Goal: Task Accomplishment & Management: Use online tool/utility

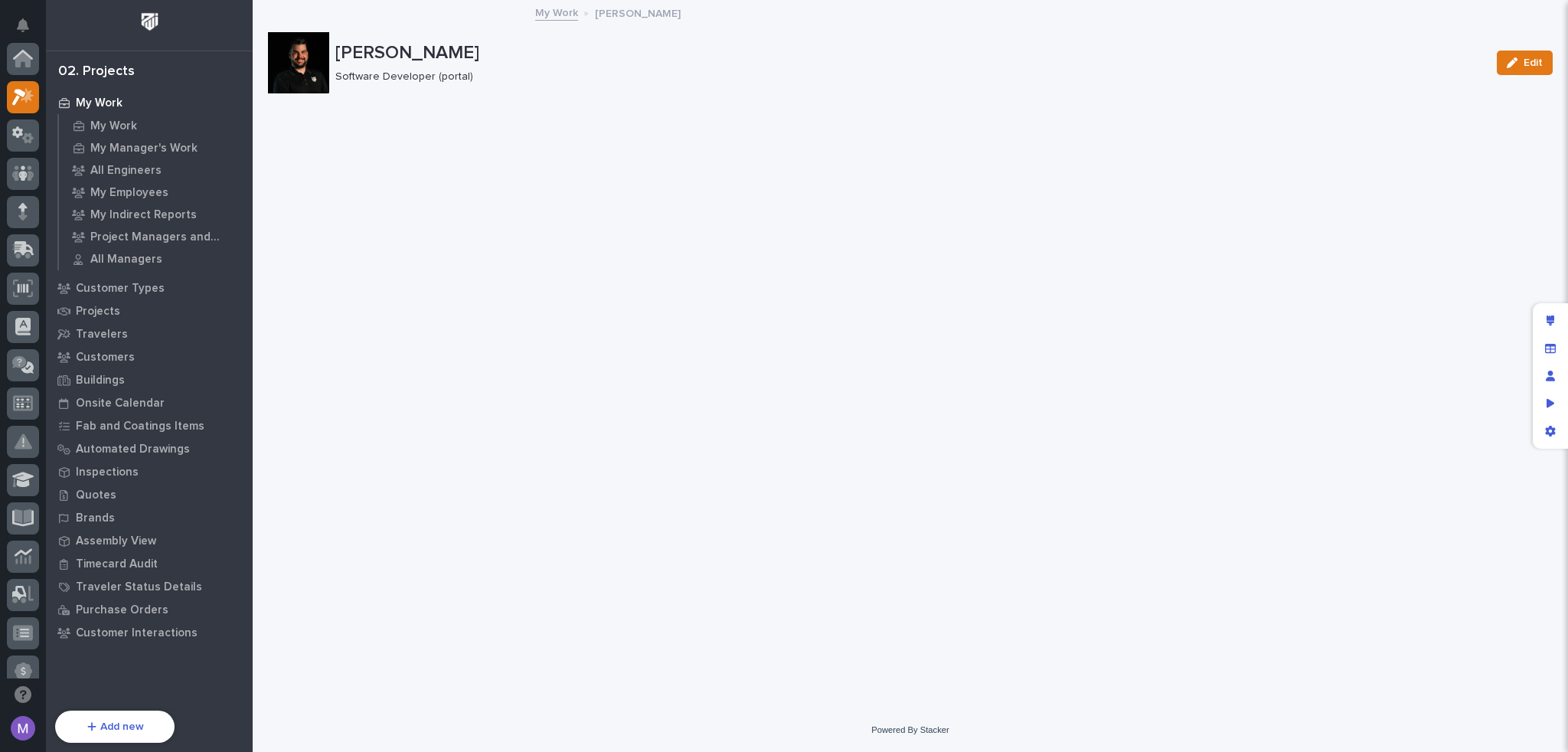
scroll to position [38, 0]
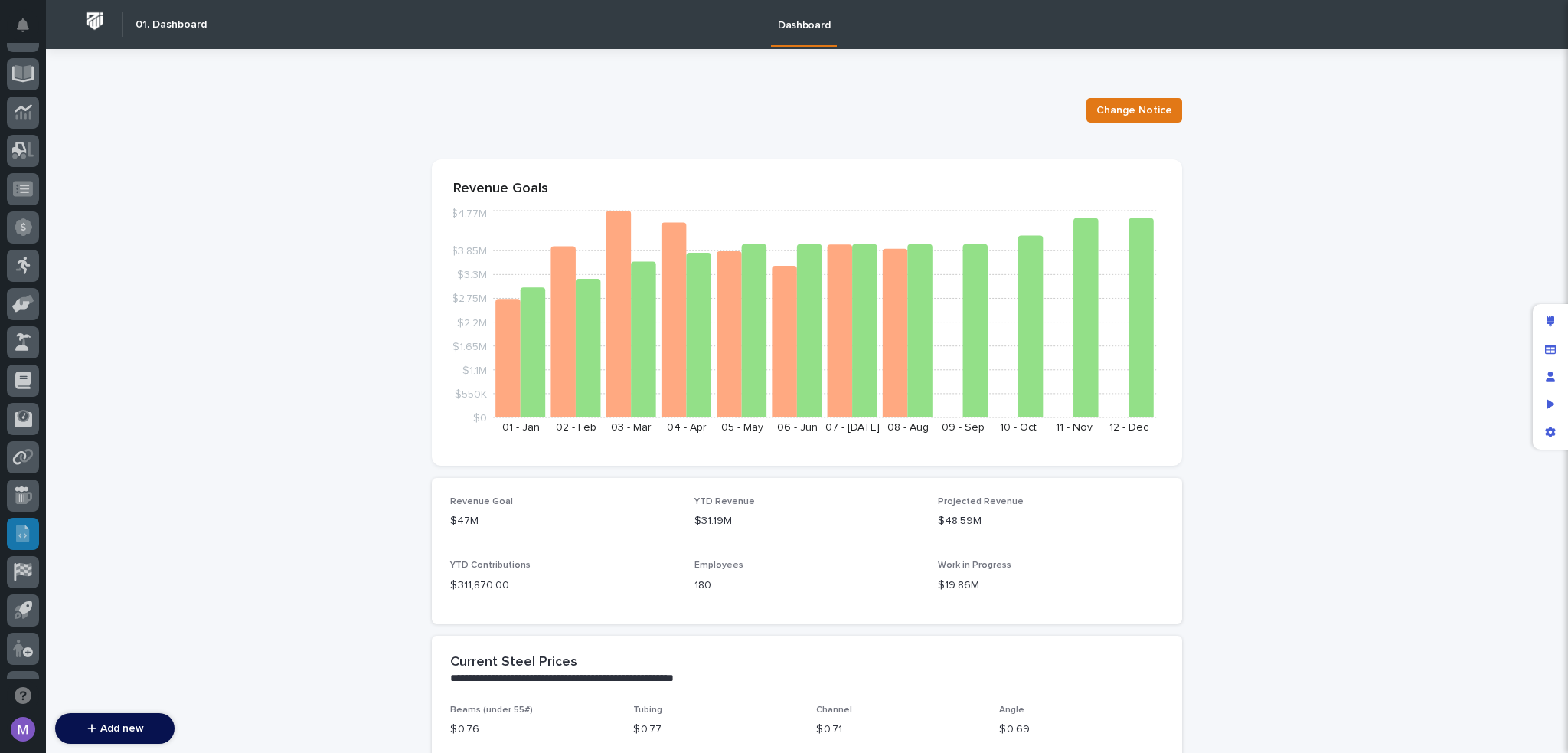
scroll to position [549, 0]
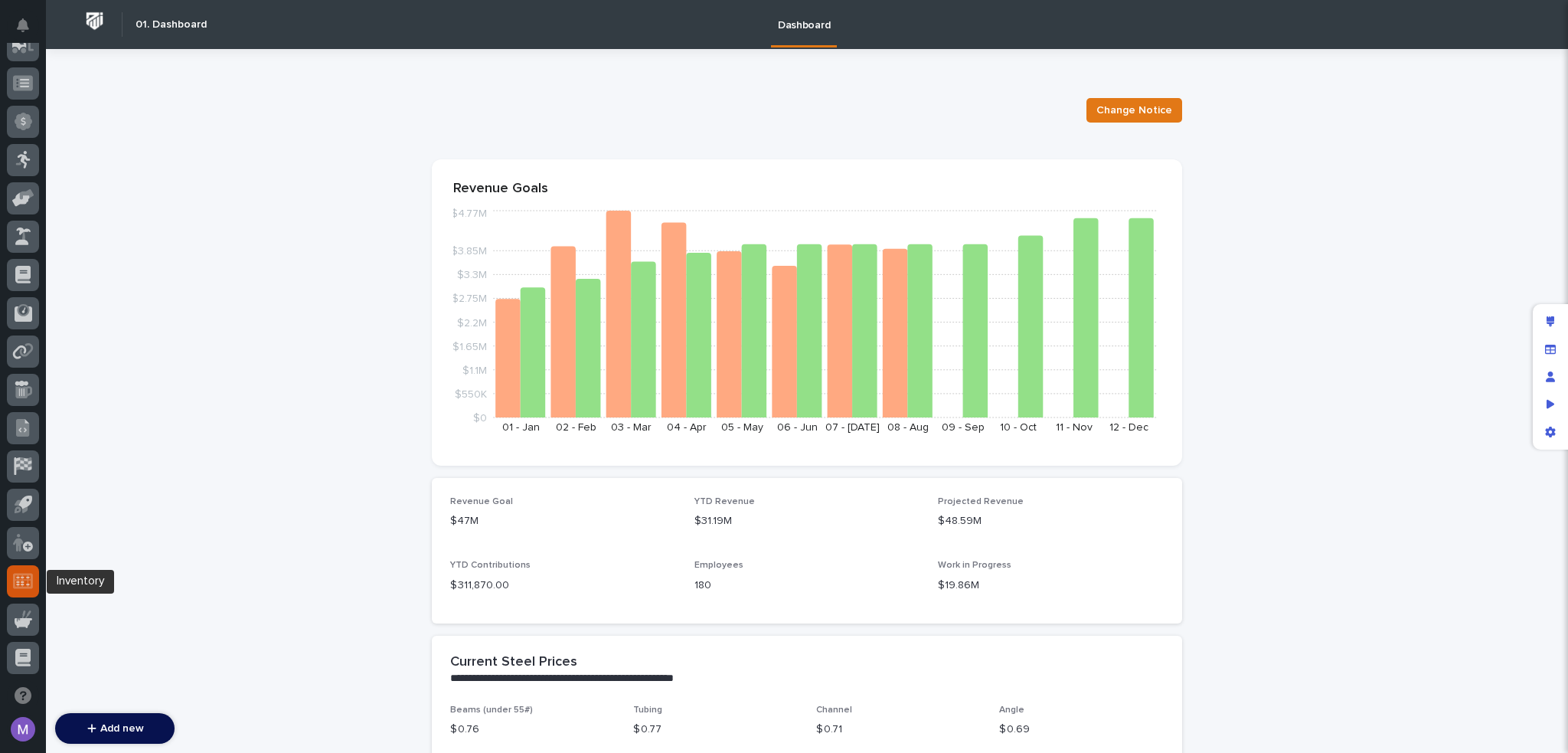
click at [20, 572] on icon at bounding box center [22, 580] width 20 height 17
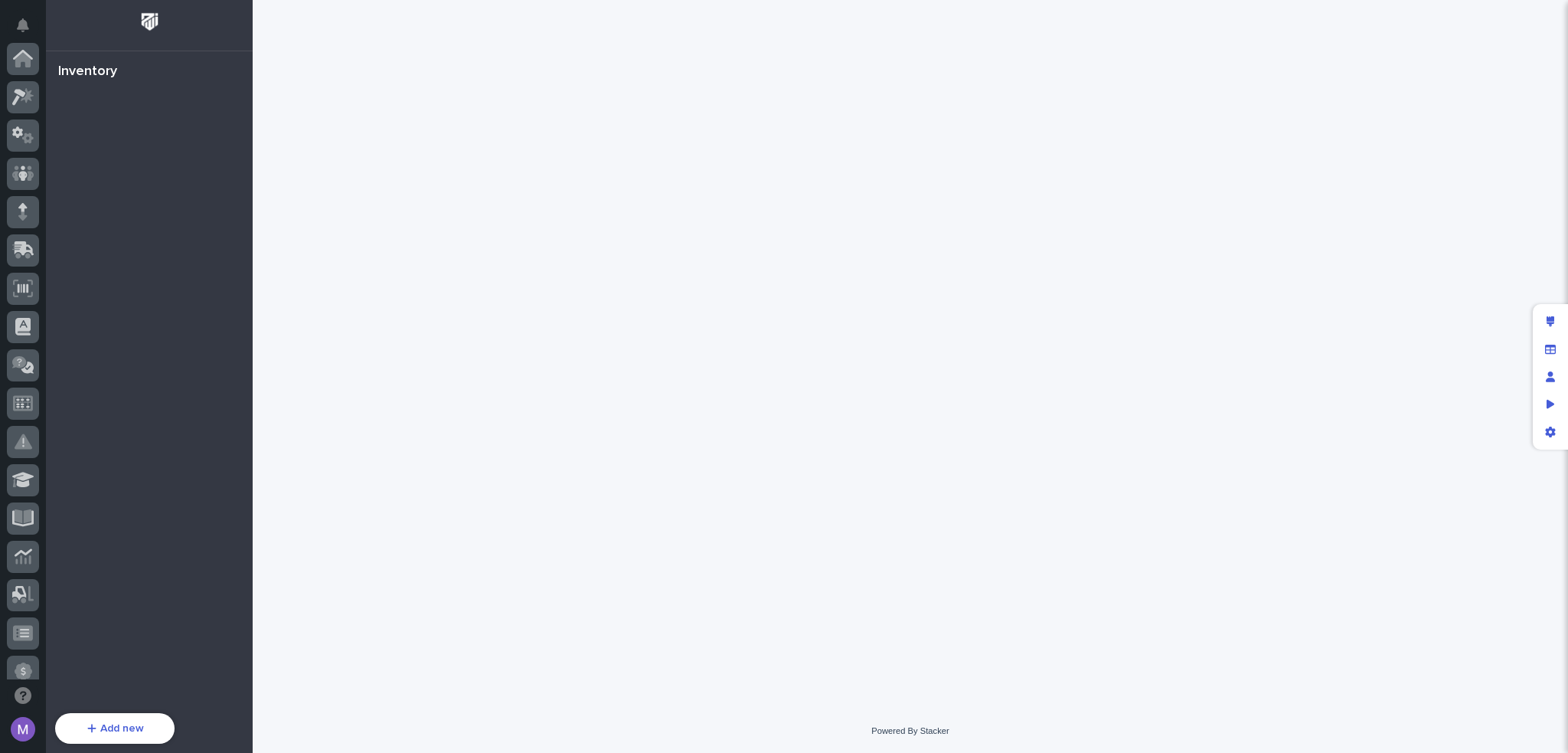
scroll to position [550, 0]
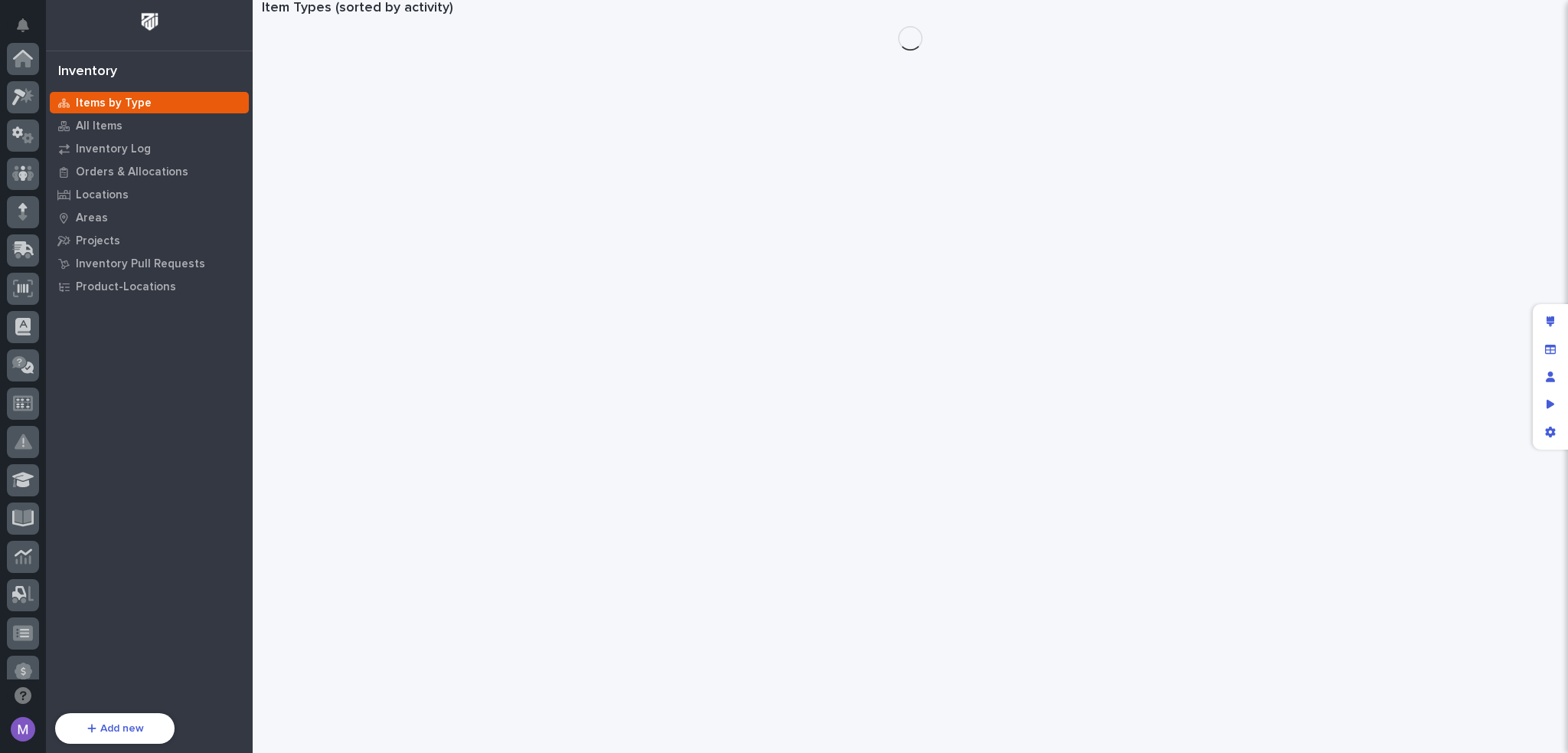
scroll to position [550, 0]
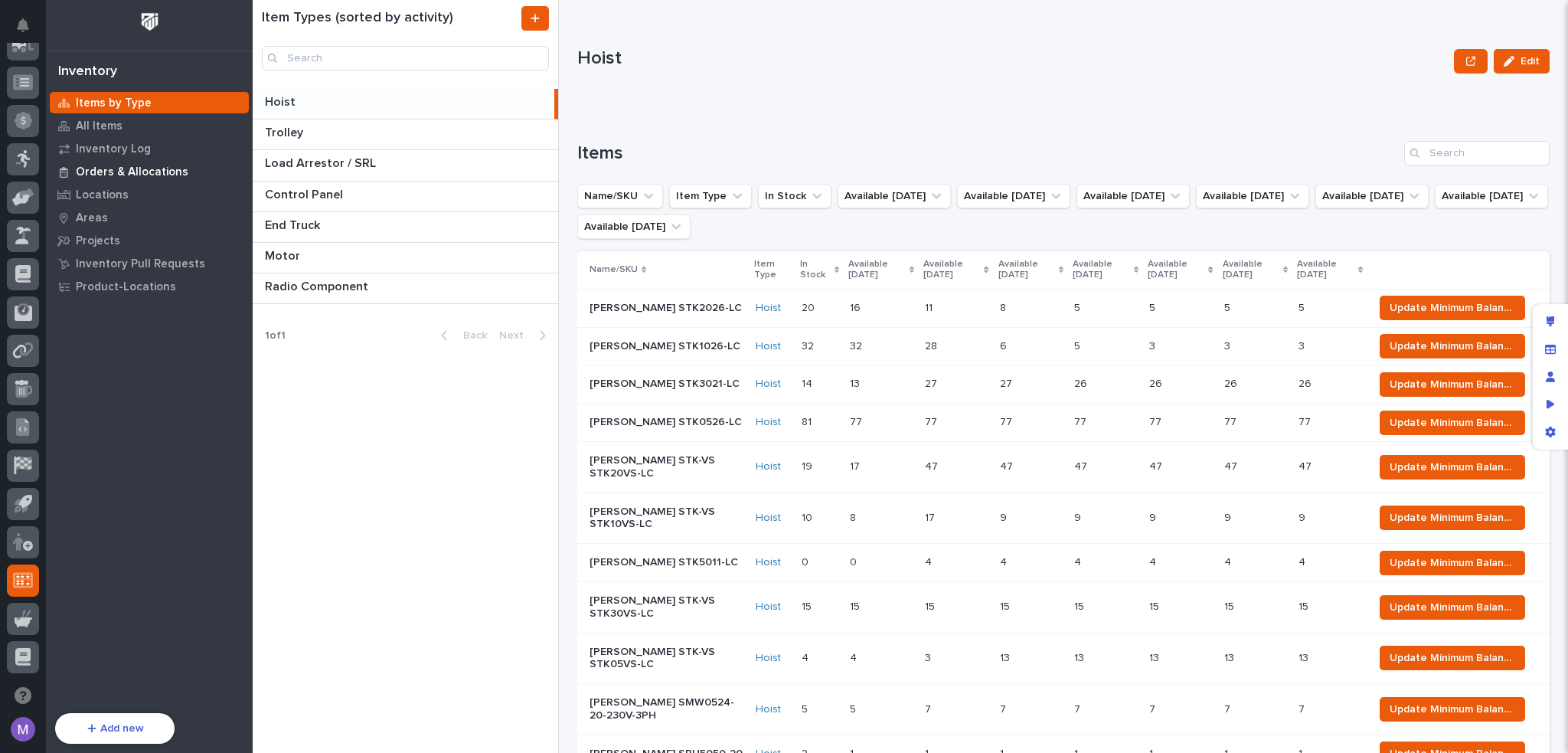
click at [139, 161] on div "Orders & Allocations" at bounding box center [149, 171] width 199 height 22
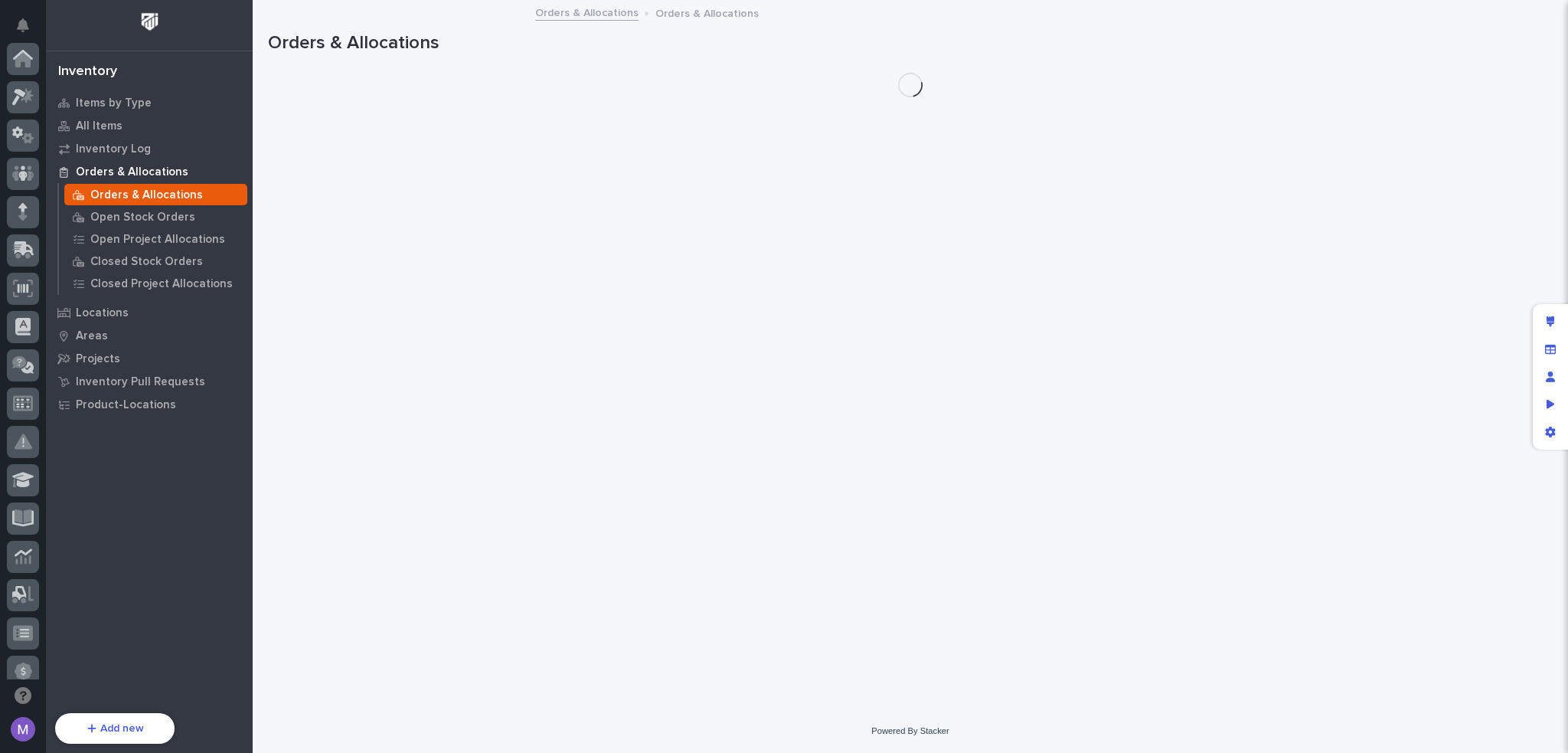
scroll to position [550, 0]
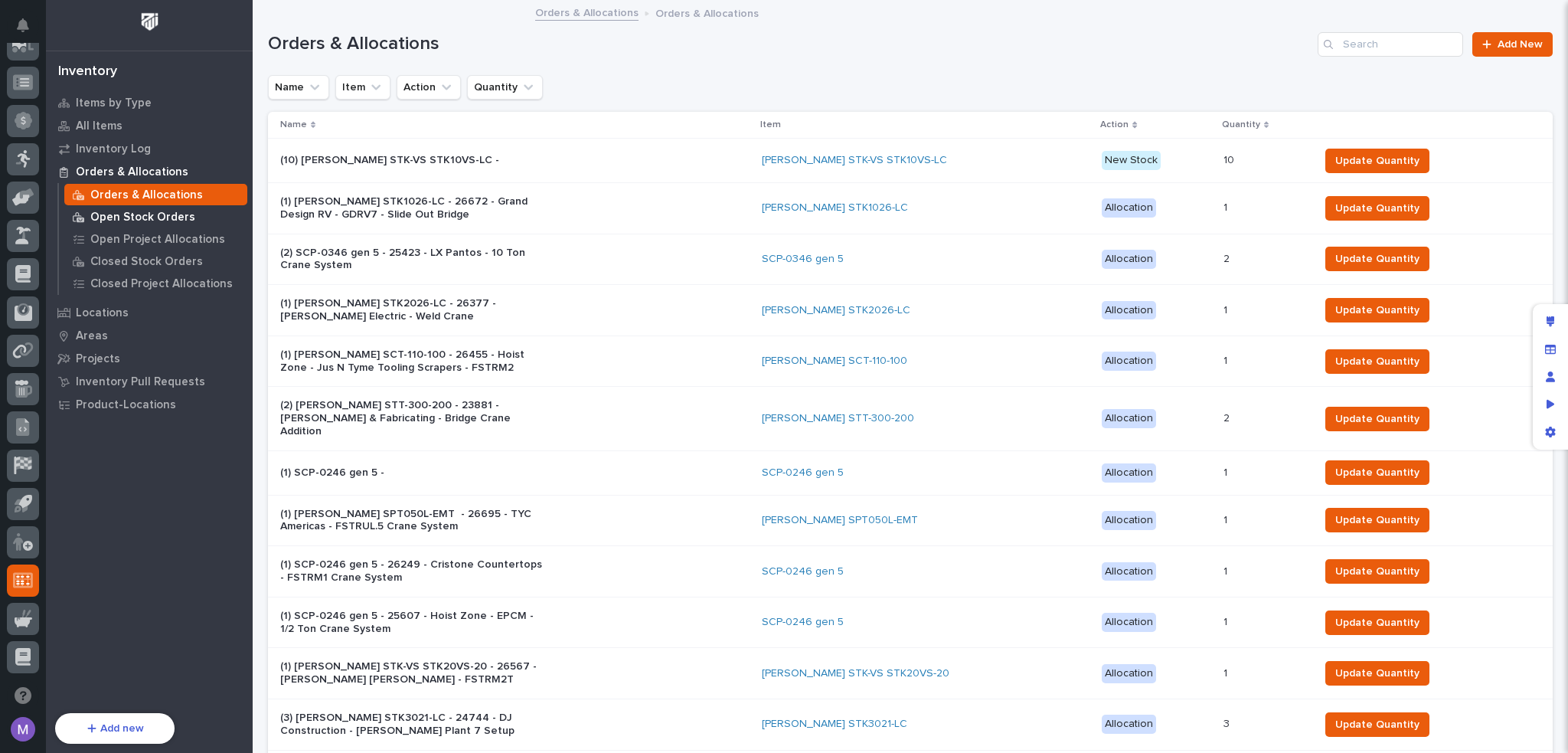
click at [180, 215] on p "Open Stock Orders" at bounding box center [143, 217] width 105 height 14
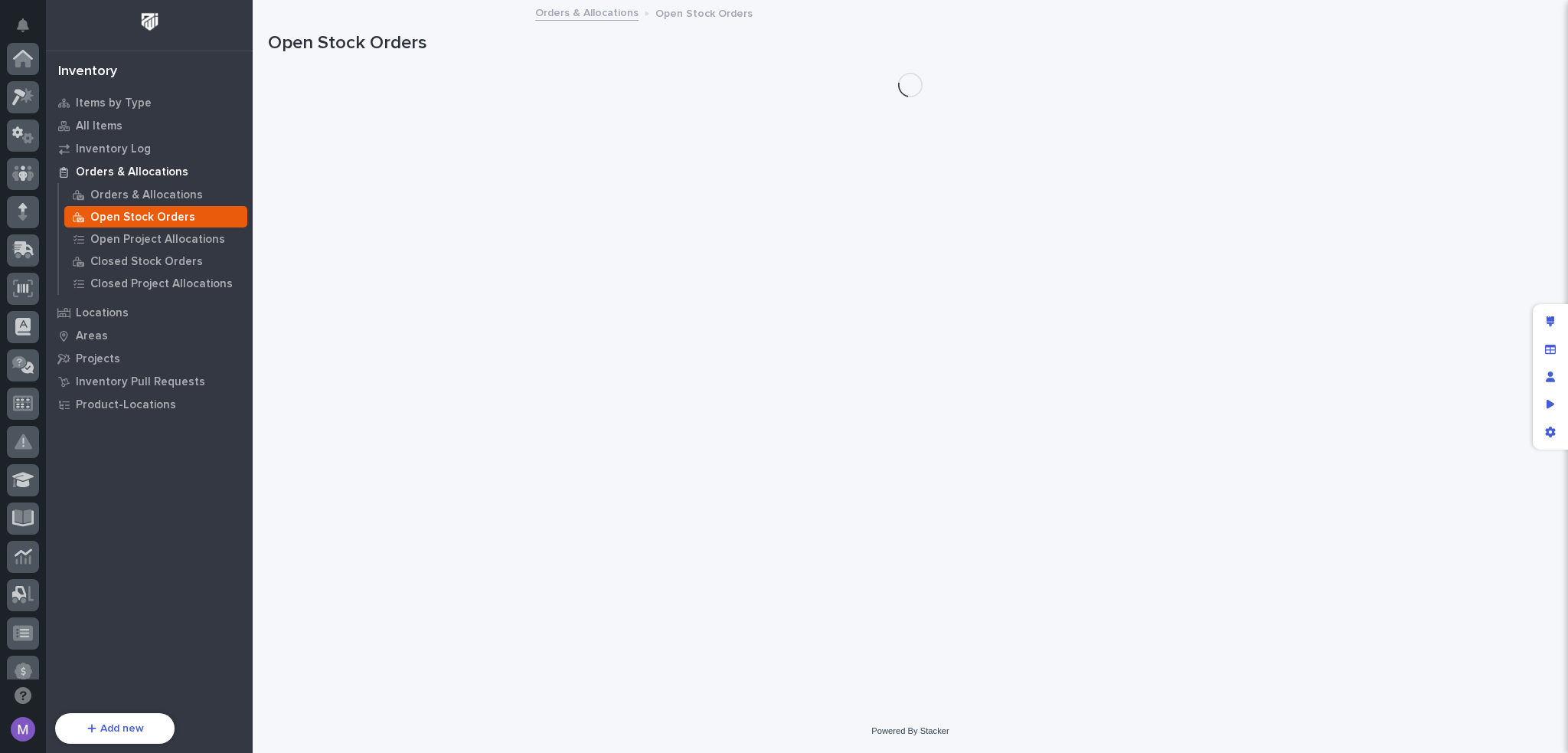
scroll to position [550, 0]
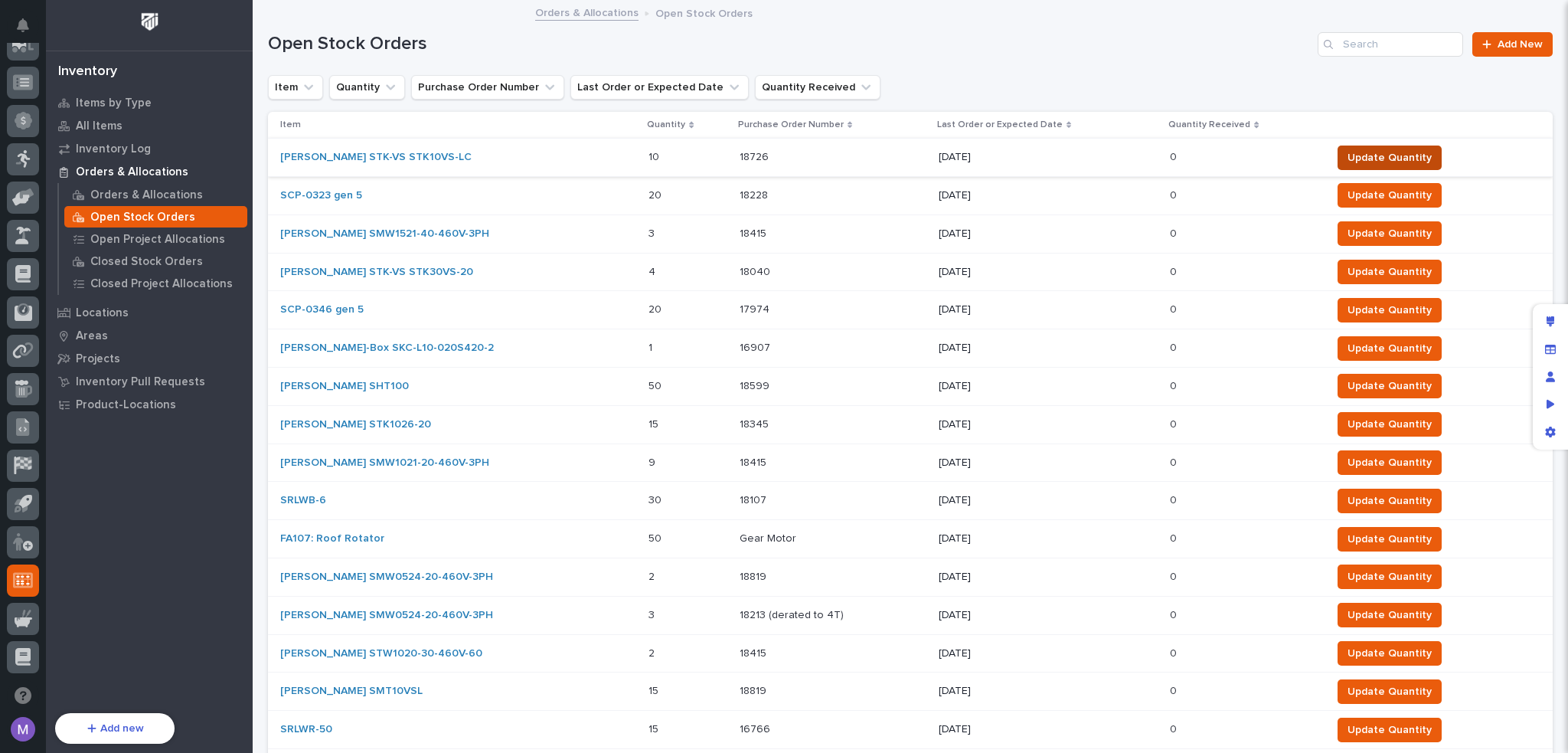
click at [1372, 158] on span "Update Quantity" at bounding box center [1389, 158] width 85 height 16
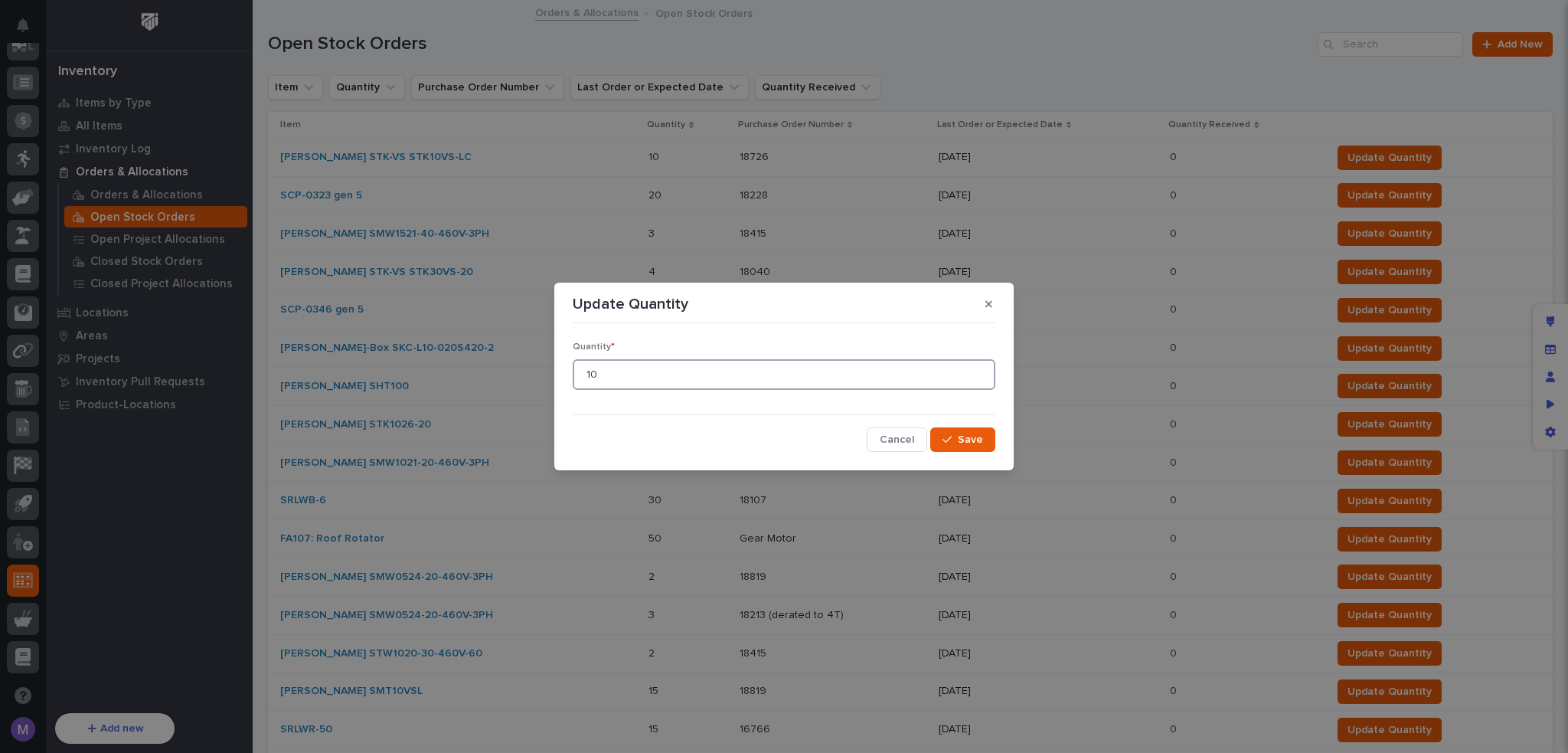
click at [692, 373] on input "10" at bounding box center [784, 374] width 423 height 31
click at [883, 433] on button "Cancel" at bounding box center [897, 439] width 60 height 24
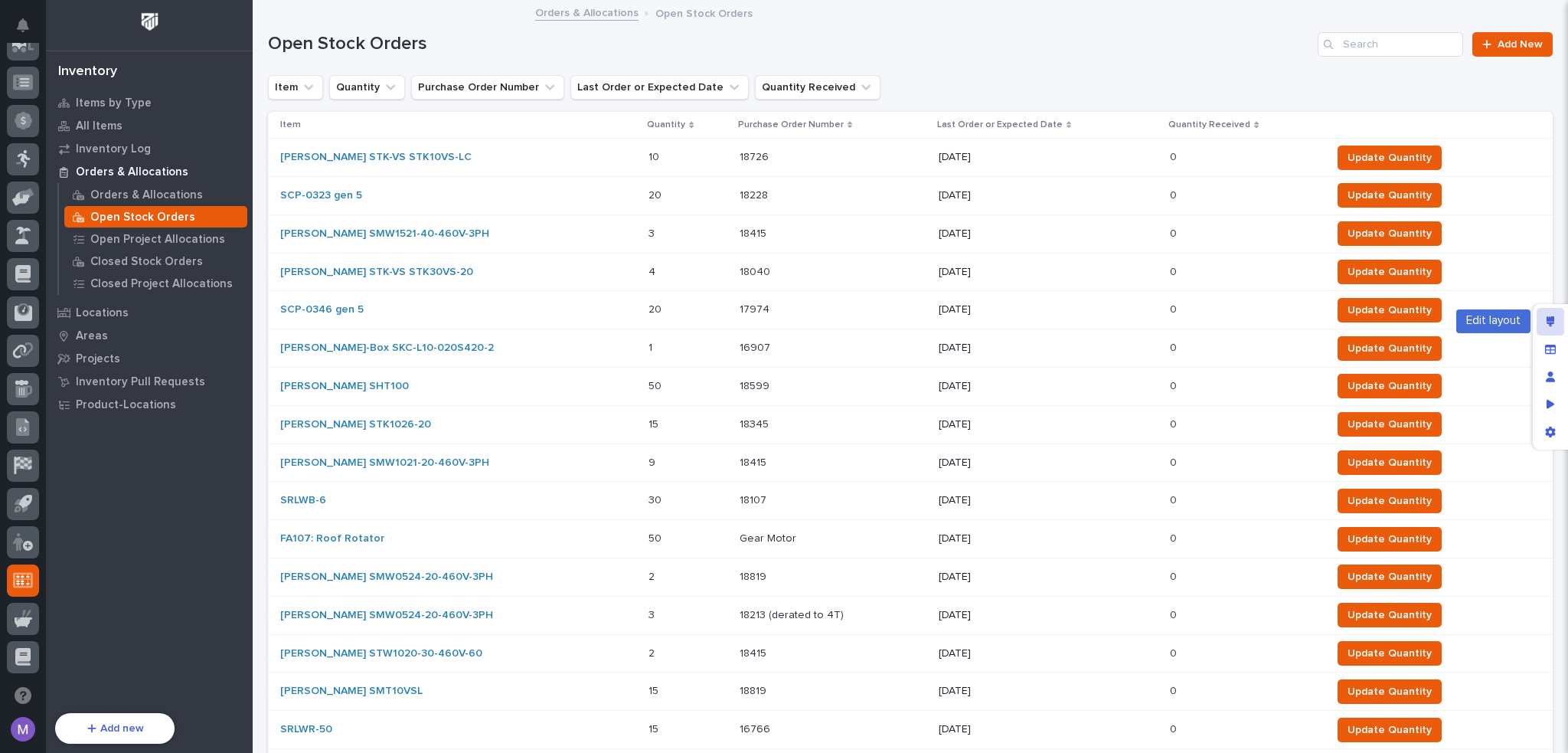
click at [1551, 323] on icon "Edit layout" at bounding box center [1551, 322] width 9 height 10
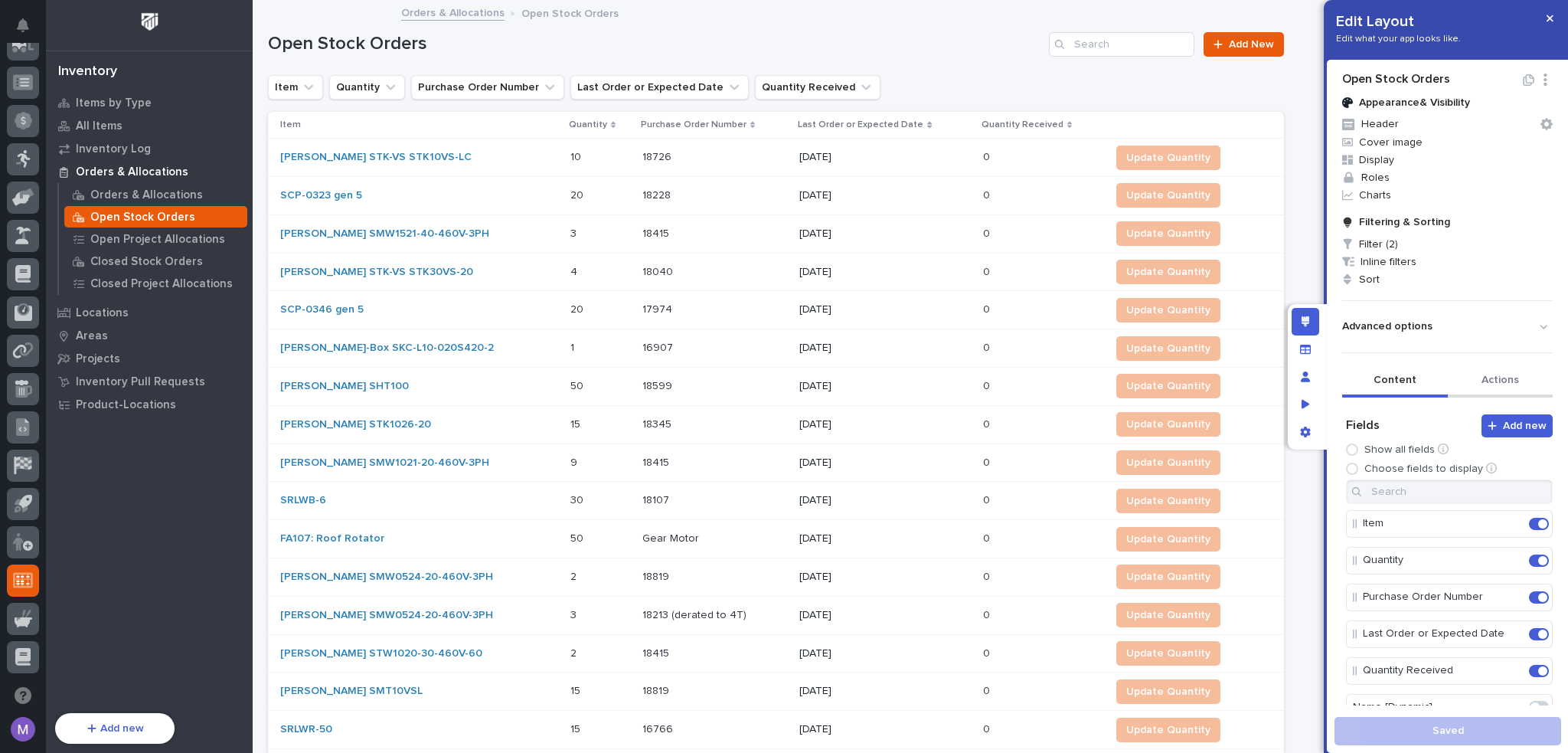
click at [1477, 375] on button "Actions" at bounding box center [1501, 380] width 106 height 32
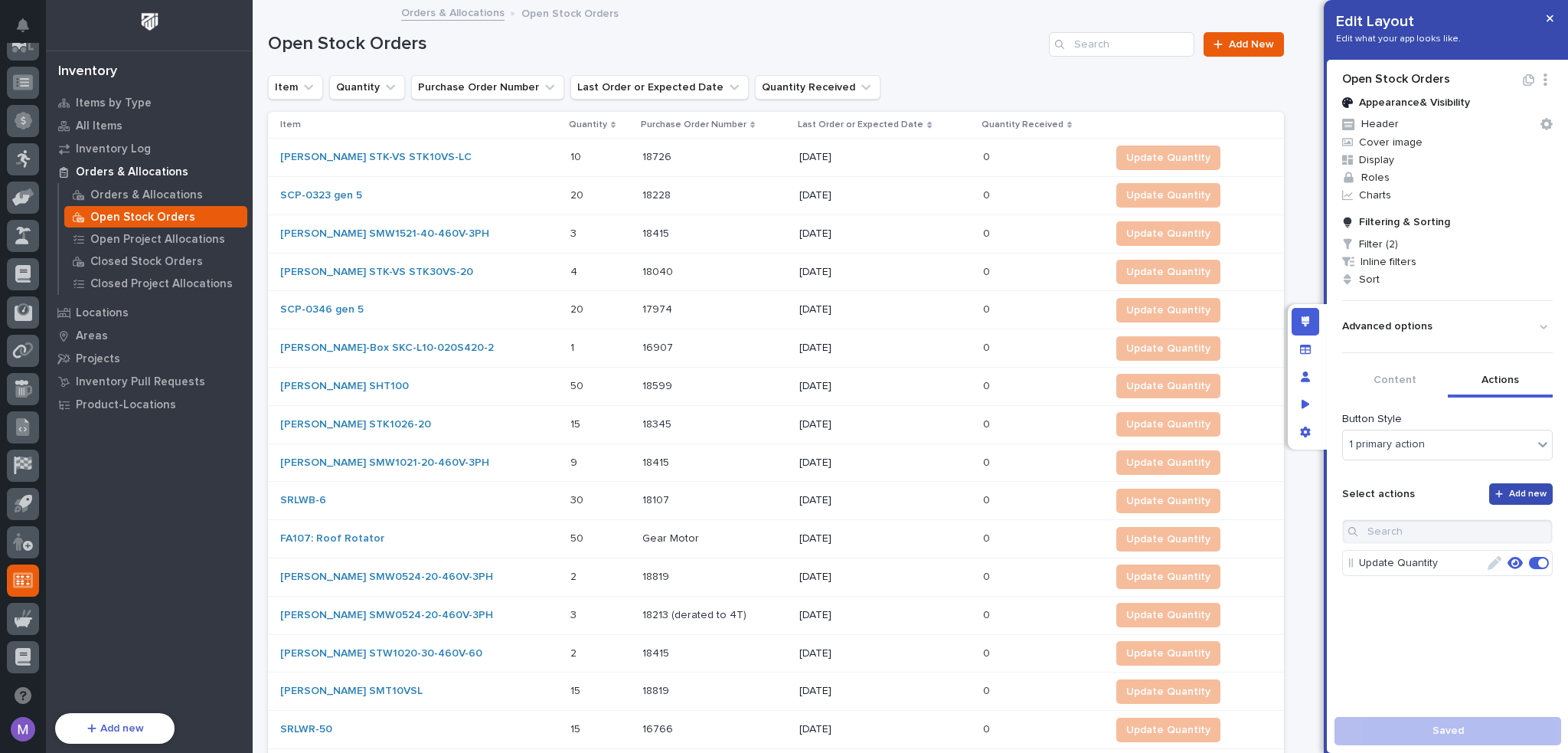
click at [1531, 495] on span "Add new" at bounding box center [1527, 493] width 37 height 9
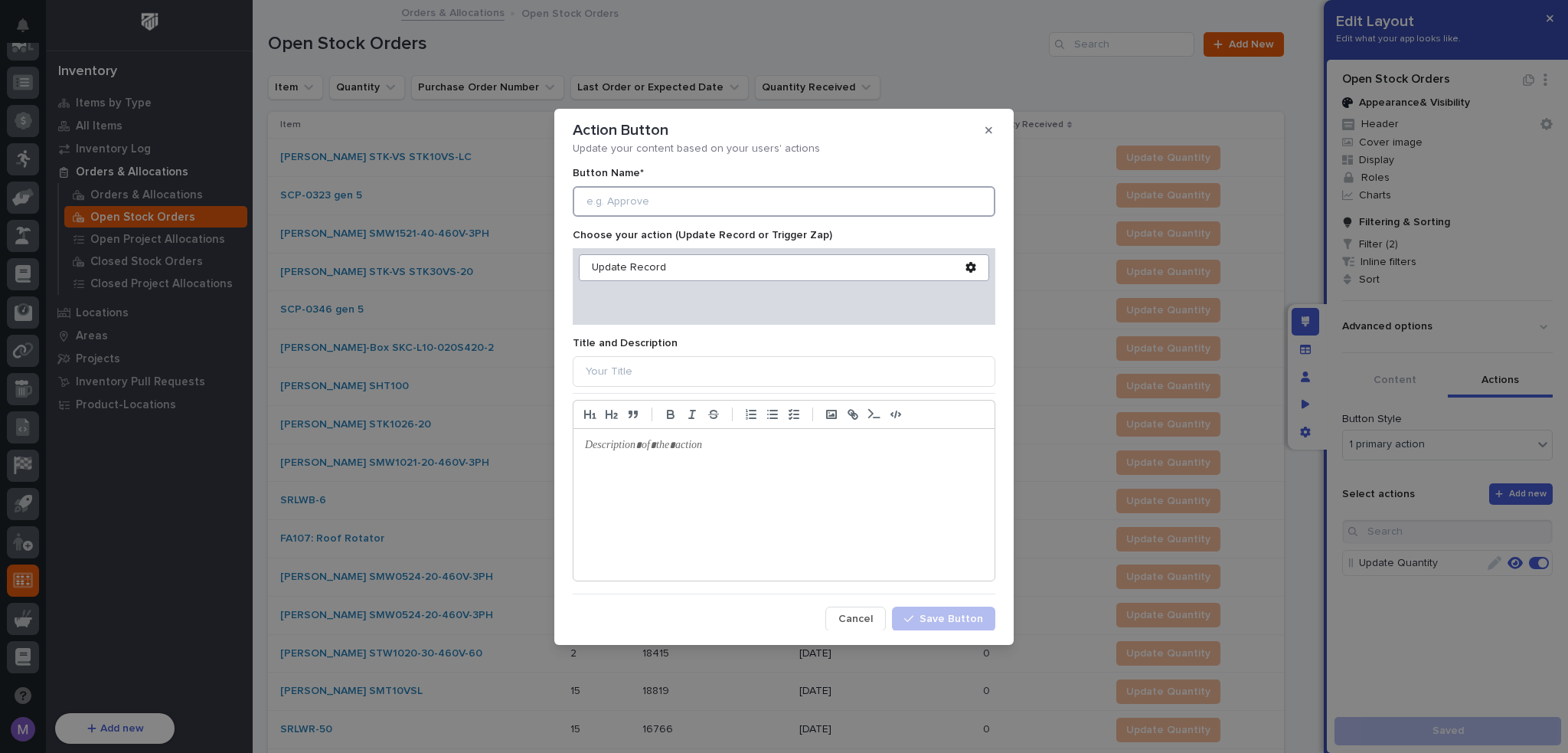
click at [815, 204] on input at bounding box center [784, 202] width 423 height 31
type input "F"
type input "Add Fulfillment"
click at [643, 271] on div "Update Record" at bounding box center [778, 267] width 373 height 13
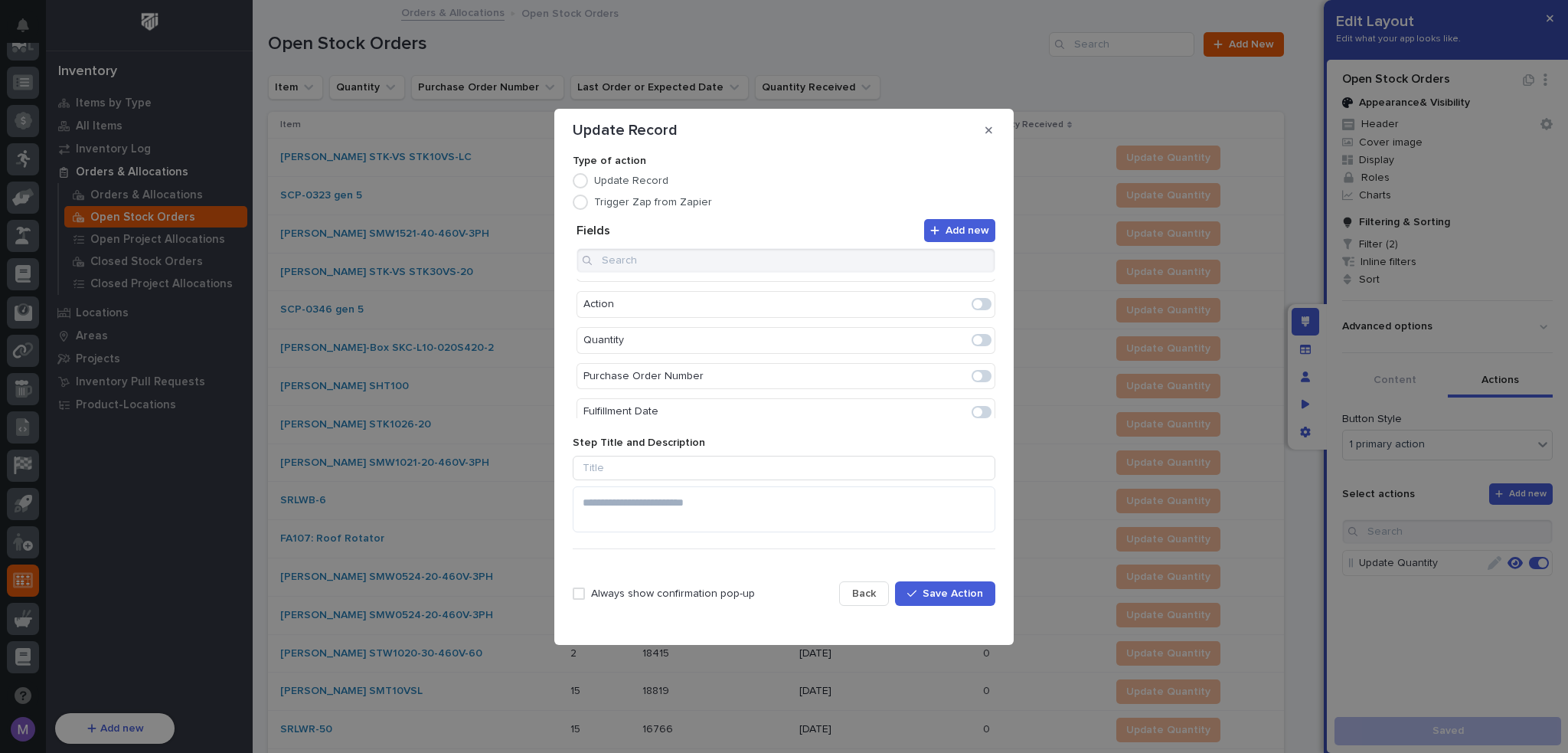
scroll to position [0, 0]
click at [975, 325] on span at bounding box center [981, 328] width 20 height 12
click at [971, 288] on span at bounding box center [981, 292] width 20 height 12
click at [917, 590] on icon "button" at bounding box center [912, 593] width 9 height 10
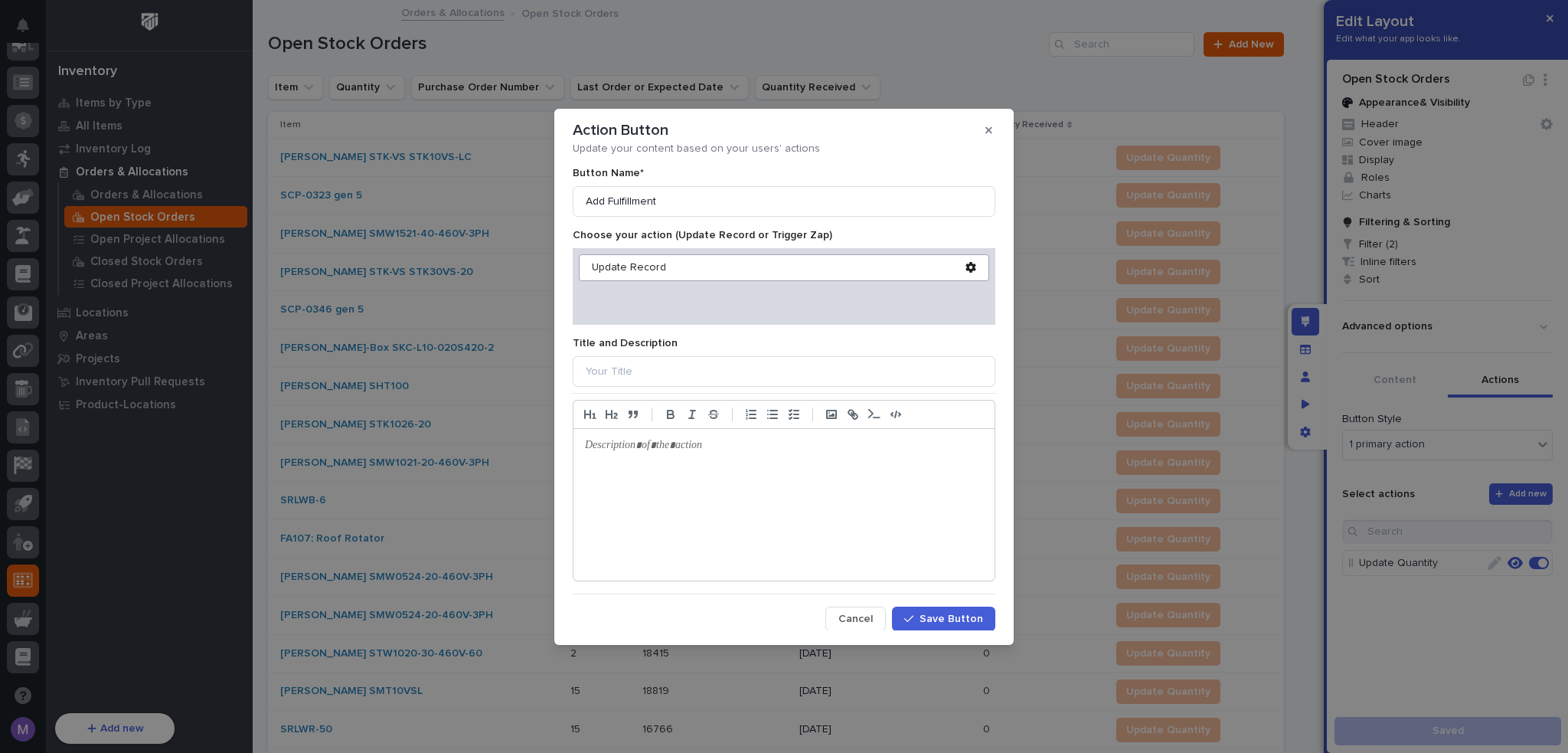
click at [948, 624] on span "Save Button" at bounding box center [951, 618] width 64 height 10
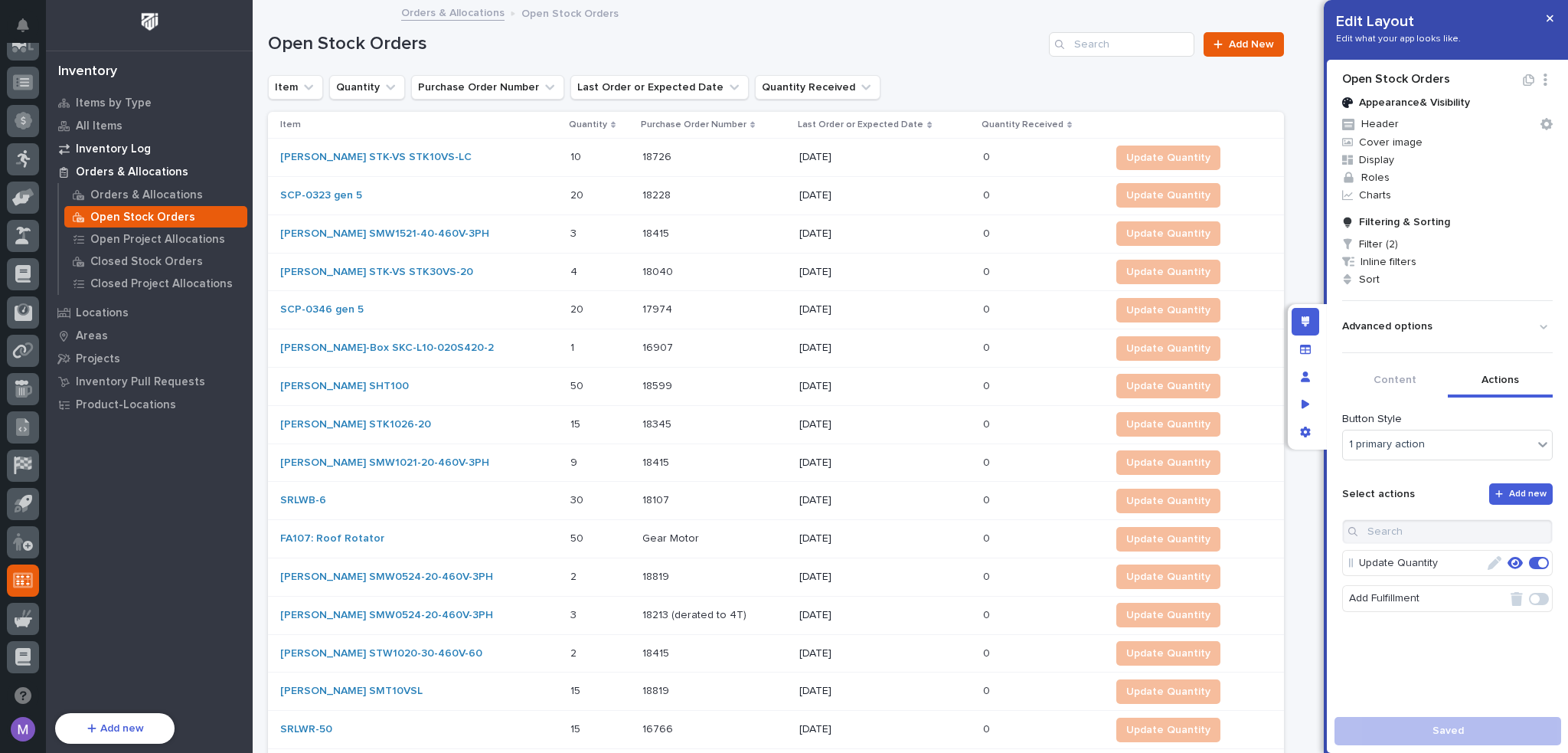
click at [85, 145] on p "Inventory Log" at bounding box center [113, 149] width 75 height 14
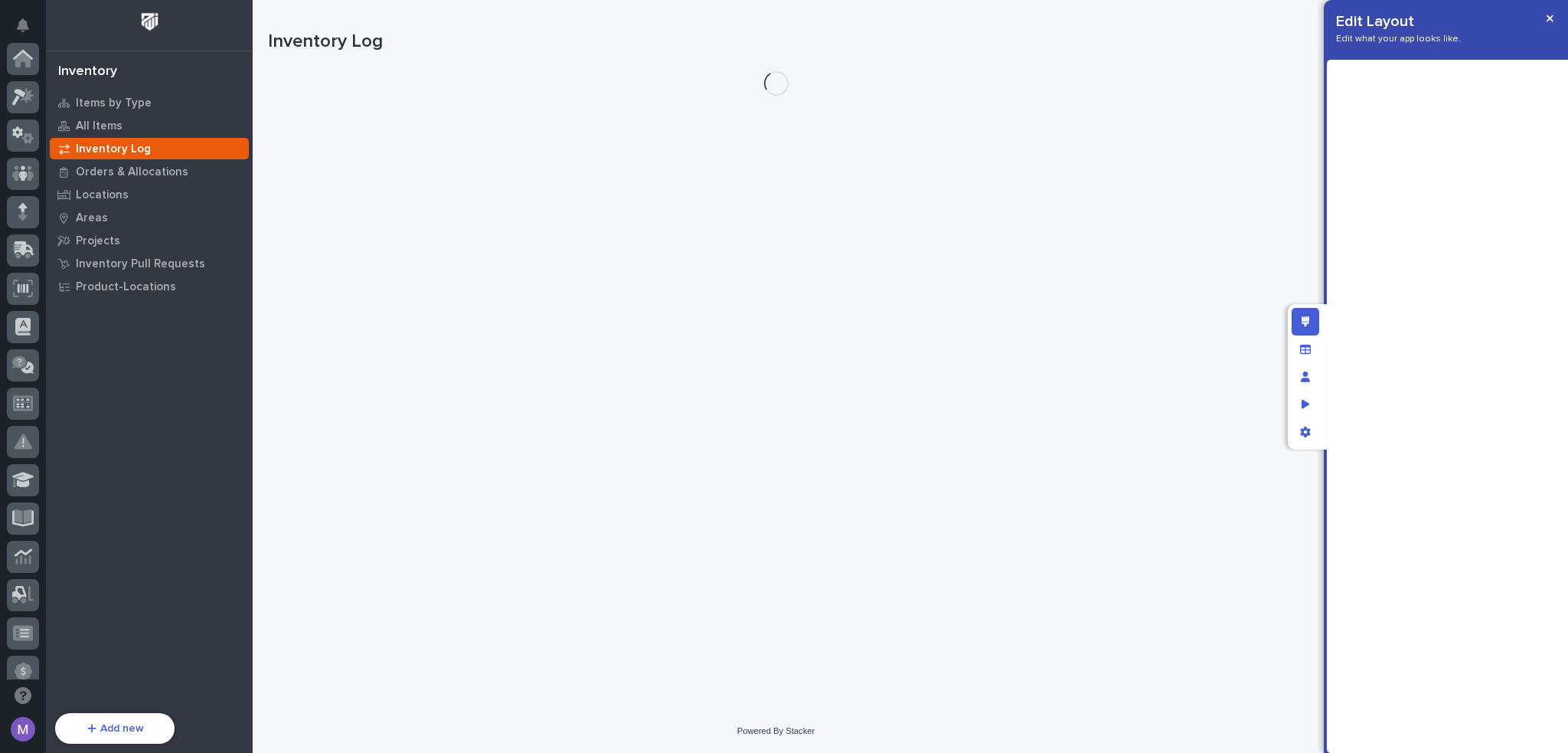
scroll to position [550, 0]
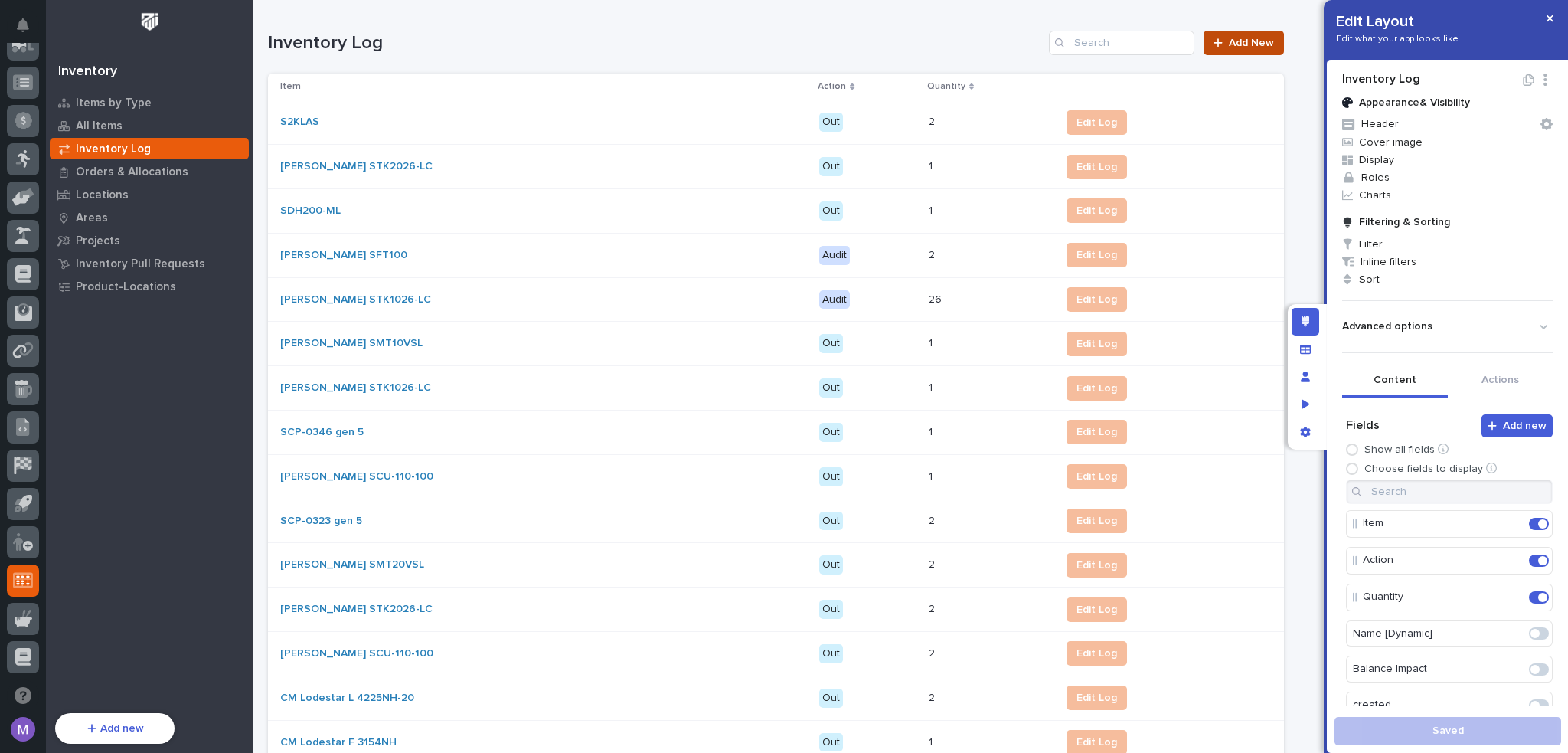
click at [1229, 37] on span "Add New" at bounding box center [1251, 42] width 45 height 10
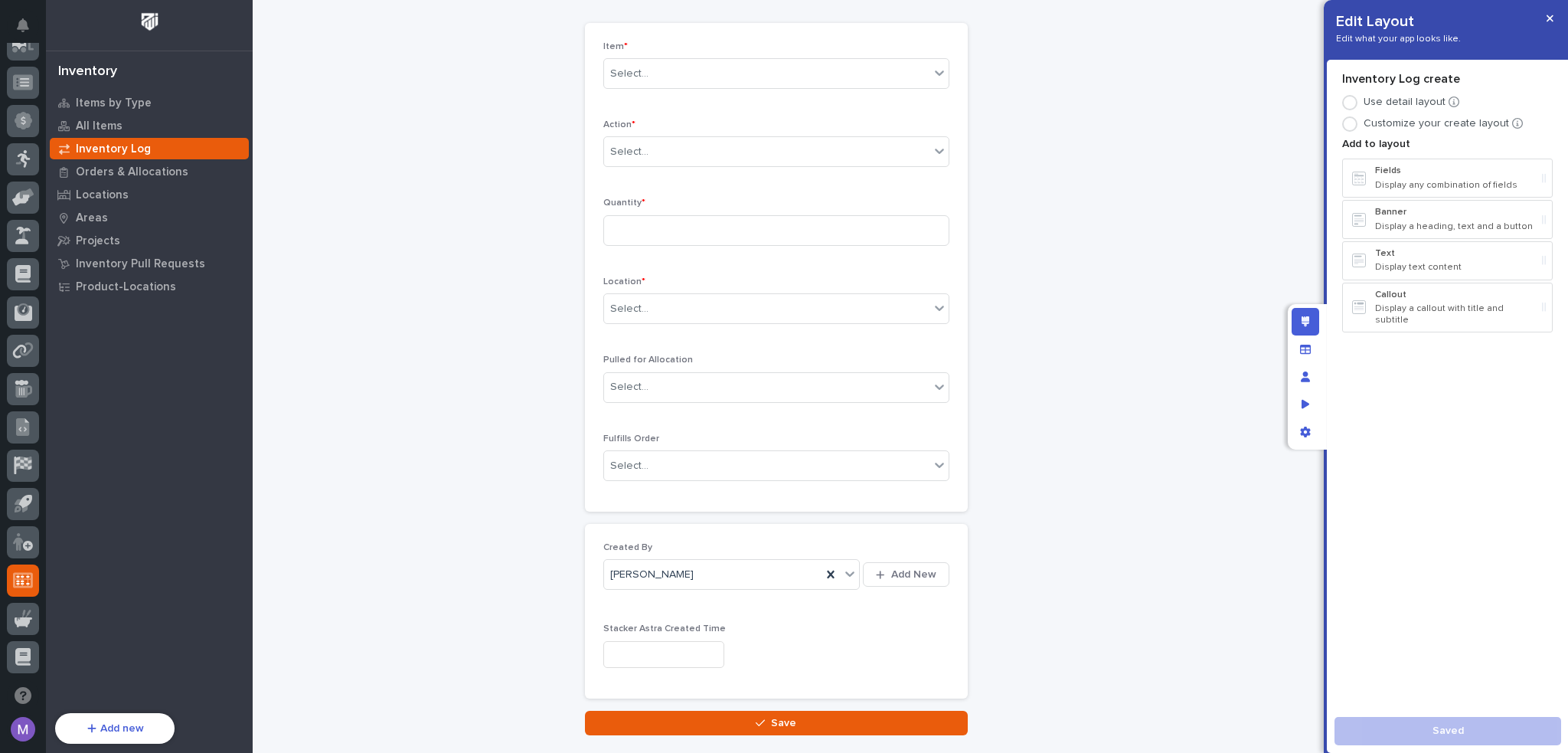
scroll to position [88, 0]
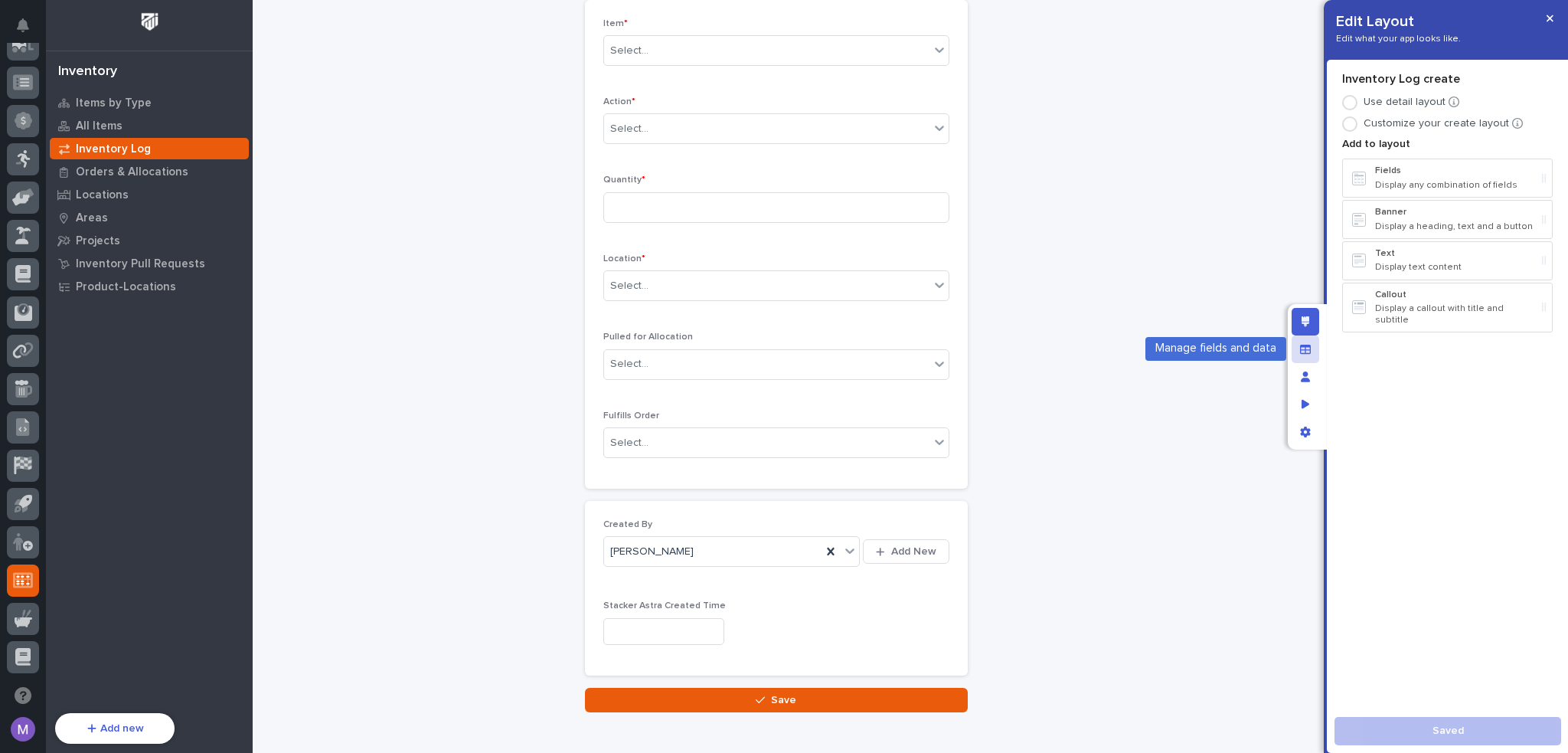
click at [1309, 358] on div "Manage fields and data" at bounding box center [1306, 349] width 28 height 28
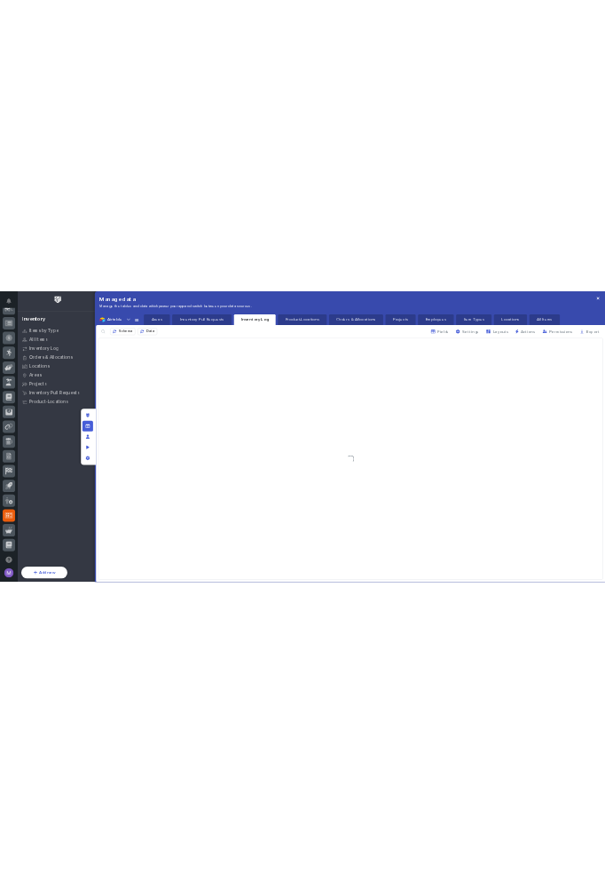
scroll to position [10, 0]
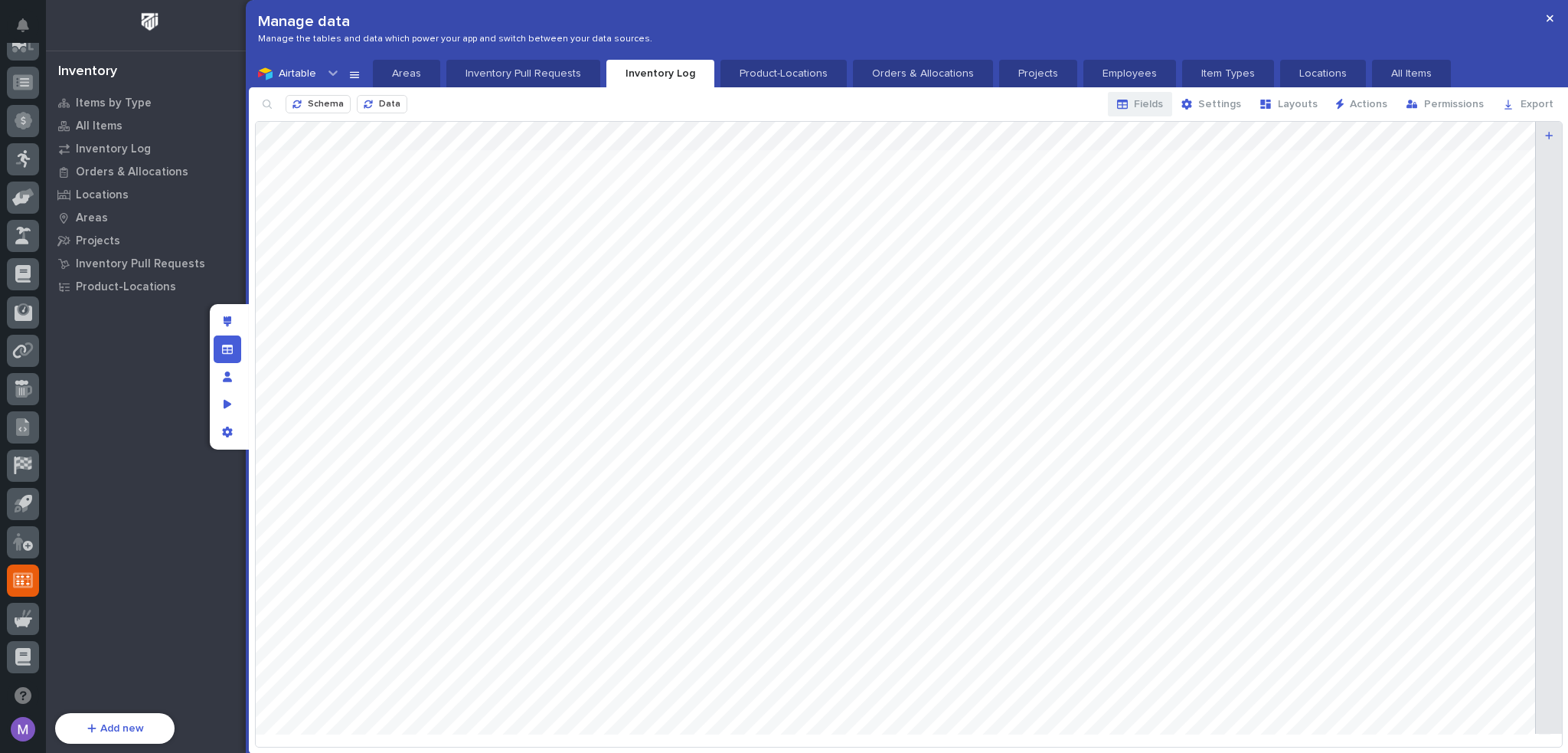
click at [1157, 105] on span "Fields" at bounding box center [1149, 104] width 29 height 10
click at [1163, 108] on span "Fields" at bounding box center [1149, 104] width 29 height 10
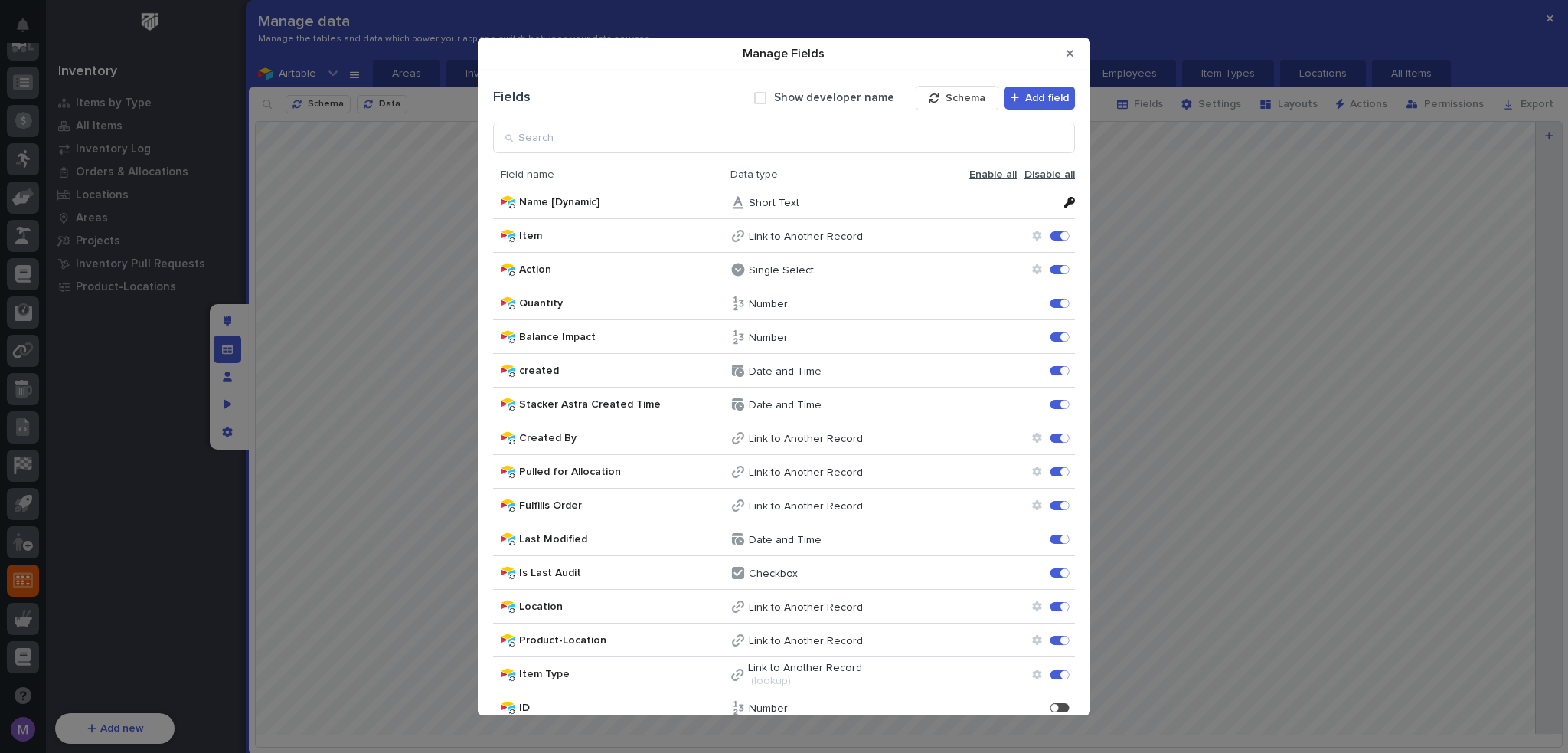
click at [757, 94] on span "Manage Fields" at bounding box center [760, 97] width 12 height 12
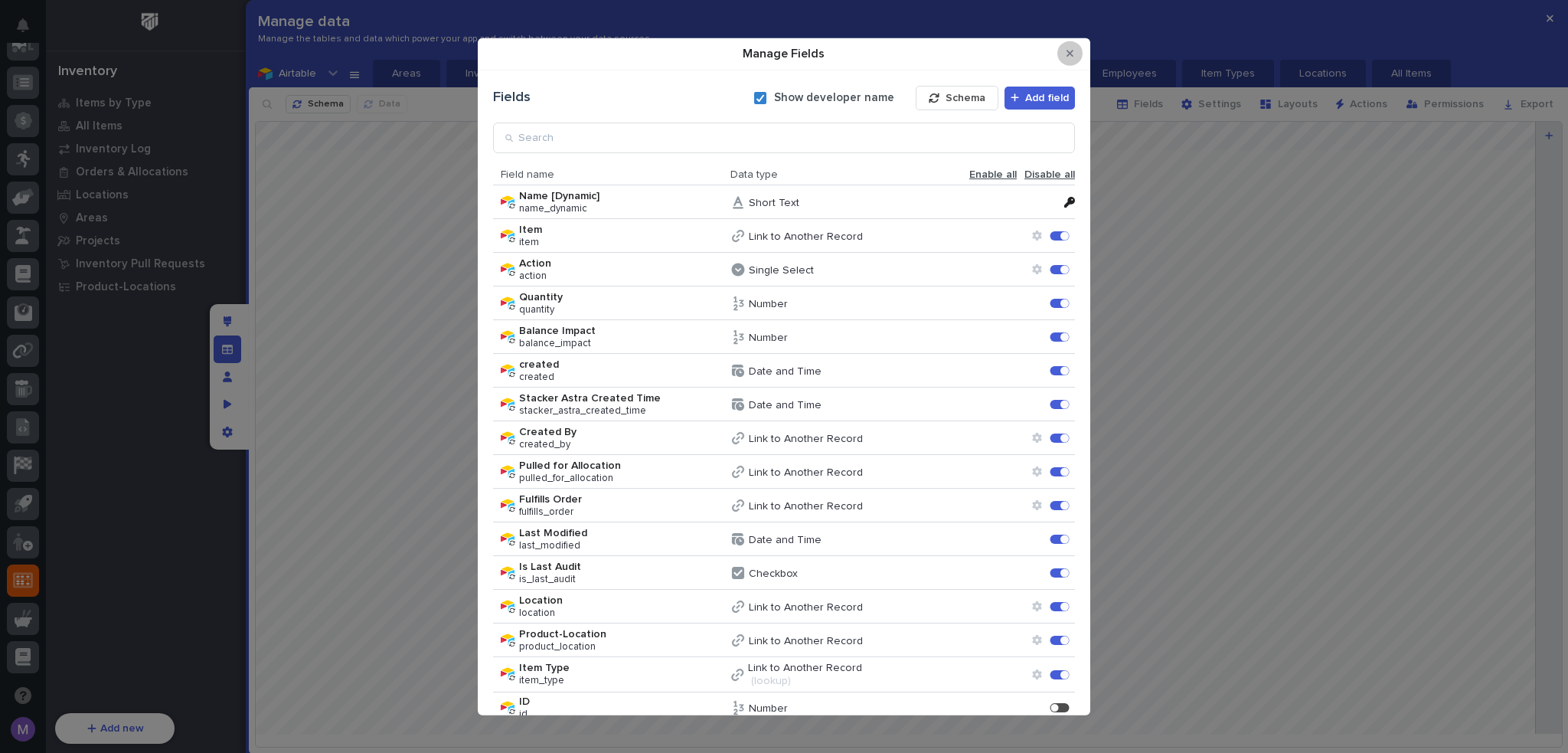
click at [1069, 54] on icon "Close Modal" at bounding box center [1070, 53] width 7 height 7
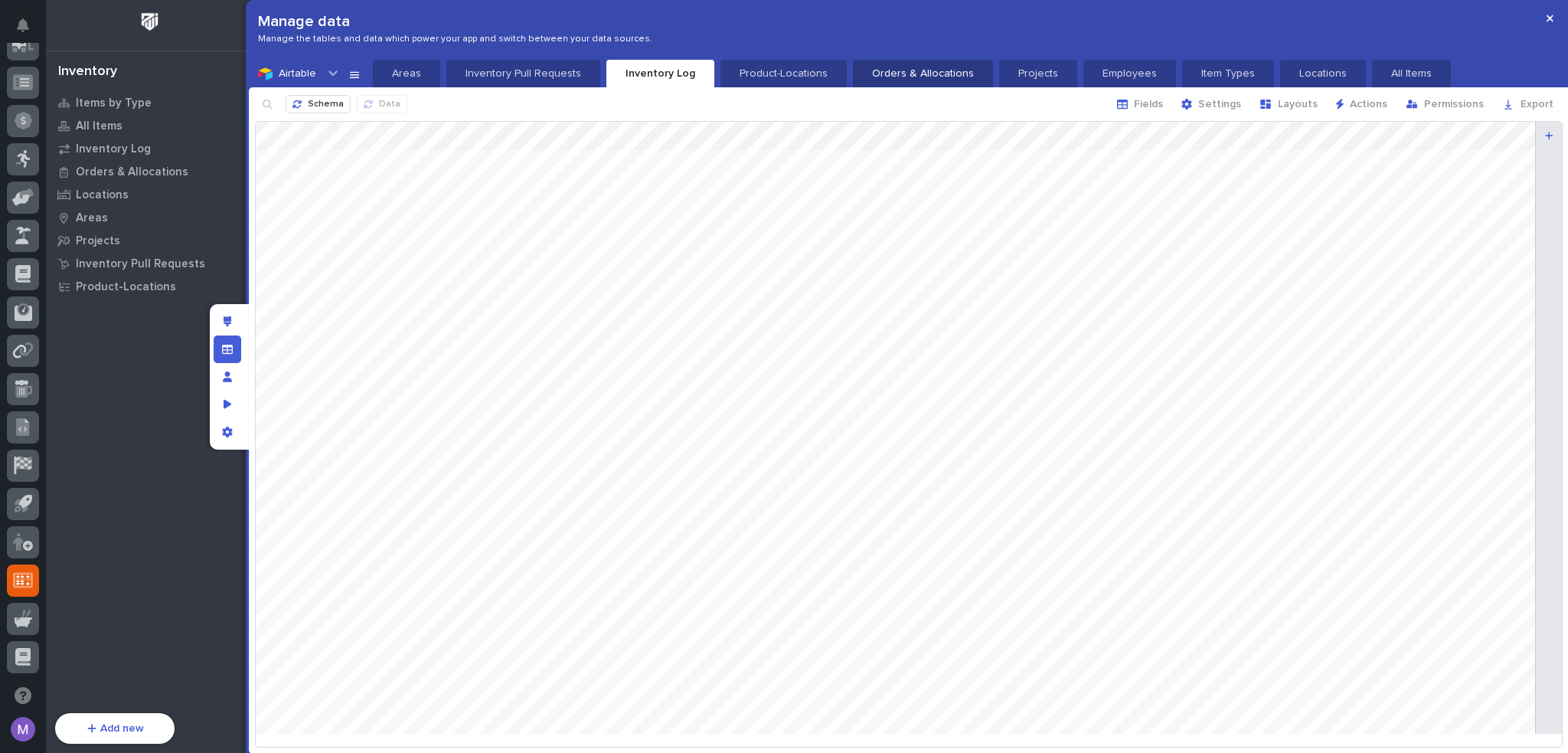
click at [863, 72] on p "Orders & Allocations" at bounding box center [923, 73] width 122 height 16
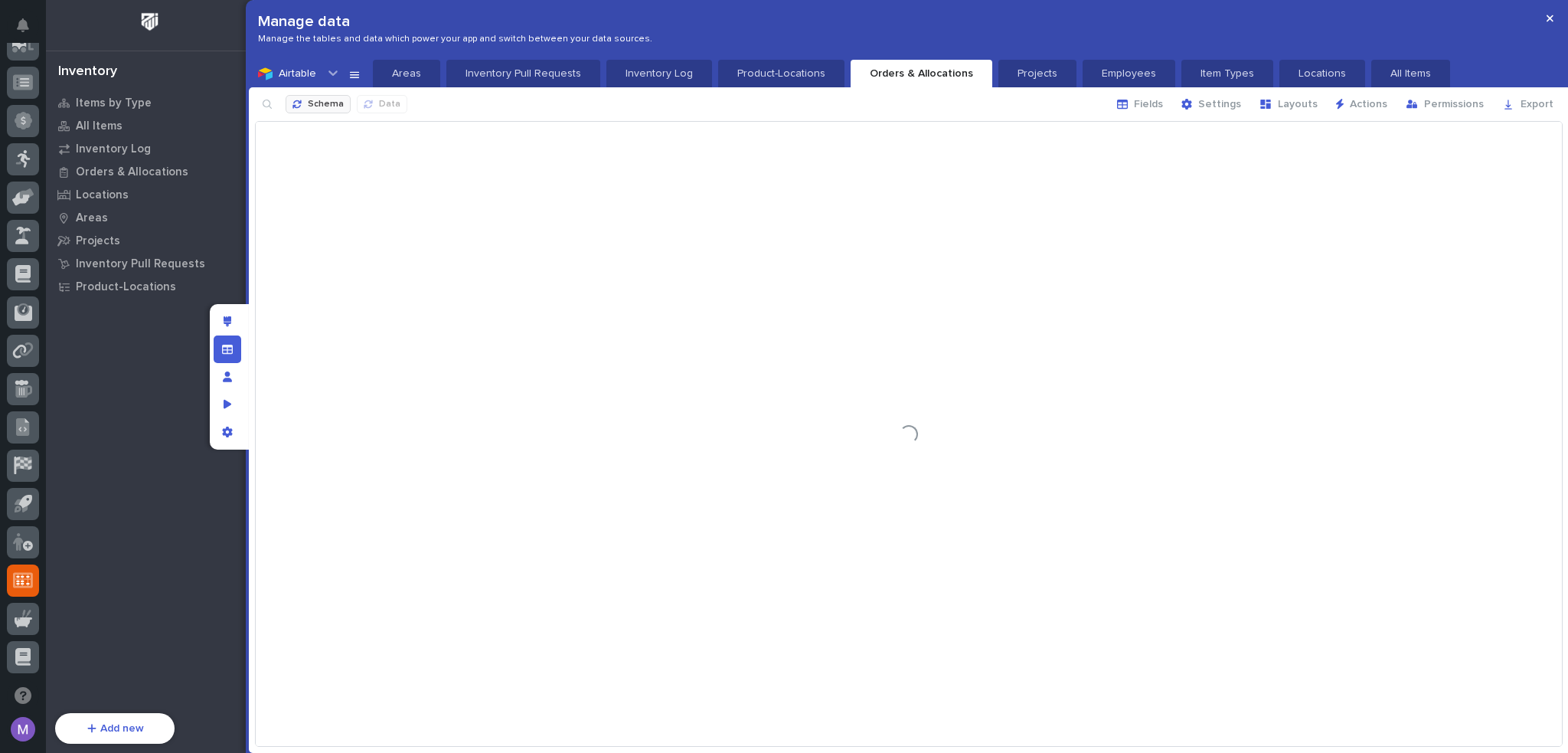
click at [310, 97] on button "Schema" at bounding box center [317, 104] width 65 height 18
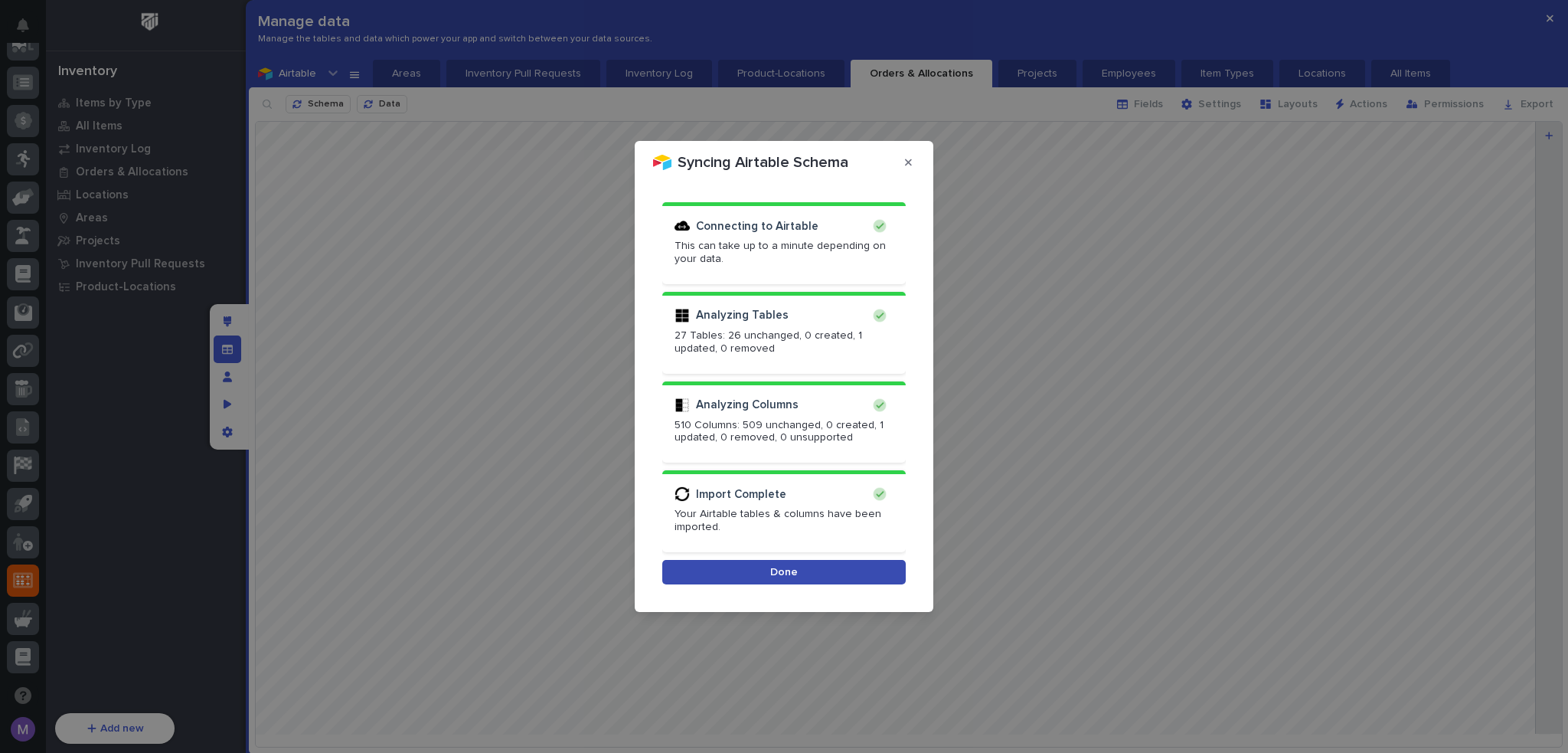
click at [840, 575] on button "Done" at bounding box center [784, 572] width 243 height 24
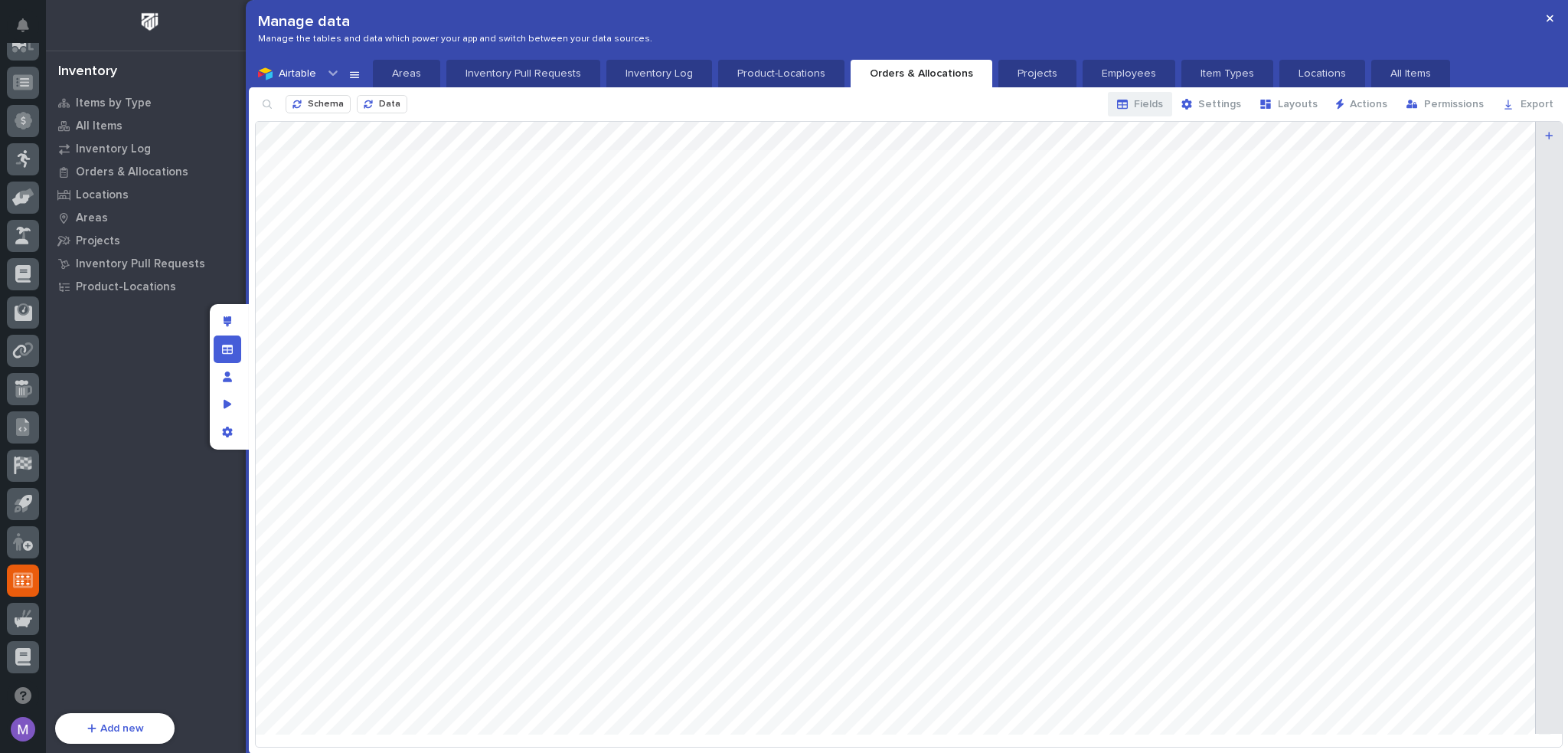
click at [1134, 102] on div "button" at bounding box center [1126, 104] width 17 height 10
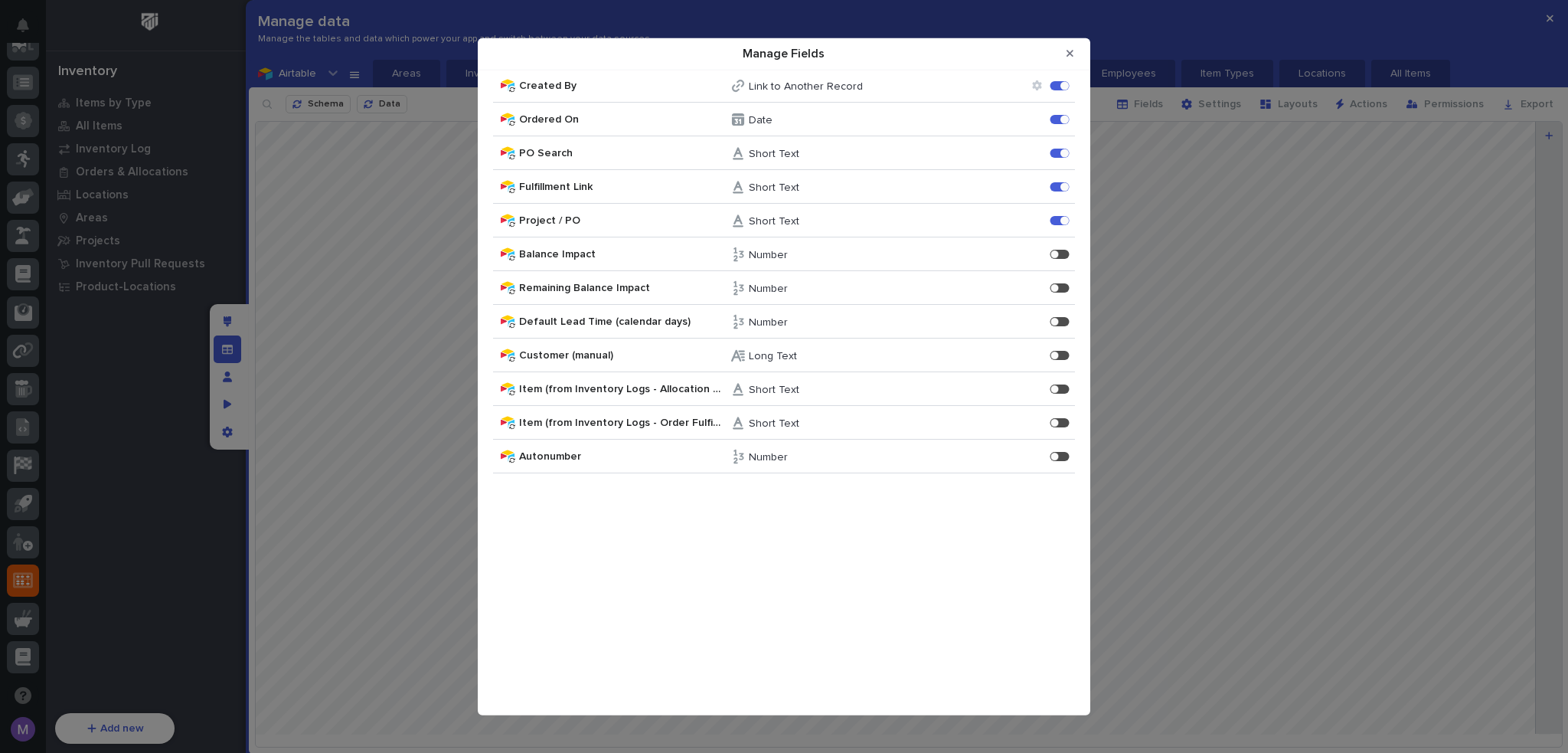
scroll to position [799, 0]
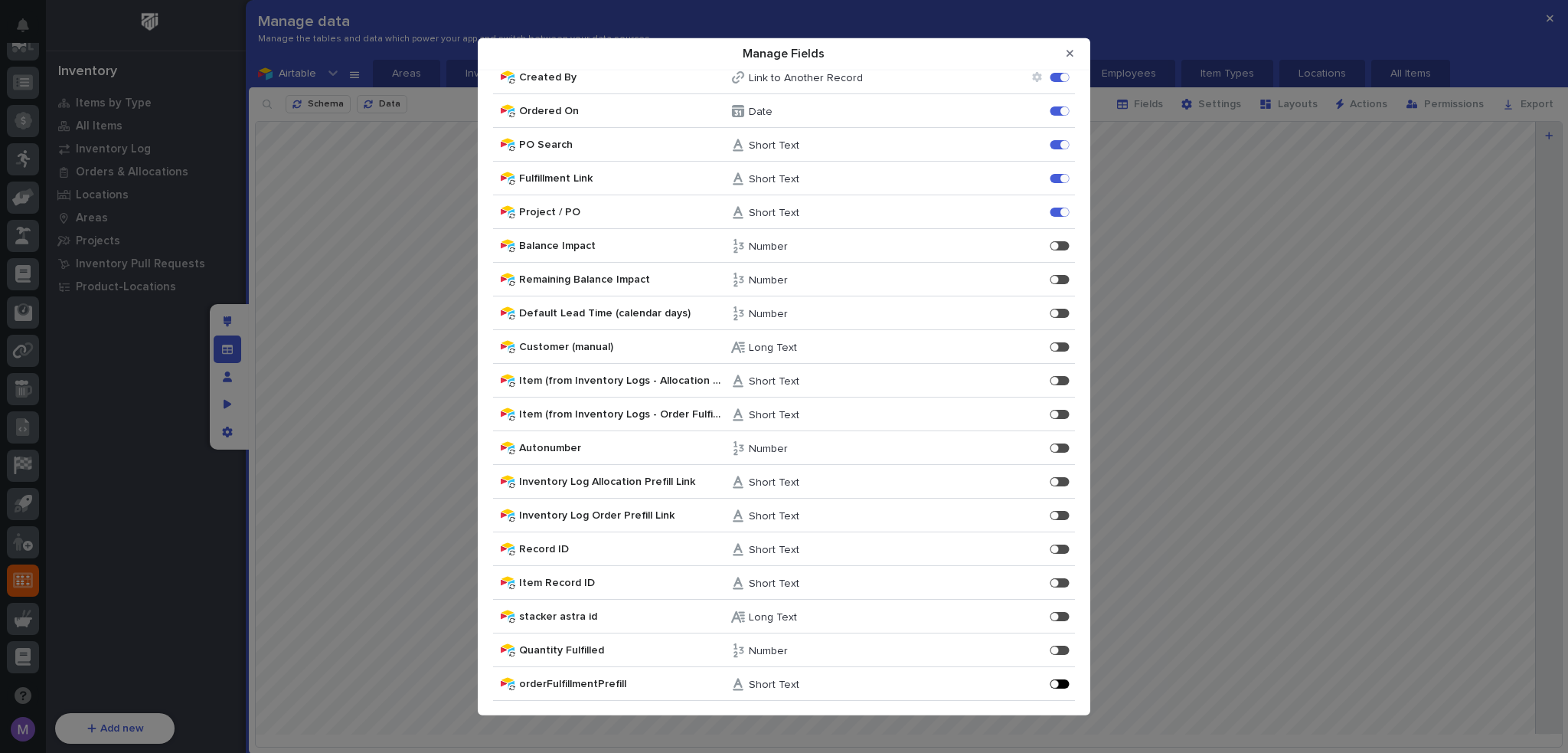
click at [1051, 683] on div "Manage Fields" at bounding box center [1055, 683] width 9 height 9
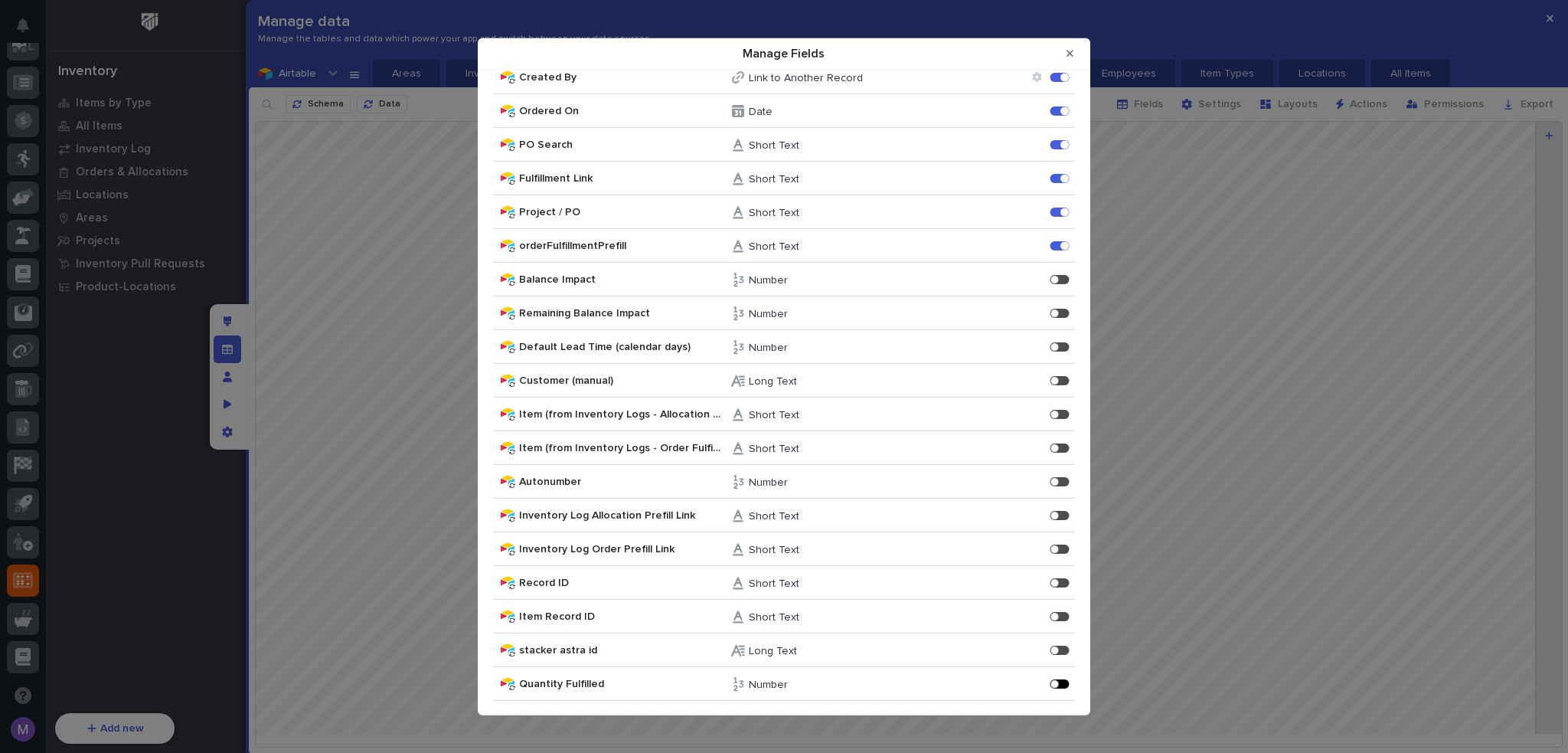
click at [1054, 681] on div "Manage Fields" at bounding box center [1060, 683] width 19 height 9
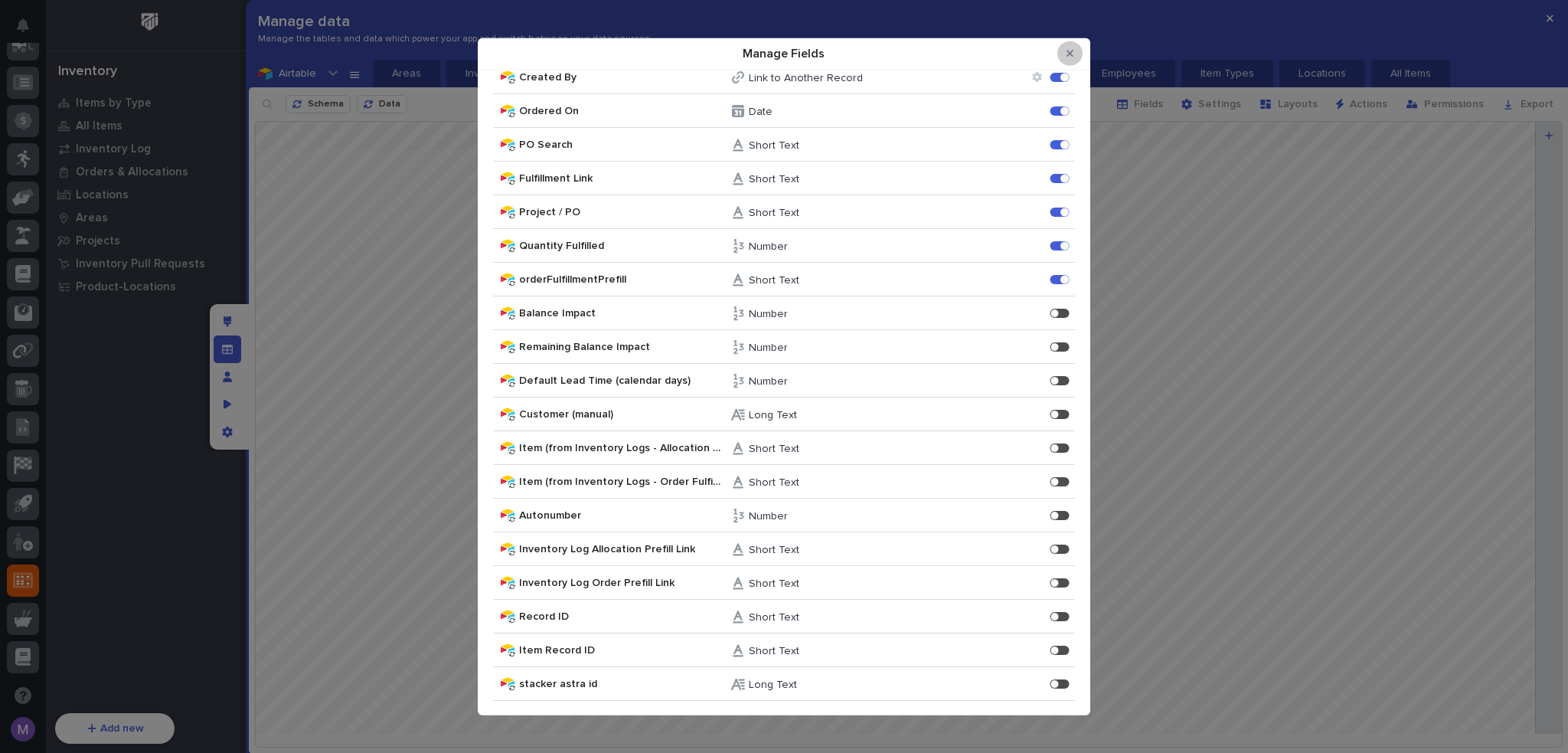
click at [1079, 54] on button "Close Modal" at bounding box center [1069, 53] width 25 height 24
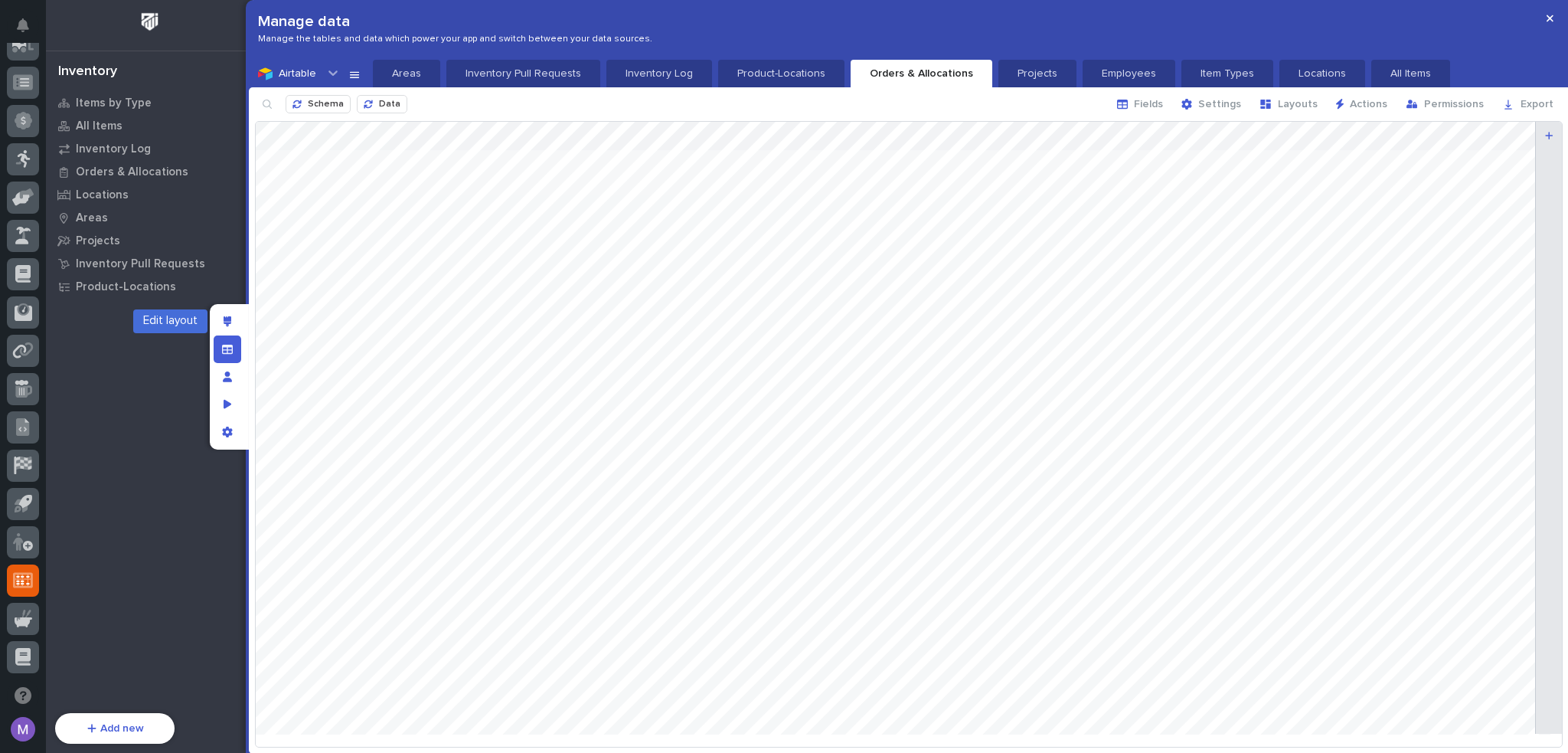
drag, startPoint x: 234, startPoint y: 329, endPoint x: 242, endPoint y: 326, distance: 8.5
click at [234, 329] on div "Edit layout" at bounding box center [228, 322] width 28 height 28
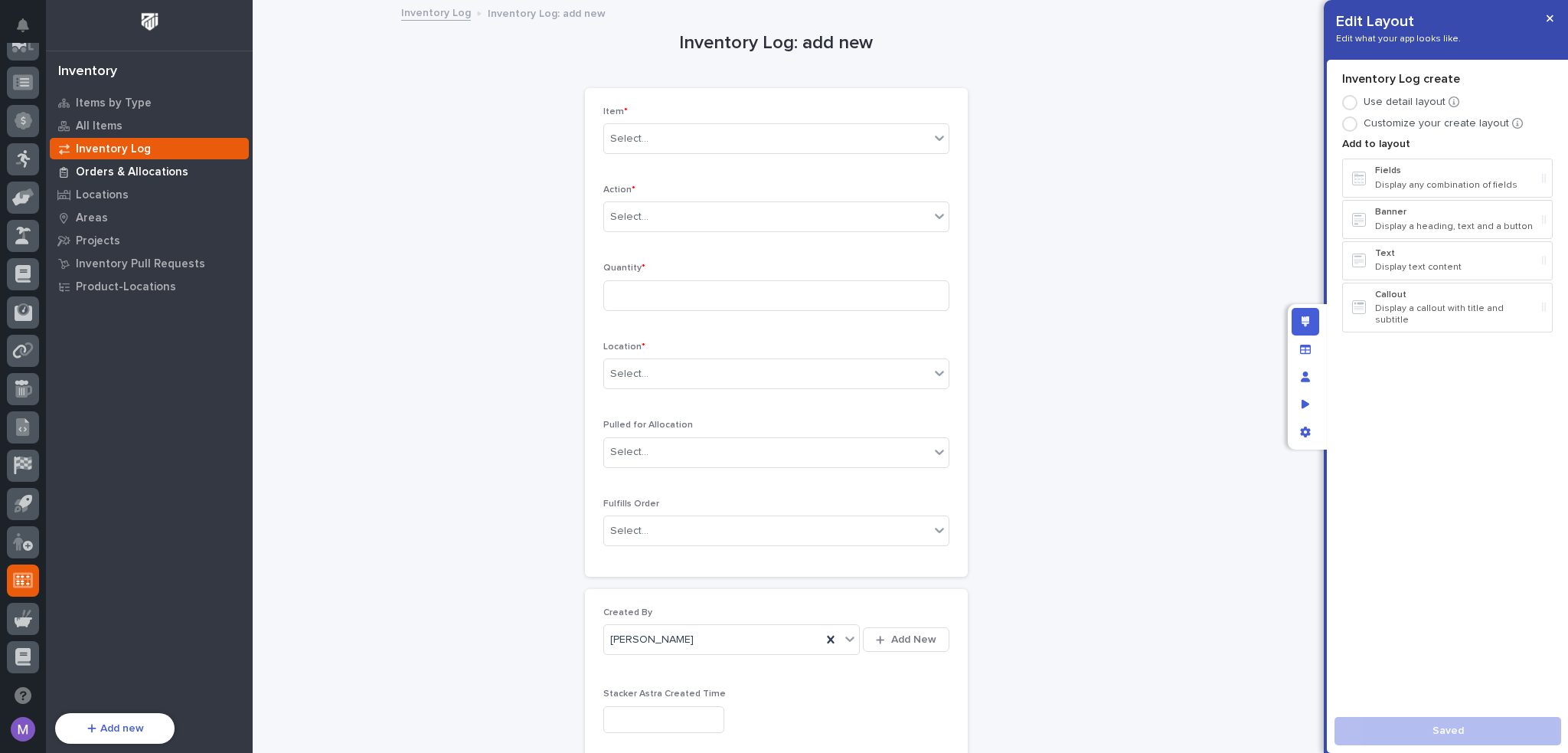
click at [131, 173] on p "Orders & Allocations" at bounding box center [132, 173] width 112 height 14
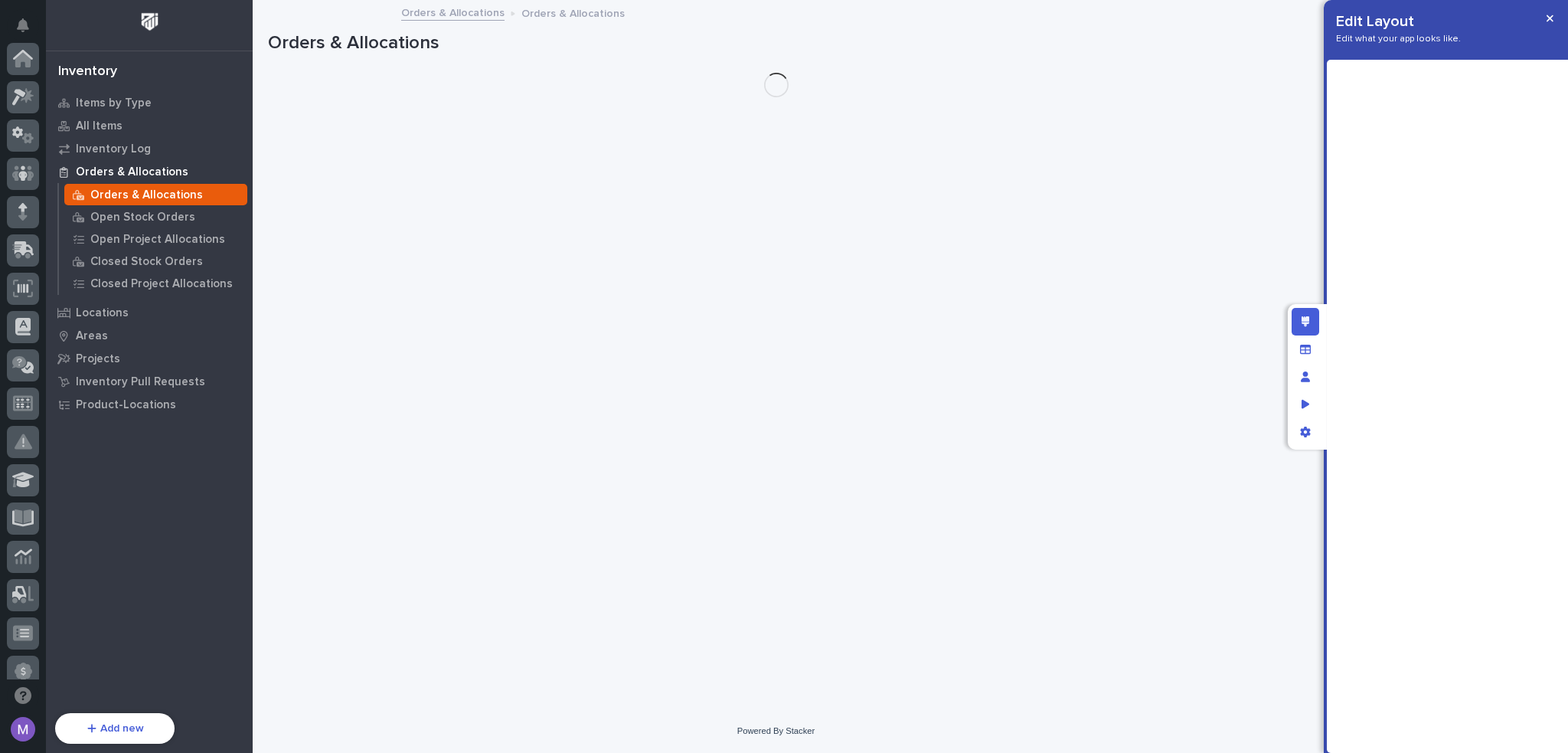
scroll to position [550, 0]
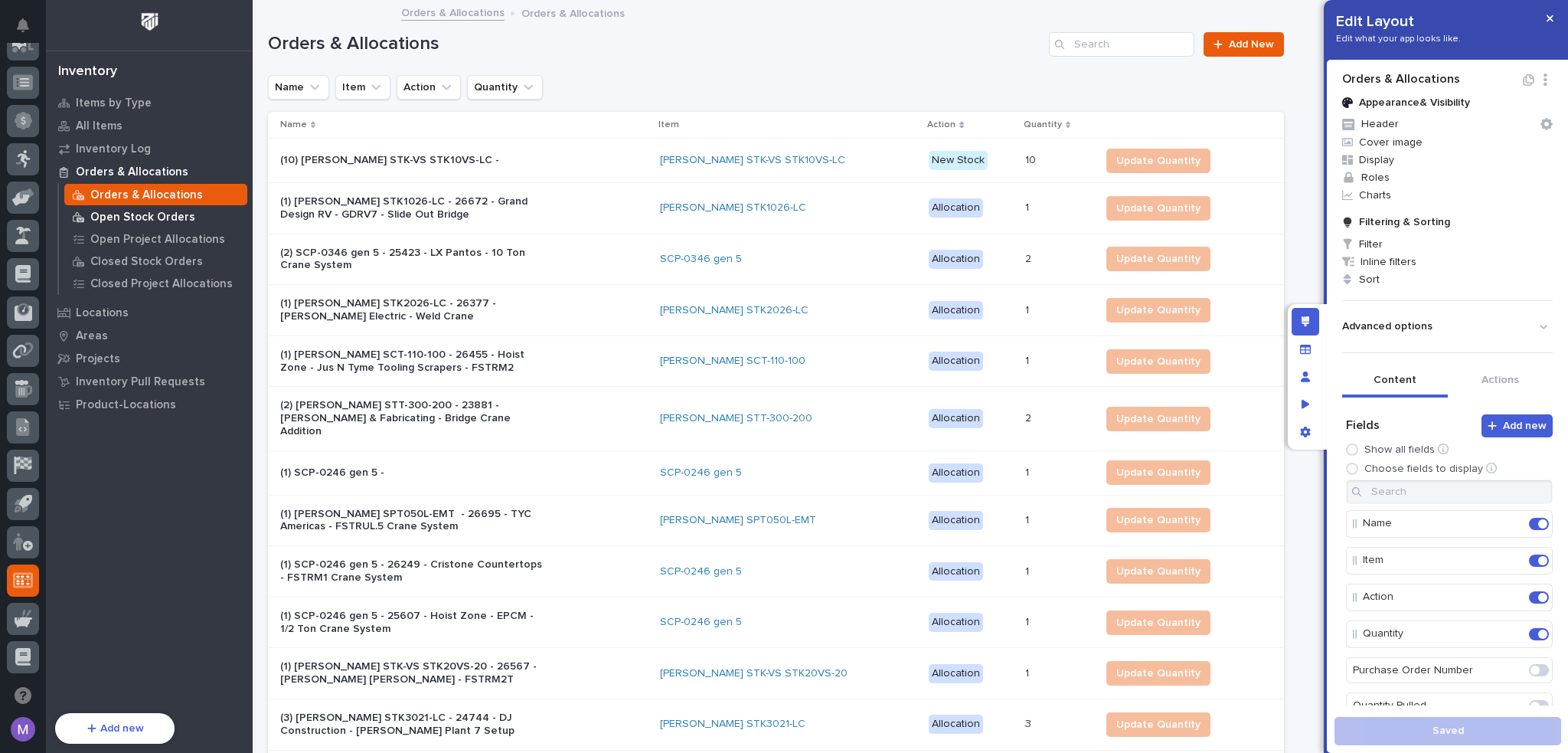
click at [122, 210] on p "Open Stock Orders" at bounding box center [143, 217] width 105 height 14
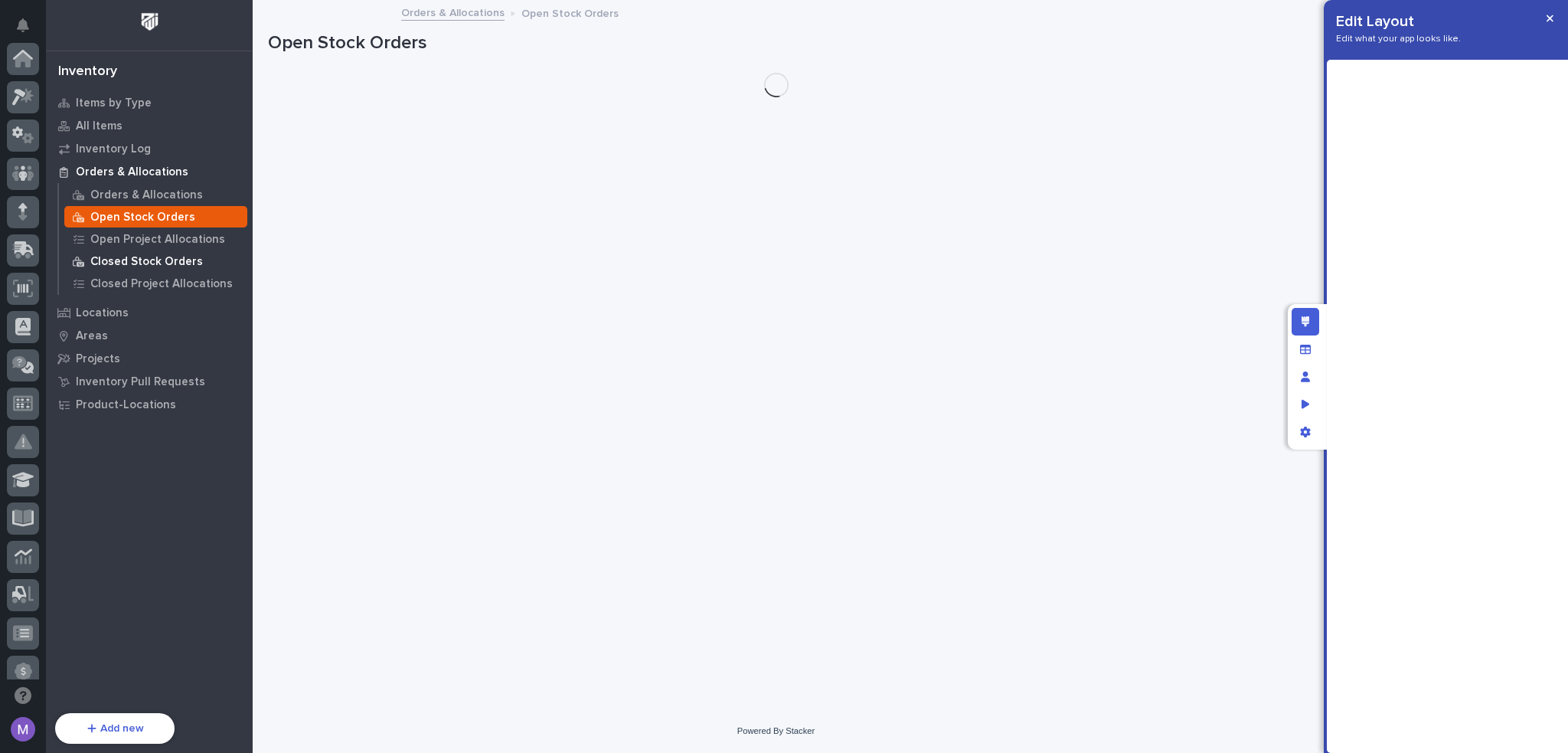
scroll to position [550, 0]
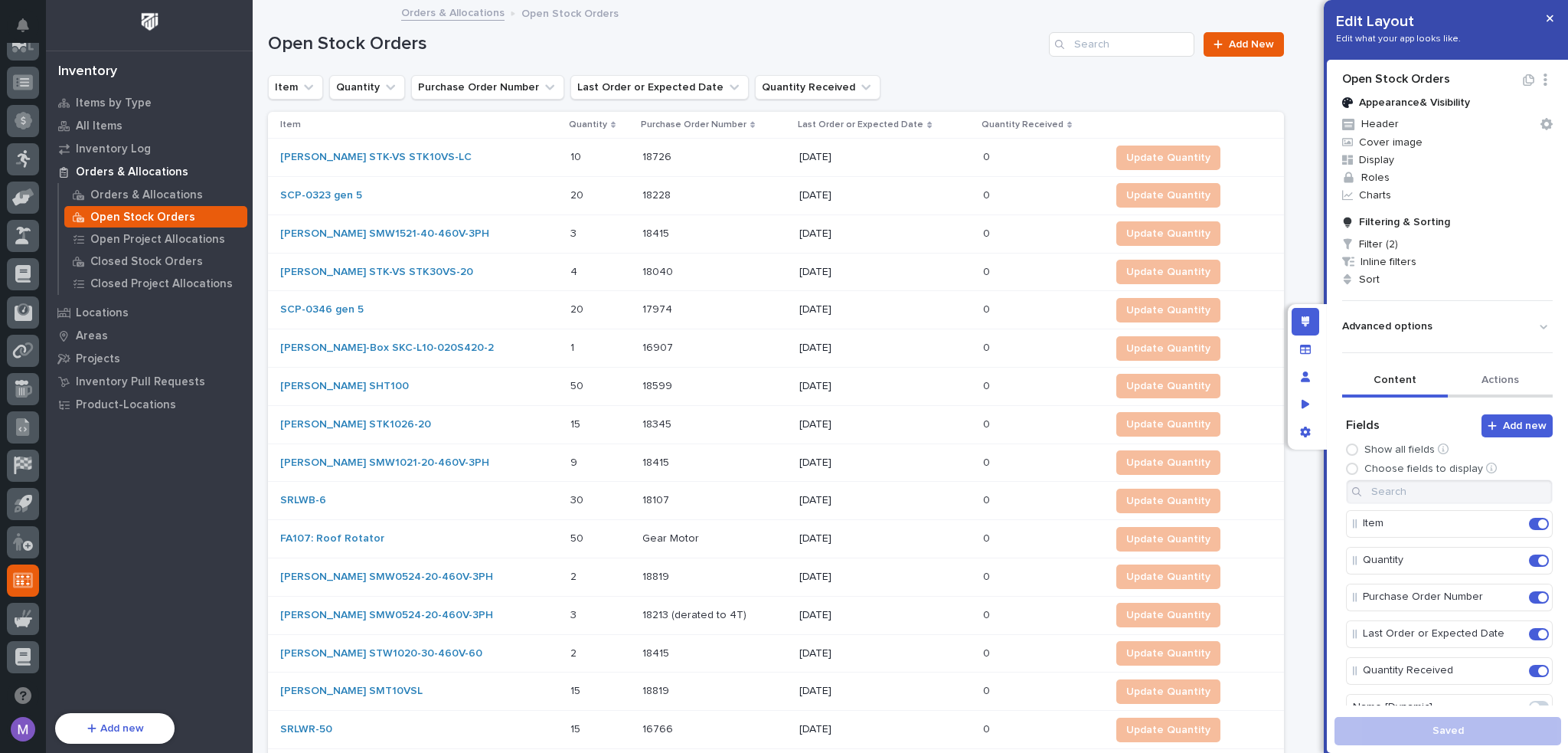
click at [1503, 390] on button "Actions" at bounding box center [1501, 380] width 106 height 32
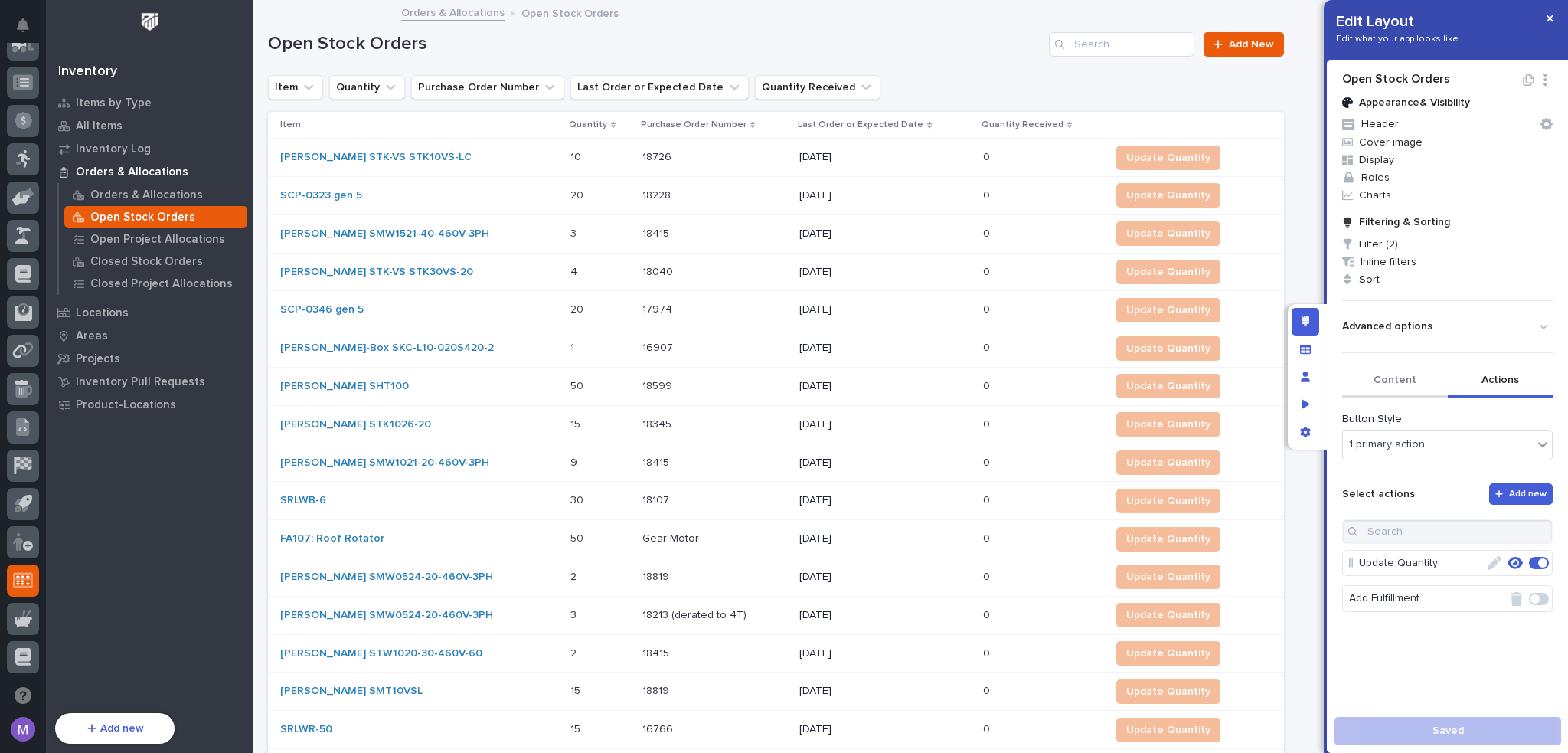
click at [1413, 386] on button "Content" at bounding box center [1395, 380] width 106 height 32
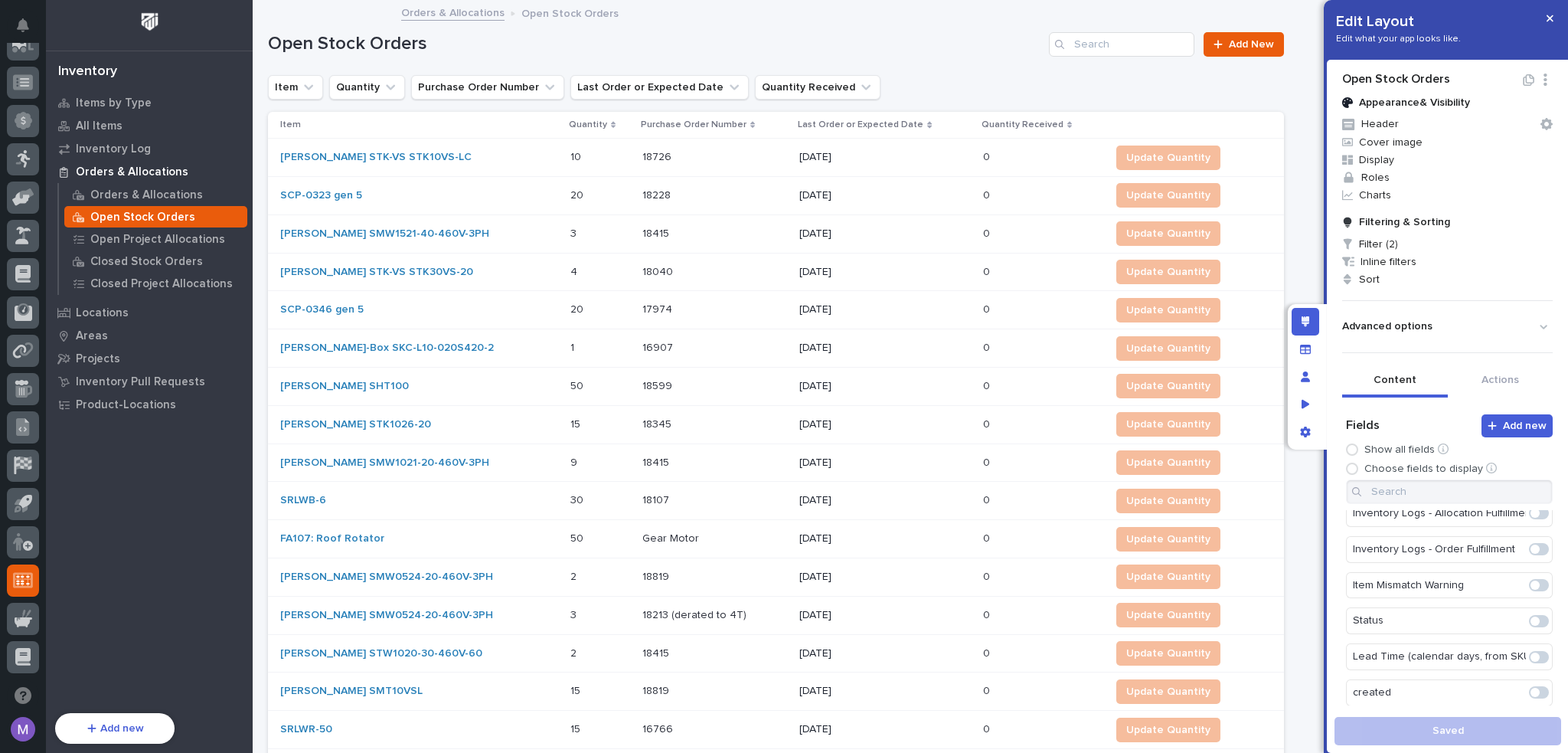
scroll to position [768, 0]
click at [1529, 685] on span at bounding box center [1539, 691] width 20 height 12
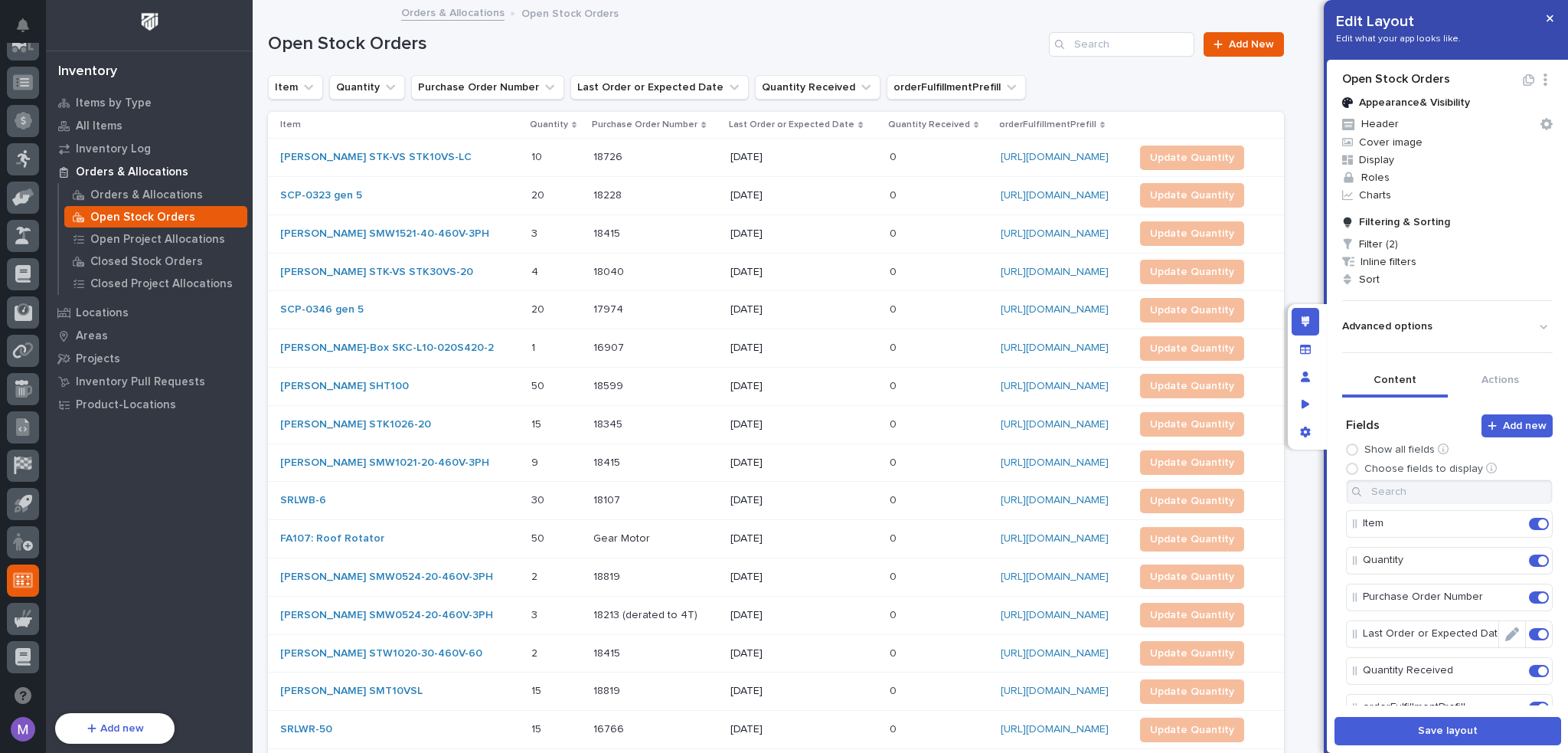
scroll to position [154, 0]
click at [1444, 555] on p "orderFulfillmentPrefill" at bounding box center [1430, 554] width 135 height 25
click at [1505, 550] on icon "Edit" at bounding box center [1512, 555] width 14 height 14
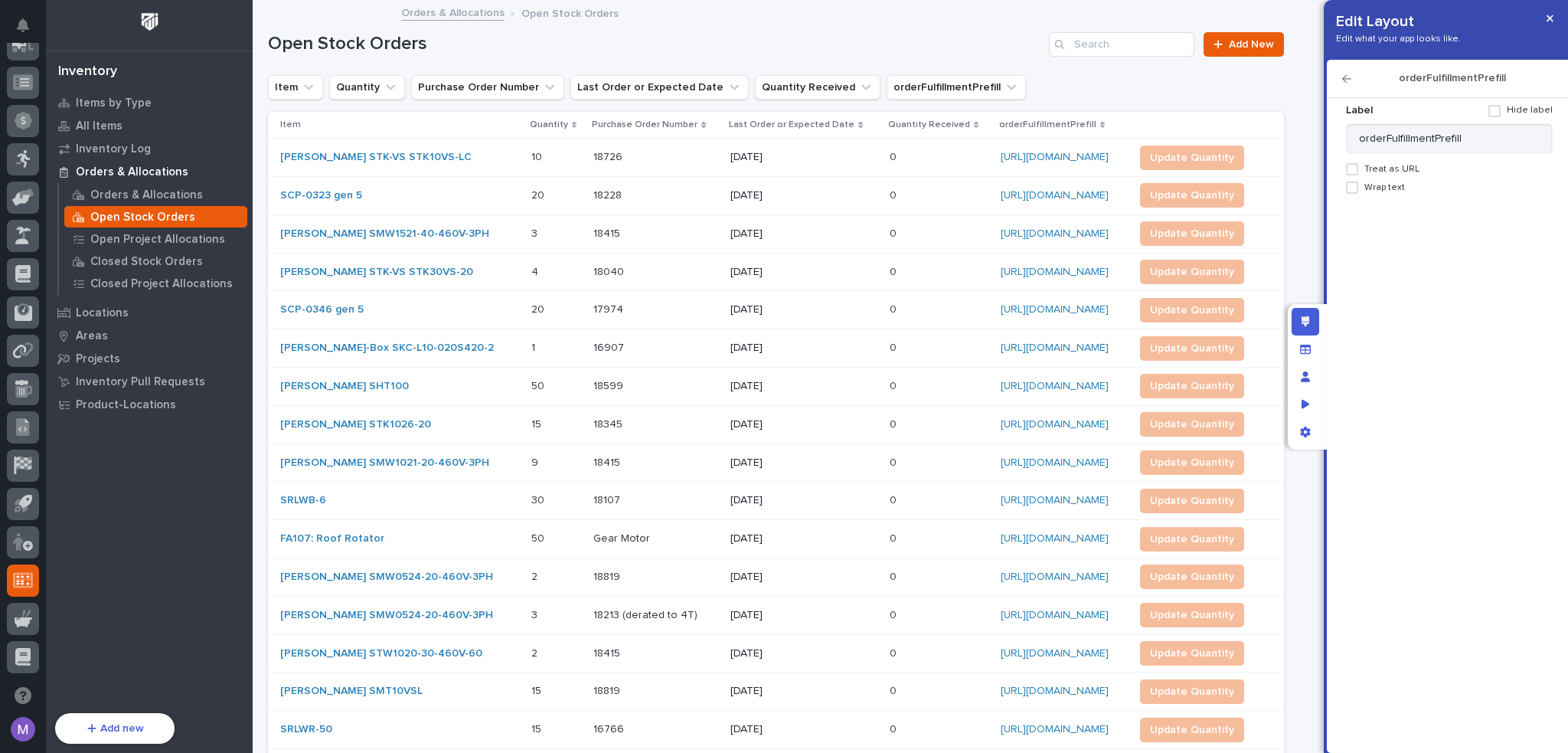
click at [1375, 165] on span "Treat as URL" at bounding box center [1392, 169] width 55 height 10
click at [1382, 223] on span "Open in new tab" at bounding box center [1412, 224] width 72 height 10
click at [1372, 204] on label "Display as button" at bounding box center [1455, 206] width 194 height 12
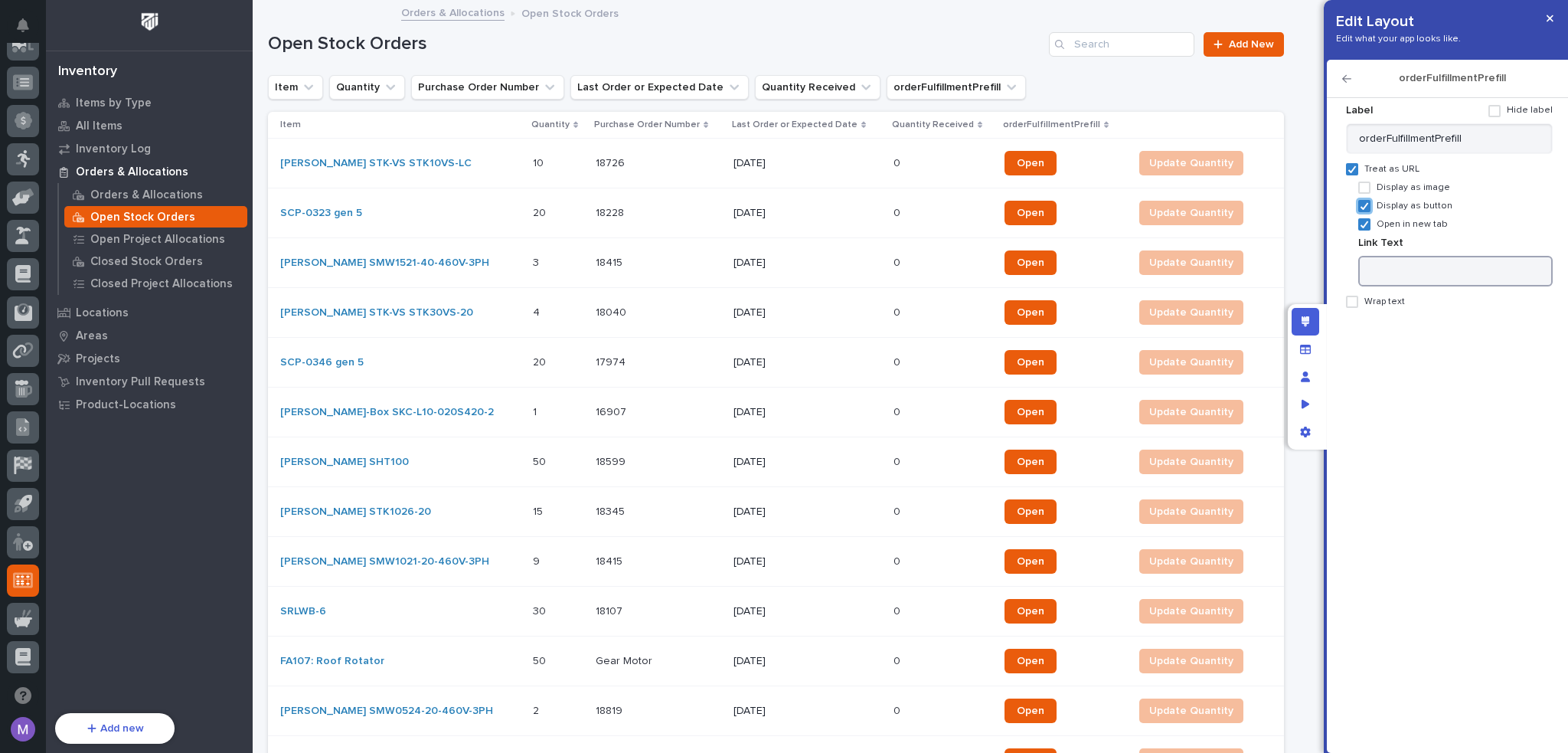
click at [1390, 279] on input at bounding box center [1455, 271] width 194 height 31
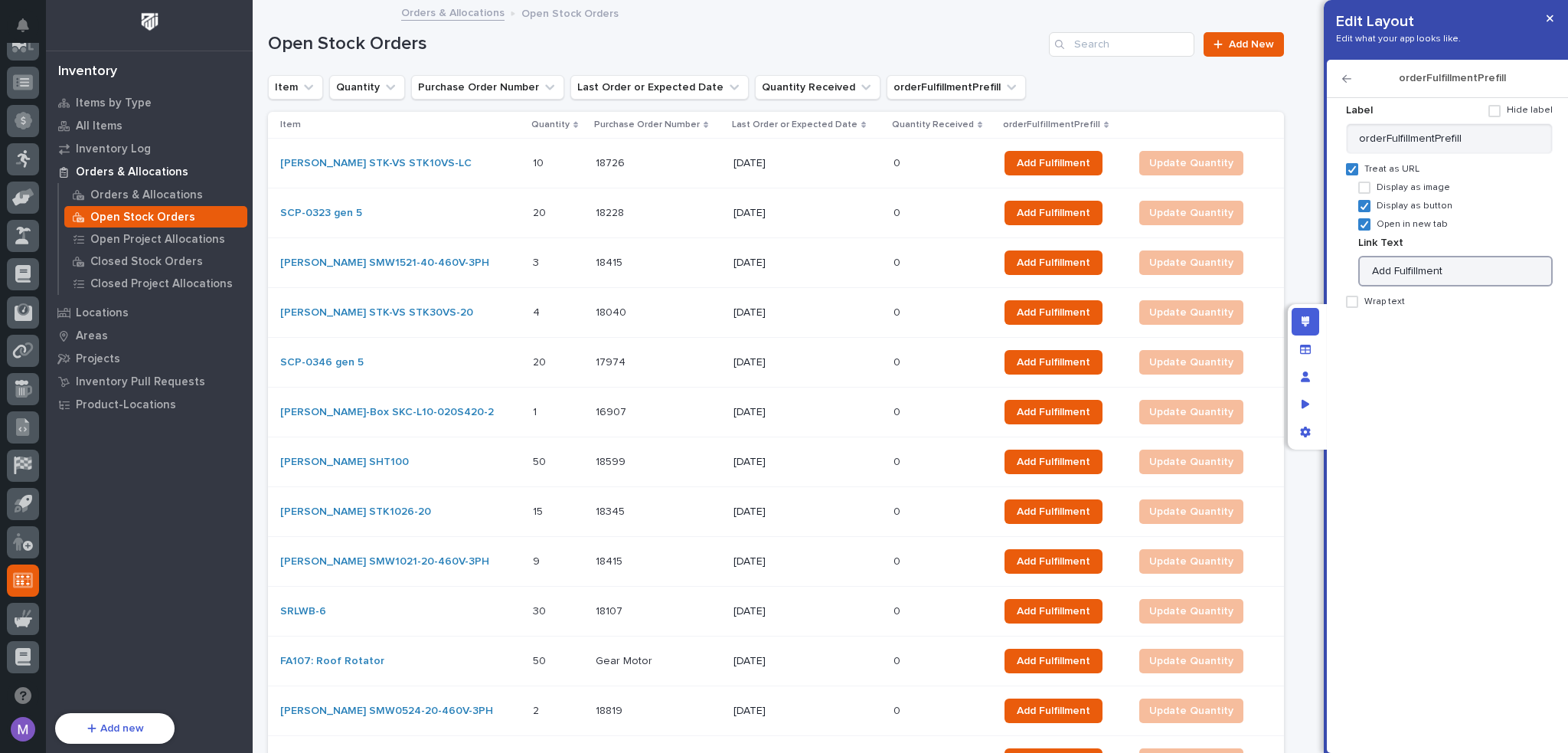
click at [1500, 105] on span at bounding box center [1495, 111] width 12 height 12
type input "Add Fulfillment"
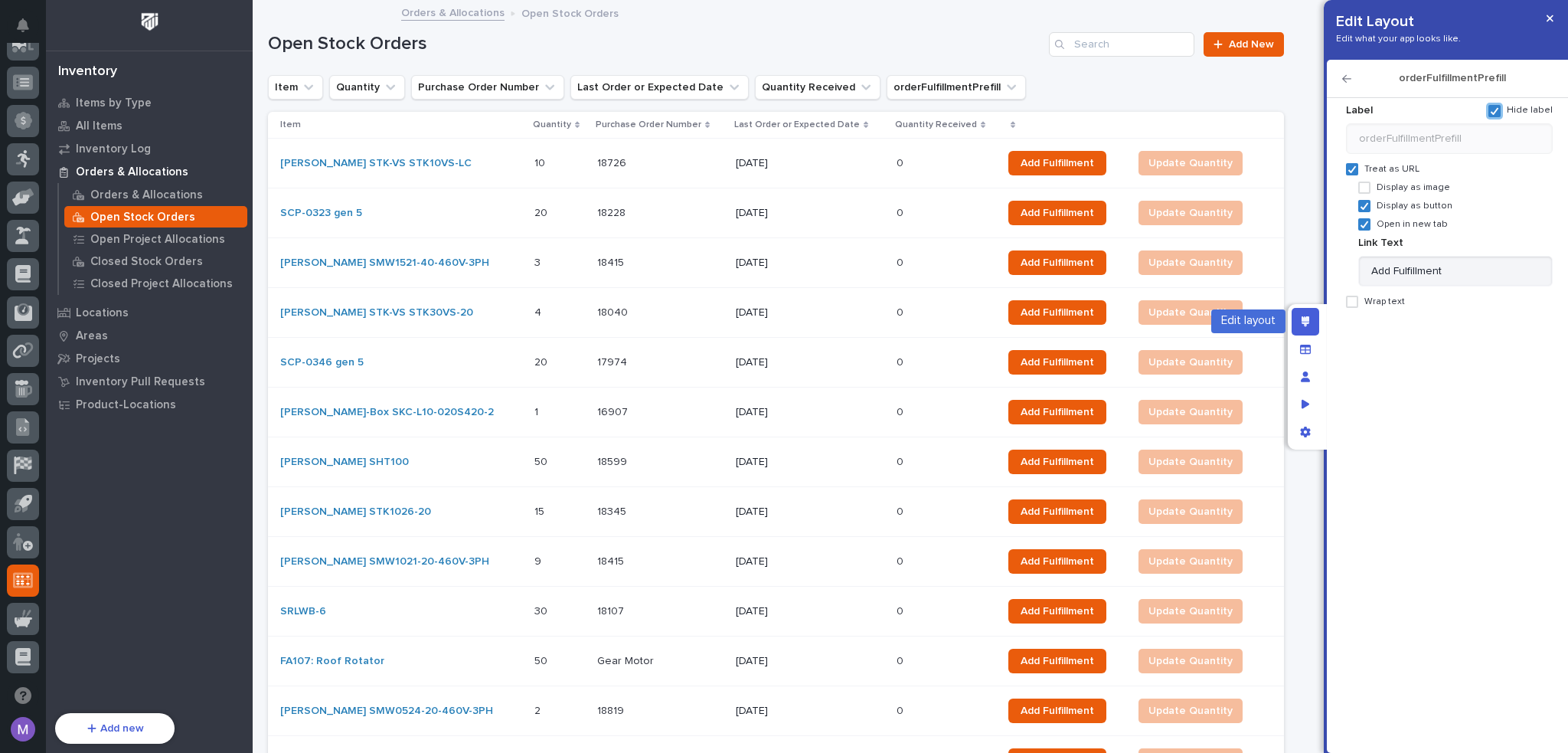
click at [1311, 327] on div "Edit layout" at bounding box center [1306, 322] width 28 height 28
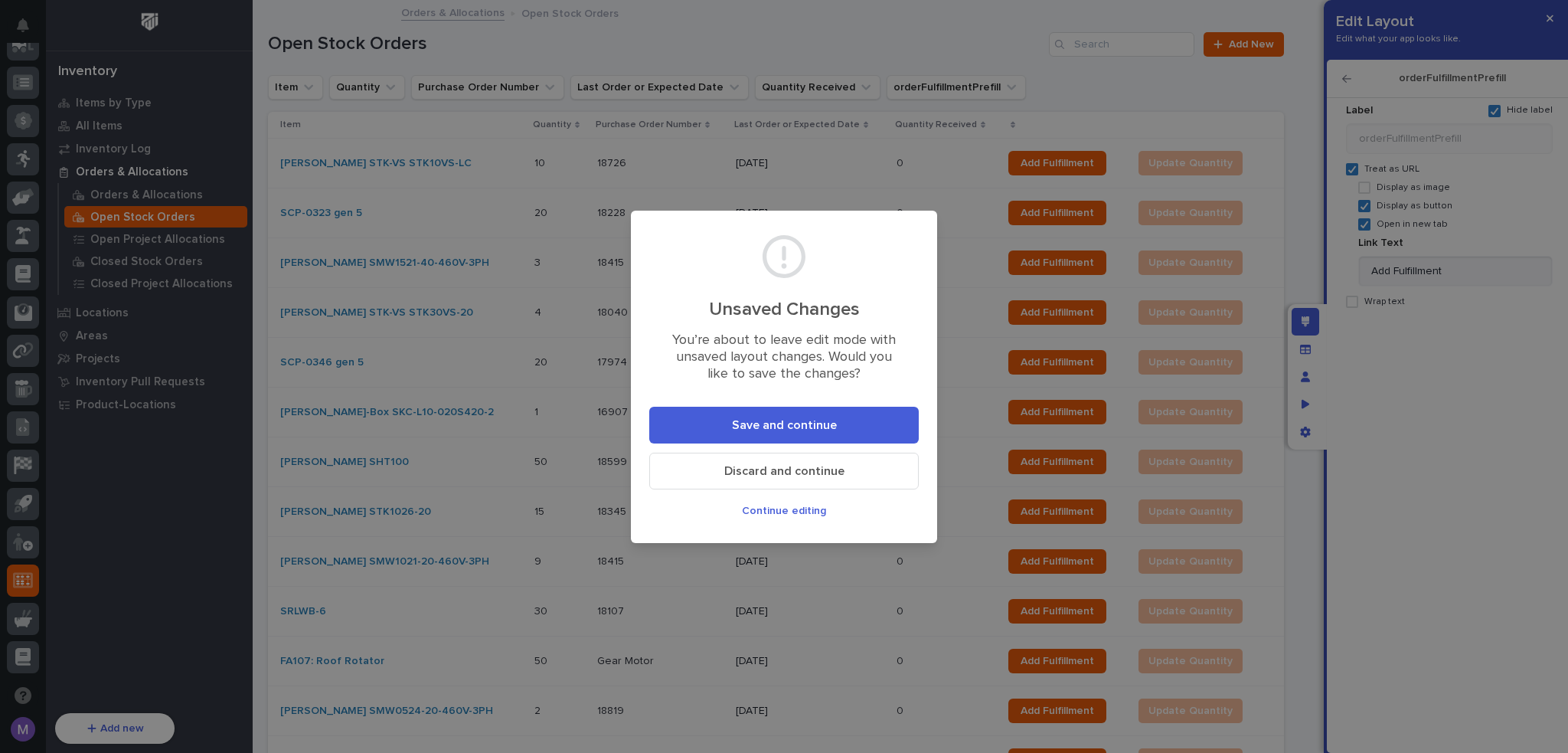
click at [857, 425] on button "Save and continue" at bounding box center [784, 424] width 269 height 37
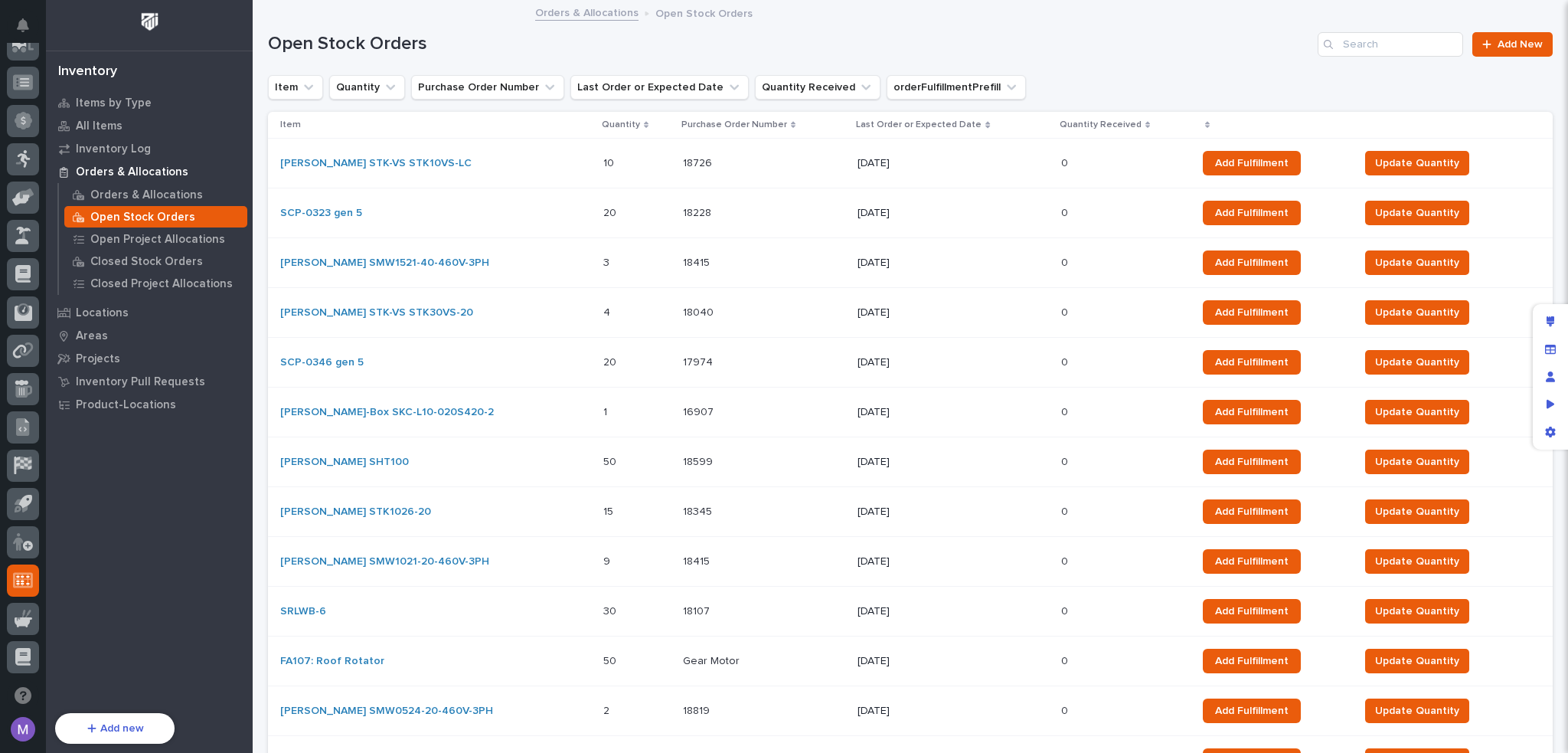
click at [1245, 276] on div "Add Fulfillment" at bounding box center [1275, 262] width 144 height 37
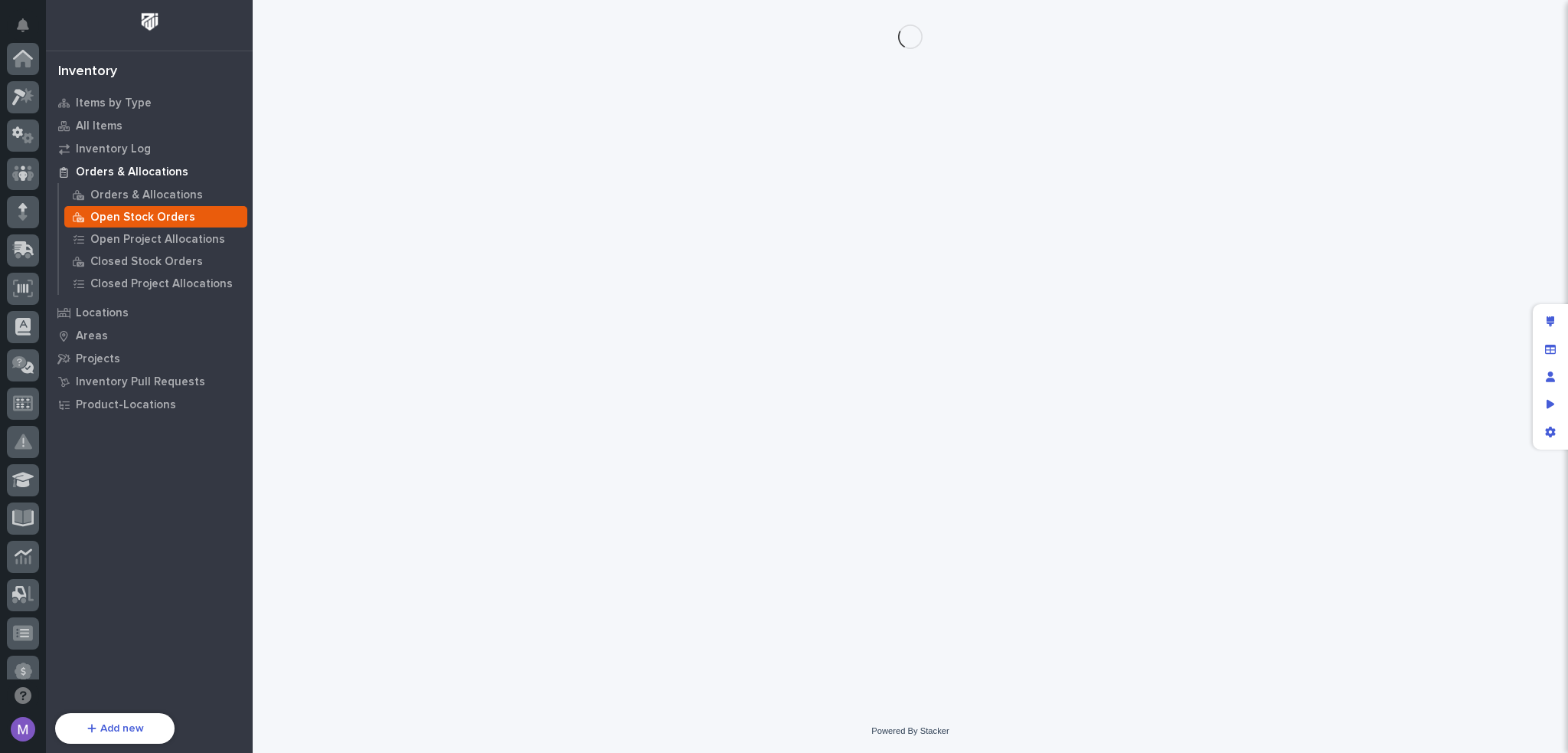
scroll to position [550, 0]
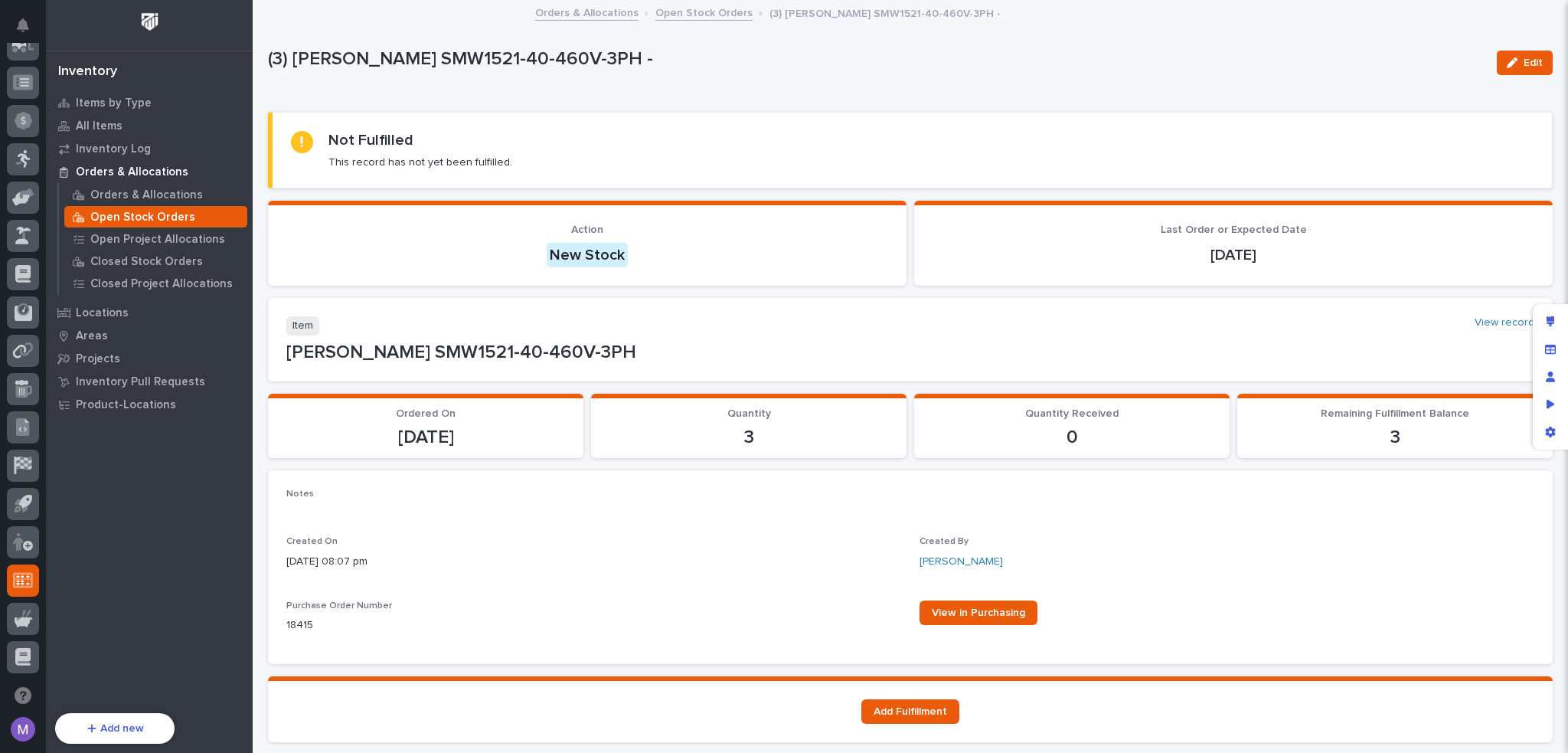
click at [658, 13] on link "Open Stock Orders" at bounding box center [704, 12] width 97 height 17
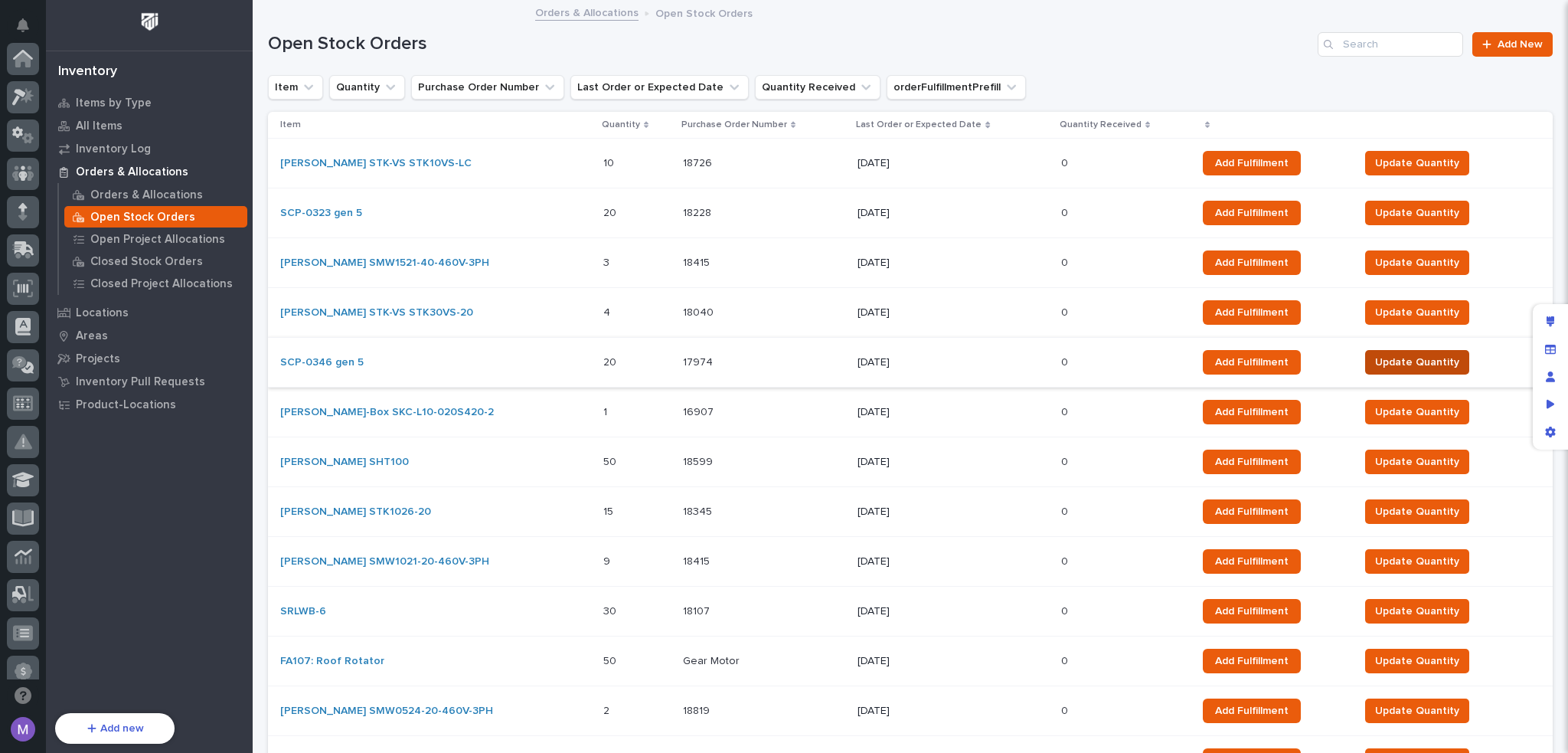
scroll to position [550, 0]
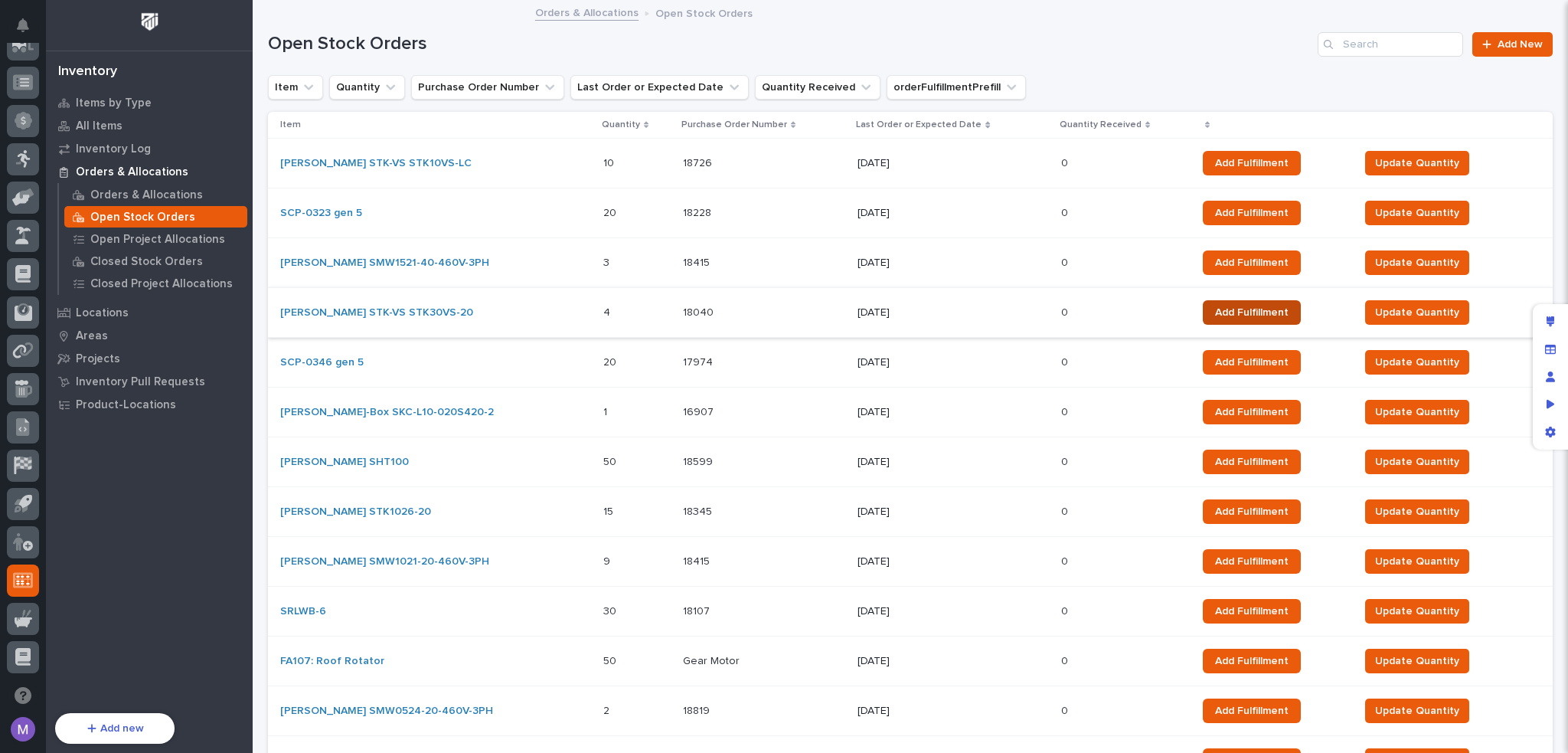
click at [1215, 311] on span "Add Fulfillment" at bounding box center [1251, 312] width 73 height 10
drag, startPoint x: 1550, startPoint y: 355, endPoint x: 1421, endPoint y: 310, distance: 136.6
click at [1550, 355] on div "Manage fields and data" at bounding box center [1551, 349] width 28 height 28
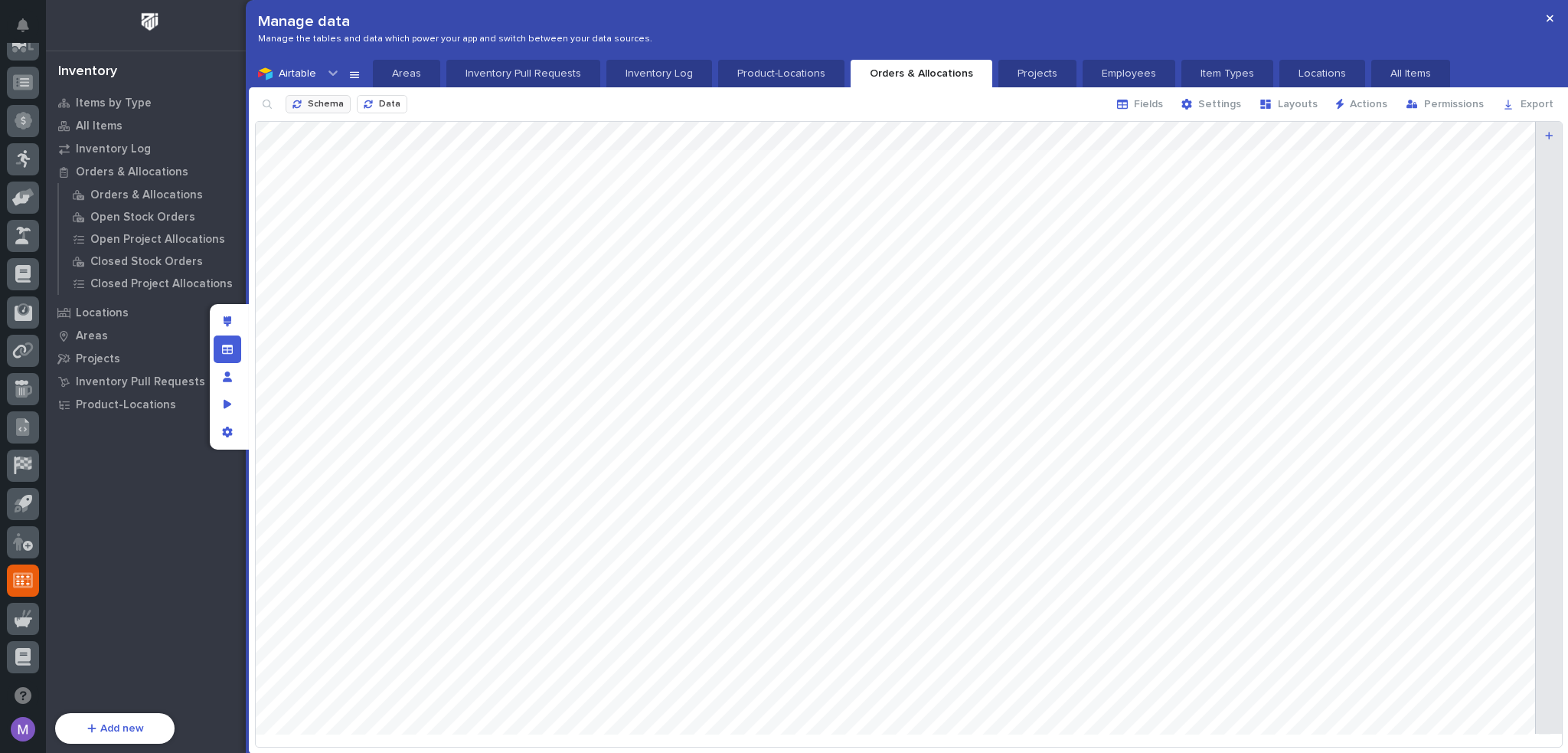
click at [304, 97] on button "Schema" at bounding box center [317, 104] width 65 height 18
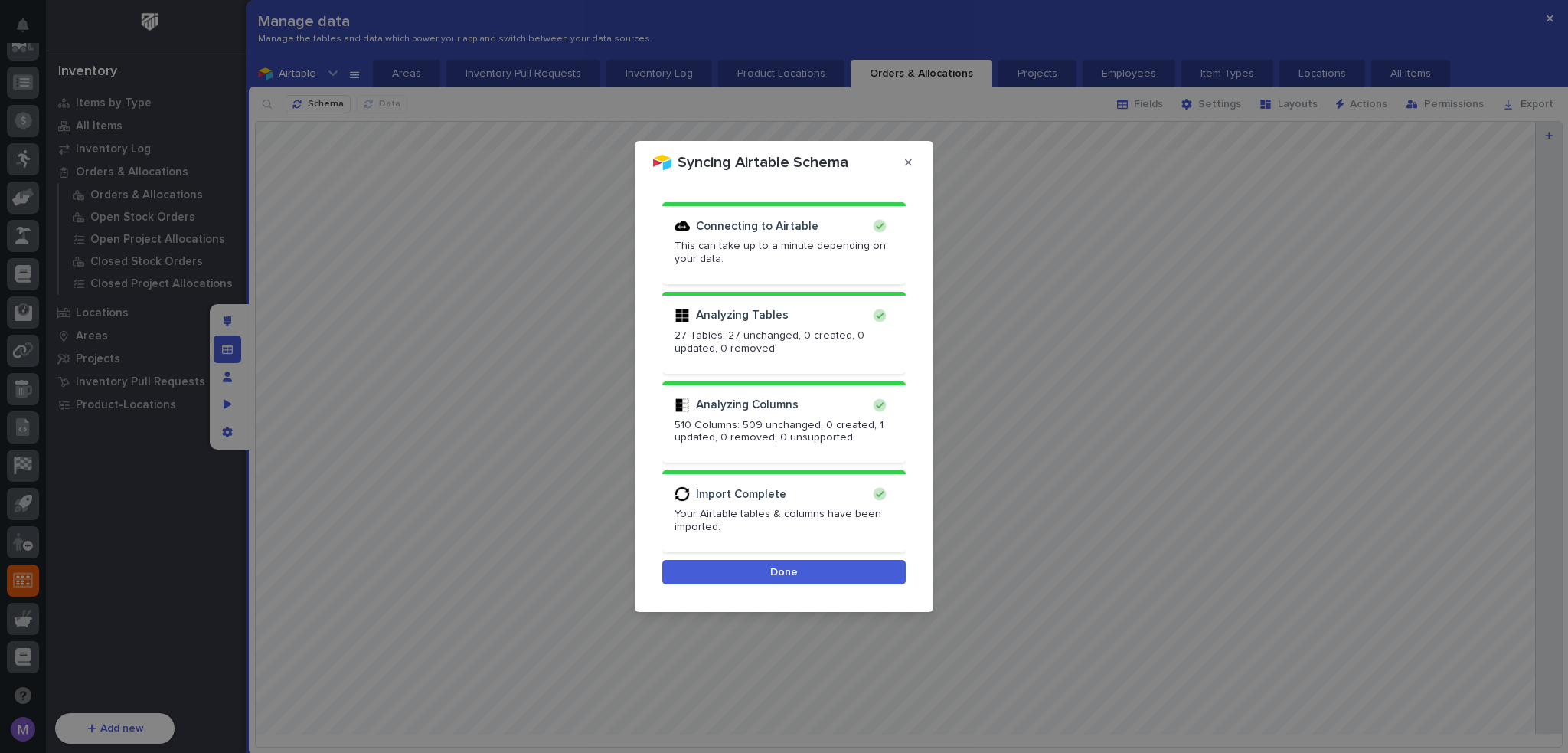
click at [896, 569] on button "Done" at bounding box center [784, 572] width 243 height 24
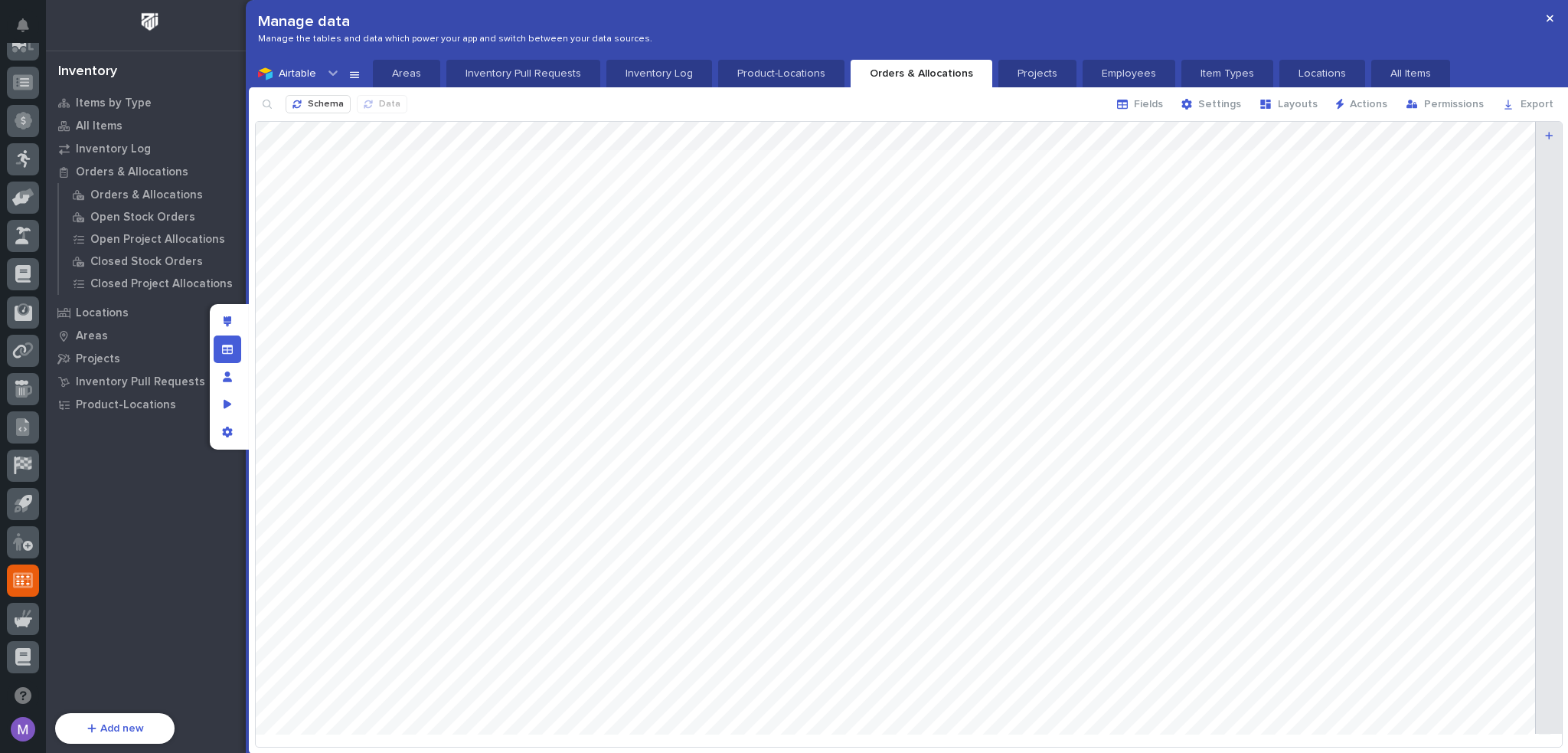
click at [228, 342] on div "Manage fields and data" at bounding box center [228, 349] width 28 height 28
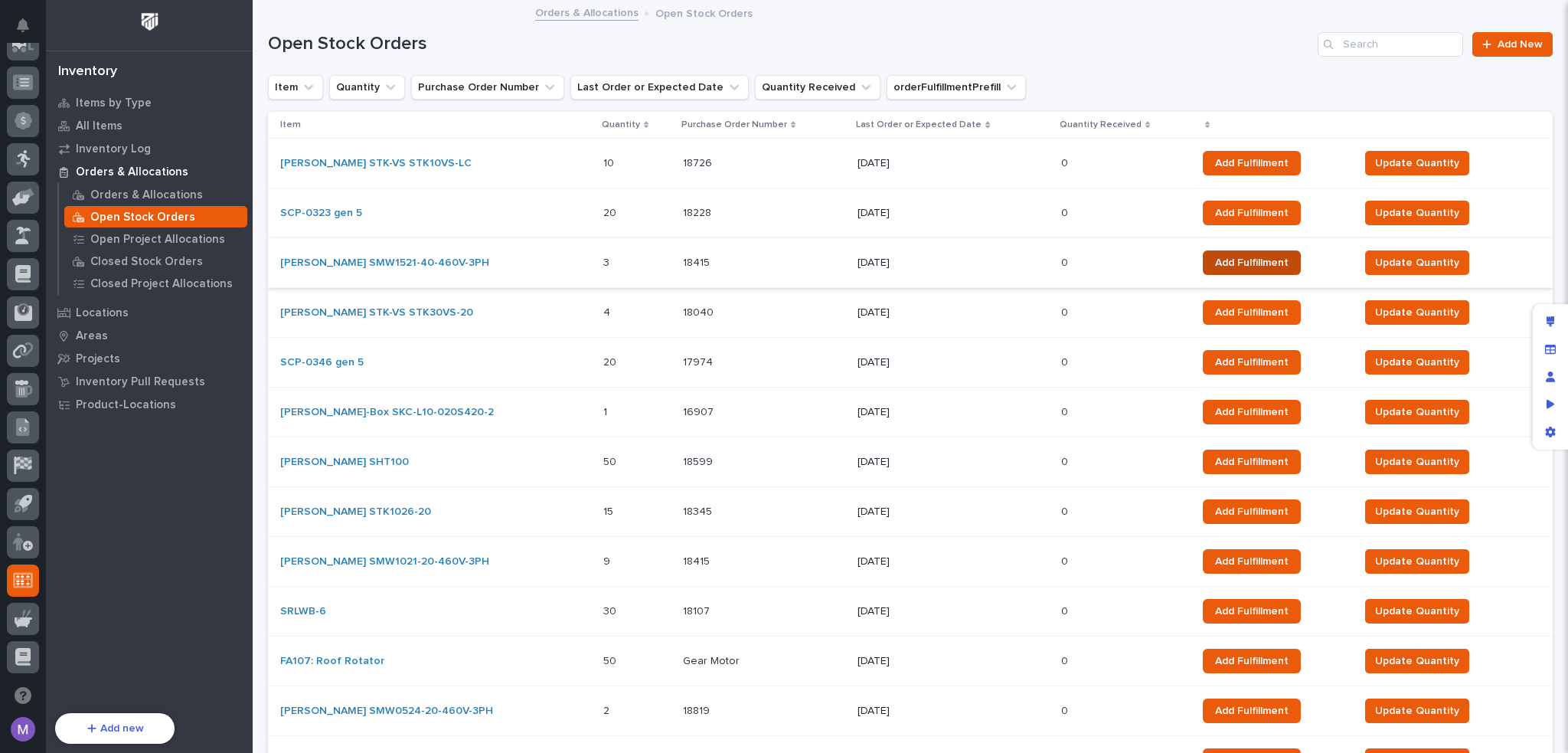
click at [1230, 257] on span "Add Fulfillment" at bounding box center [1251, 262] width 73 height 10
click at [1232, 307] on span "Add Fulfillment" at bounding box center [1251, 312] width 73 height 10
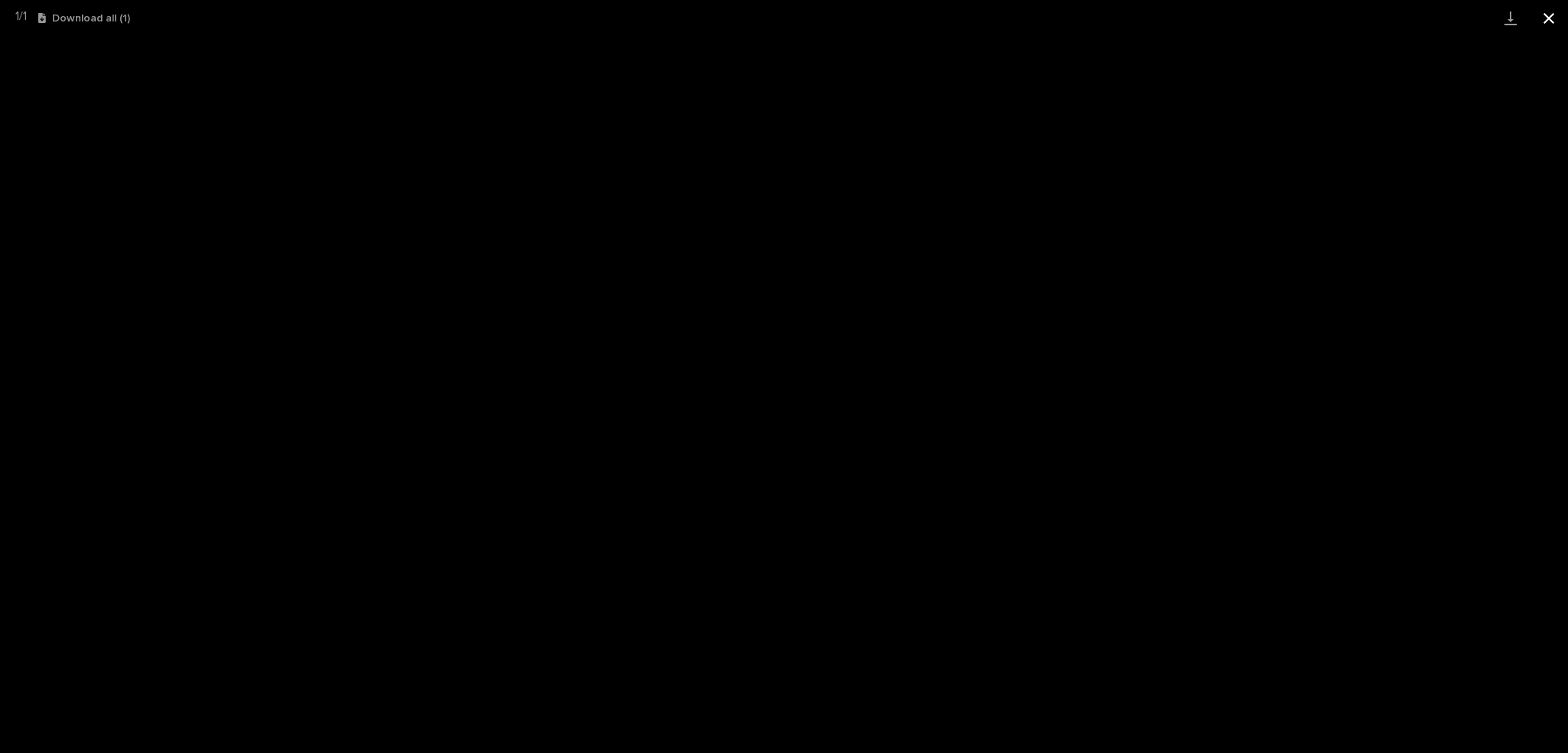
scroll to position [191, 0]
click at [1546, 22] on button "Close gallery" at bounding box center [1549, 18] width 38 height 36
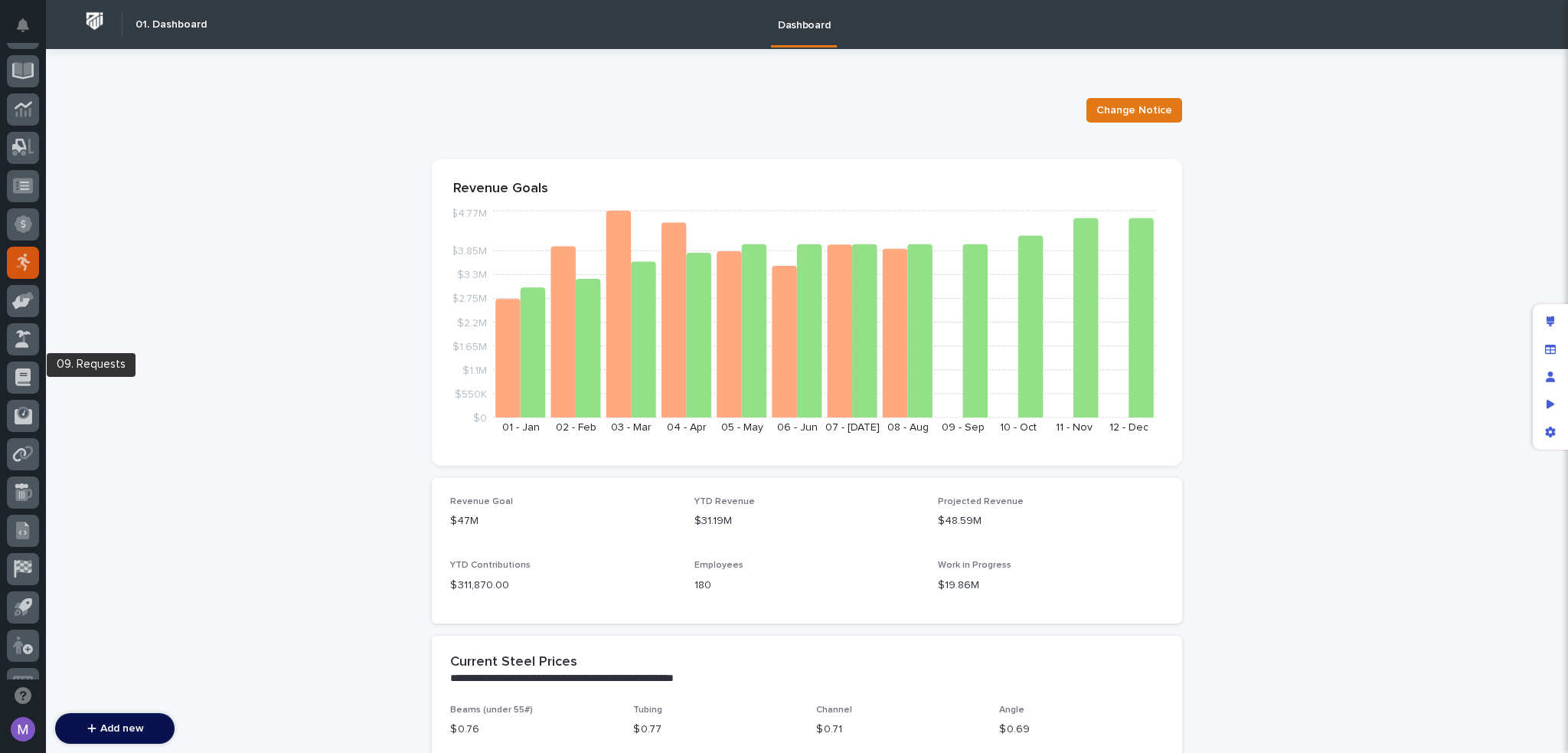
scroll to position [549, 0]
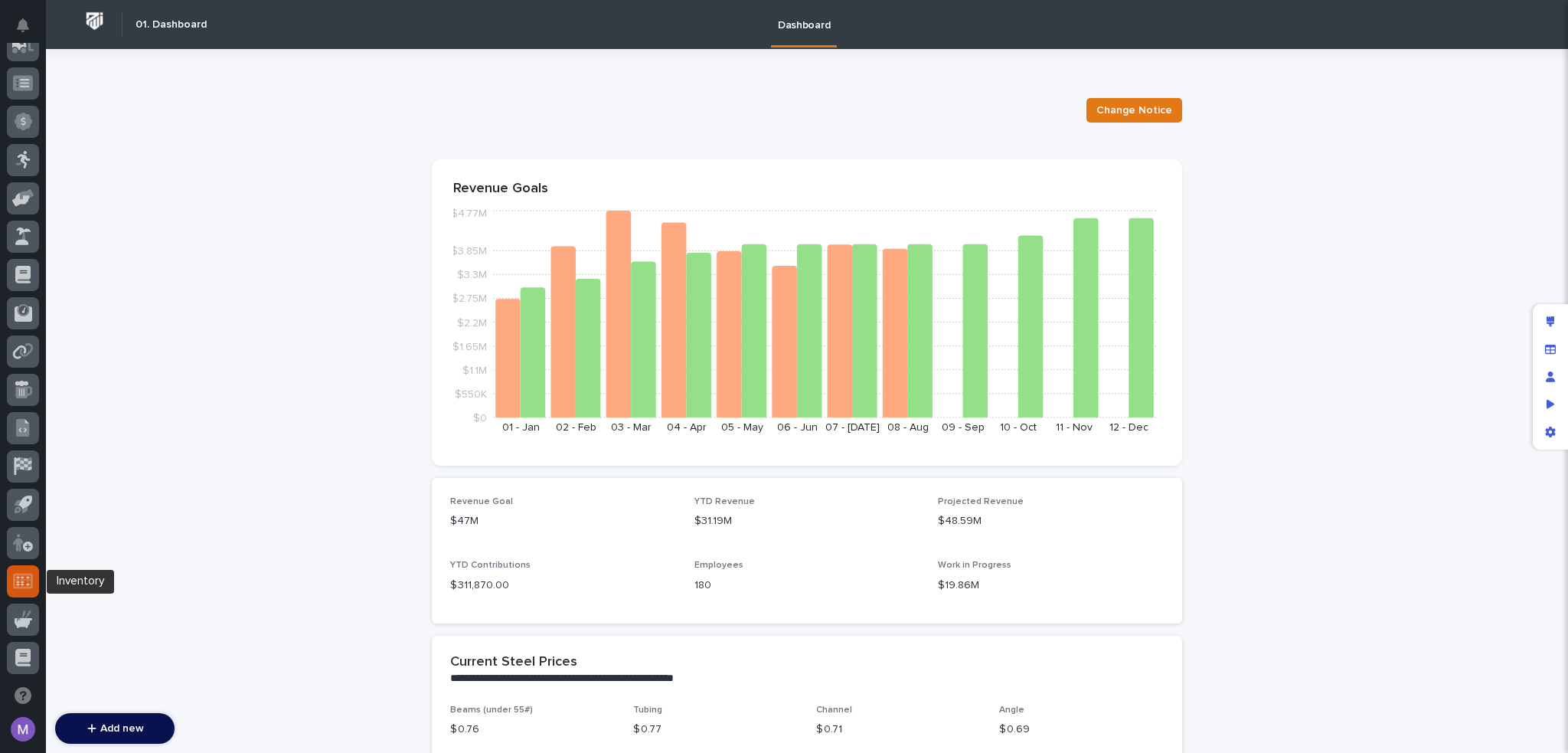
click at [24, 578] on icon at bounding box center [22, 580] width 20 height 17
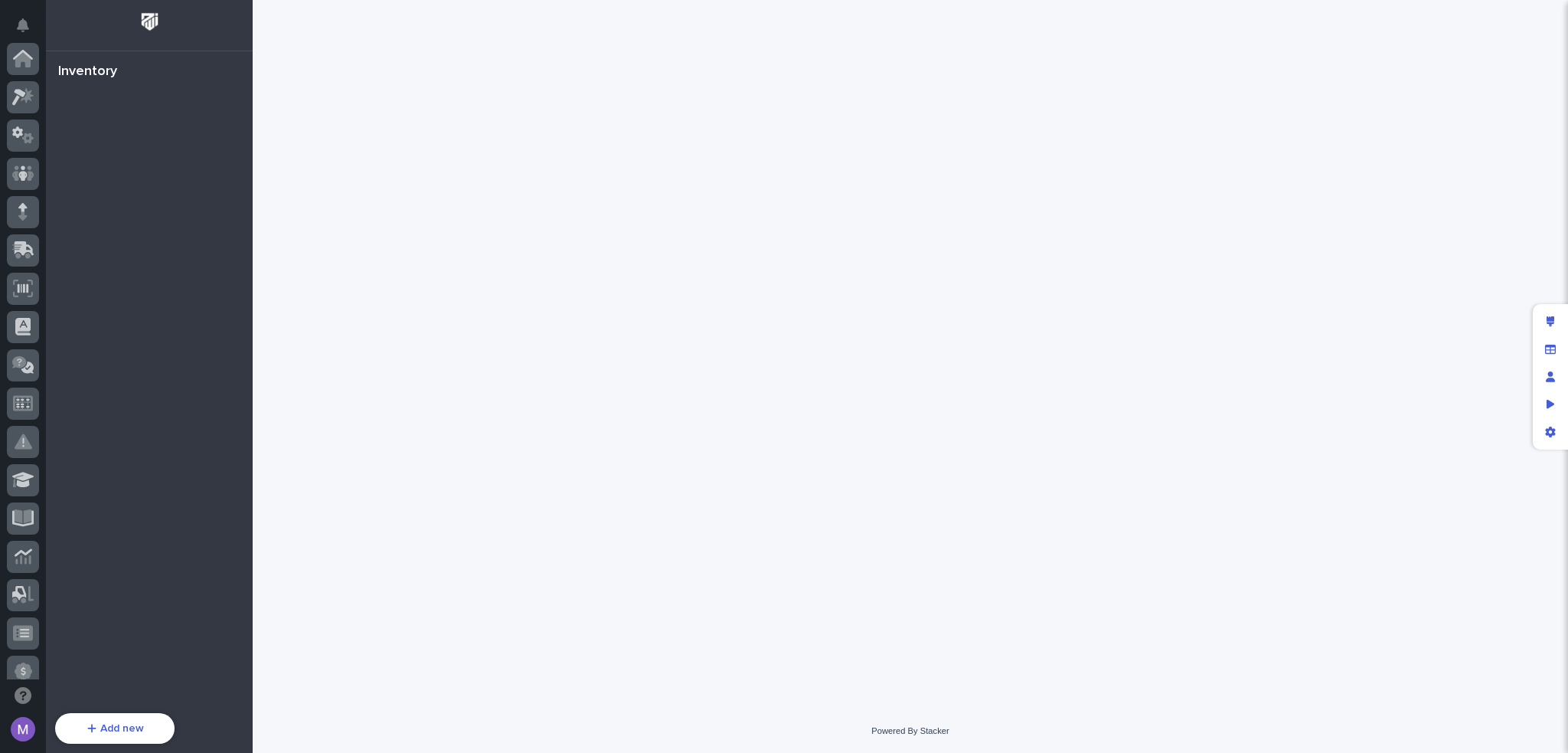
scroll to position [550, 0]
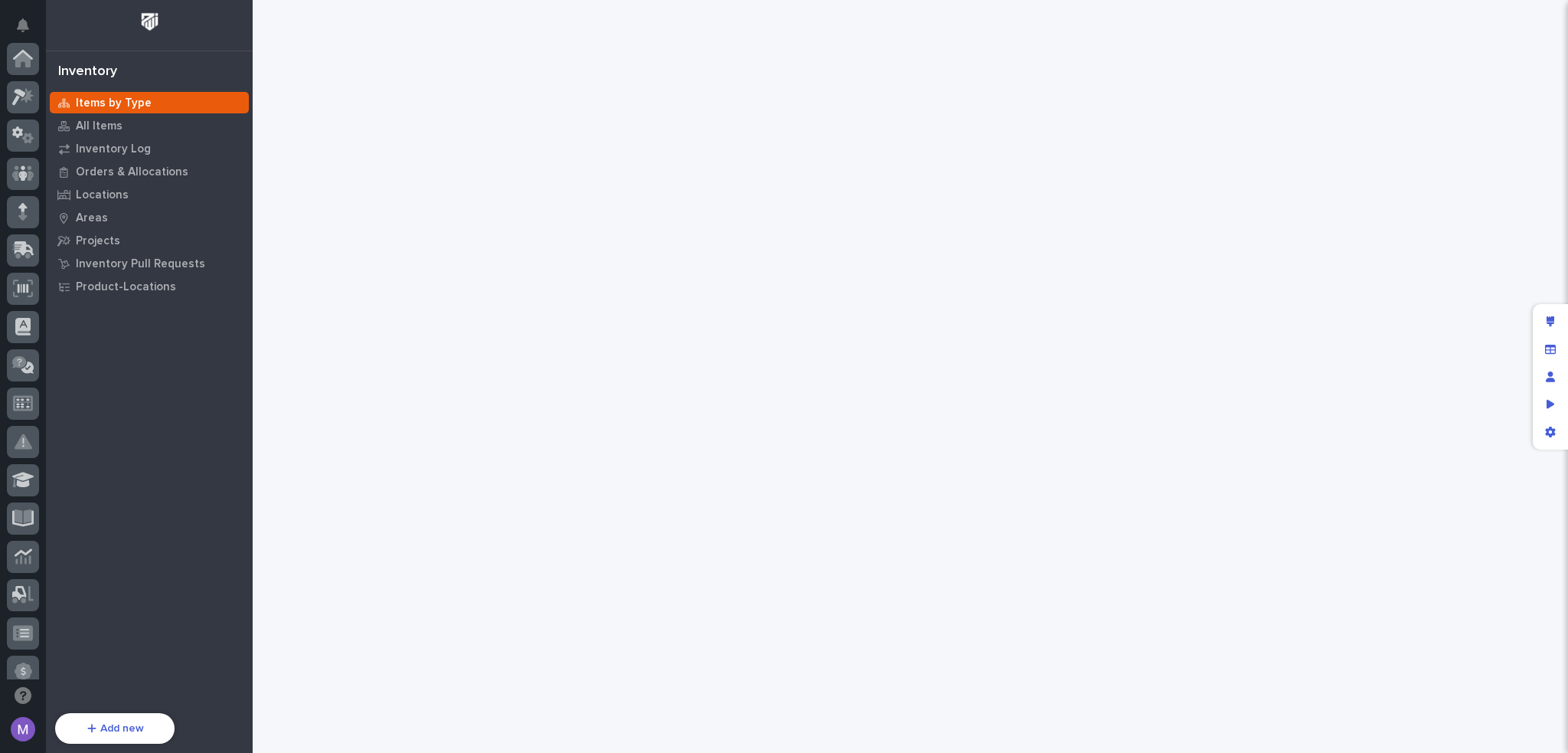
scroll to position [550, 0]
